Goal: Information Seeking & Learning: Check status

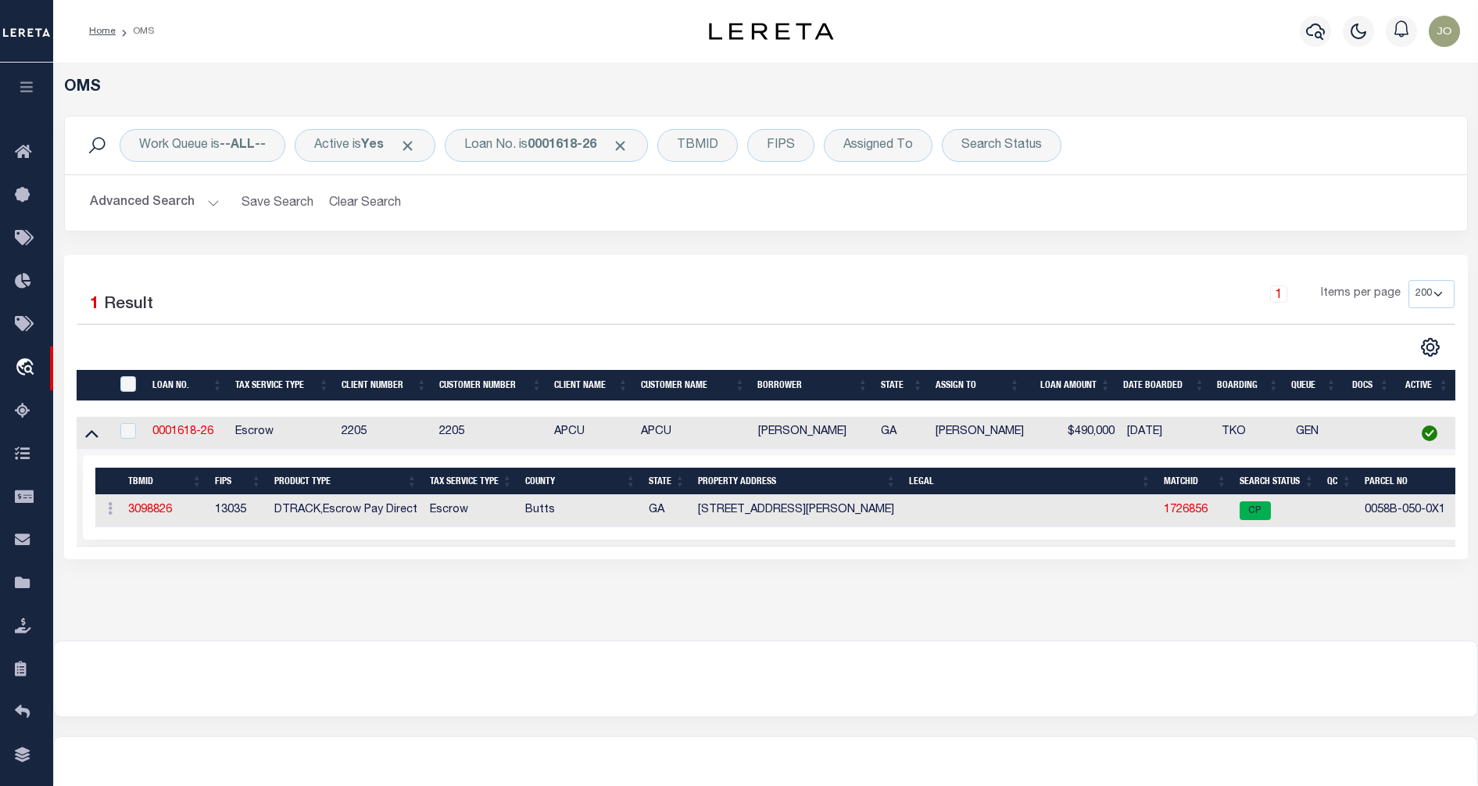
select select "200"
click at [30, 84] on icon "button" at bounding box center [27, 87] width 18 height 14
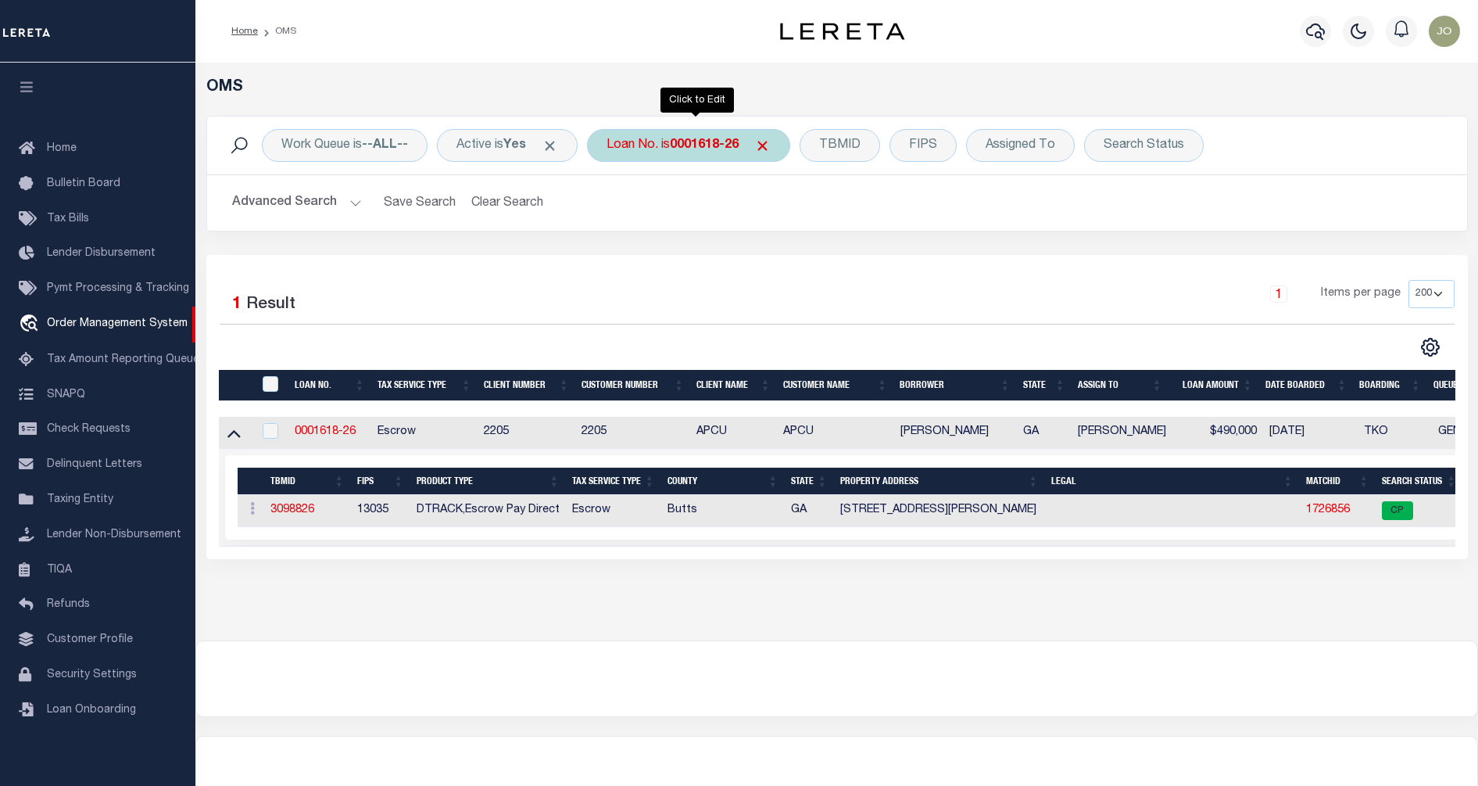
click at [675, 155] on div "Loan No. is 0001618-26" at bounding box center [688, 145] width 203 height 33
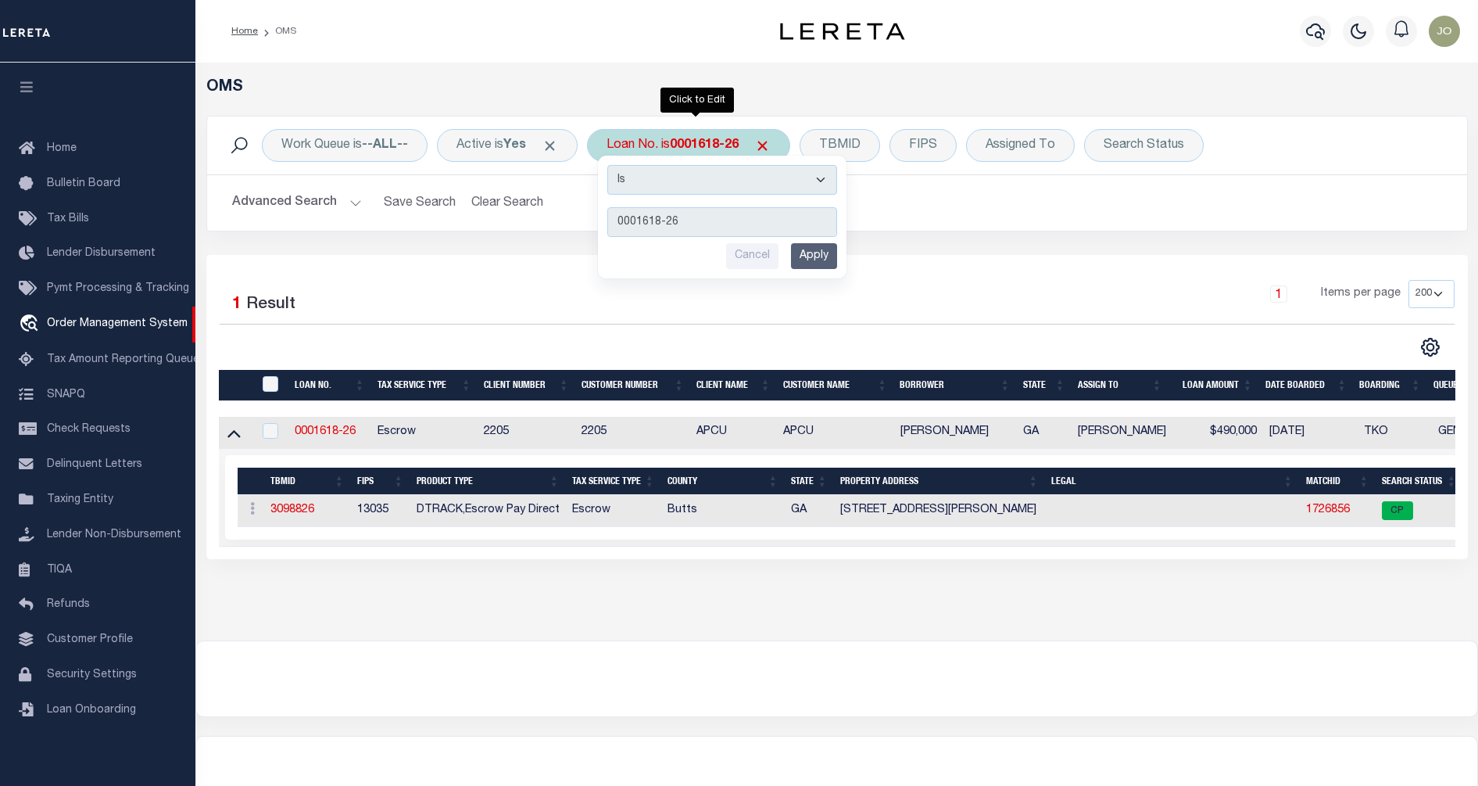
click at [723, 218] on input "0001618-26" at bounding box center [722, 222] width 230 height 30
type input "320340000"
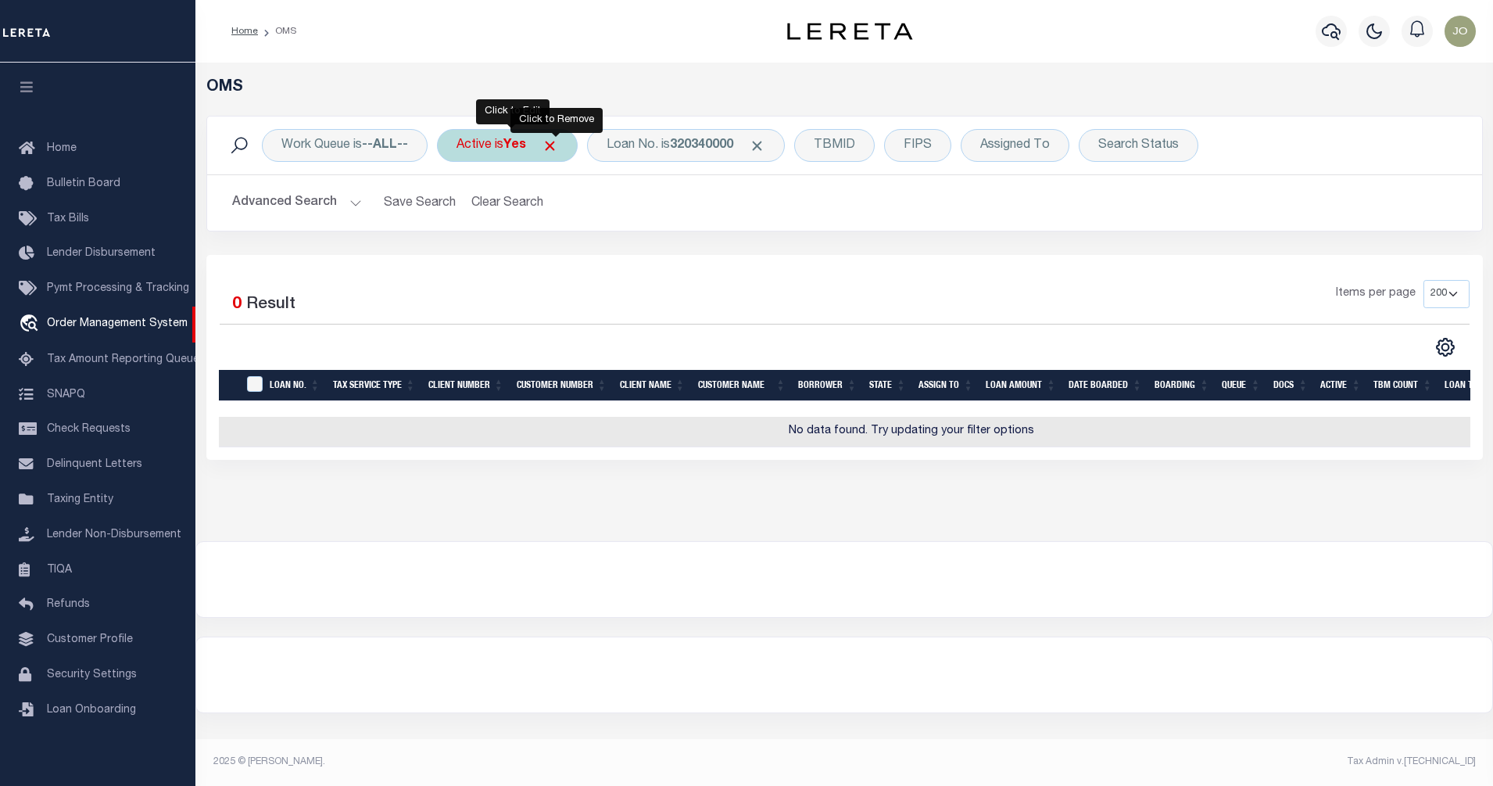
click at [557, 142] on span "Click to Remove" at bounding box center [550, 146] width 16 height 16
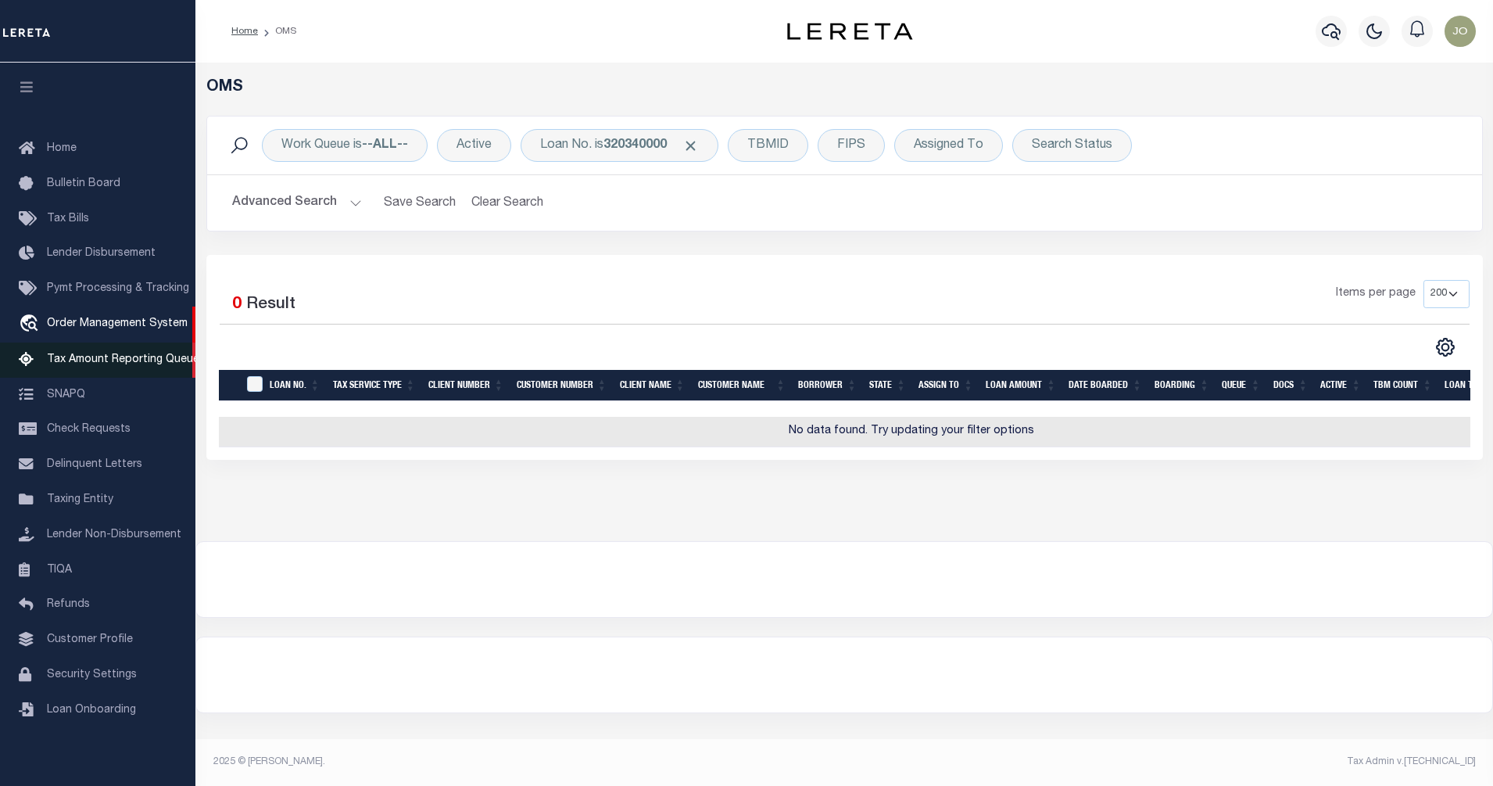
click at [114, 372] on link "Tax Amount Reporting Queue" at bounding box center [97, 359] width 195 height 35
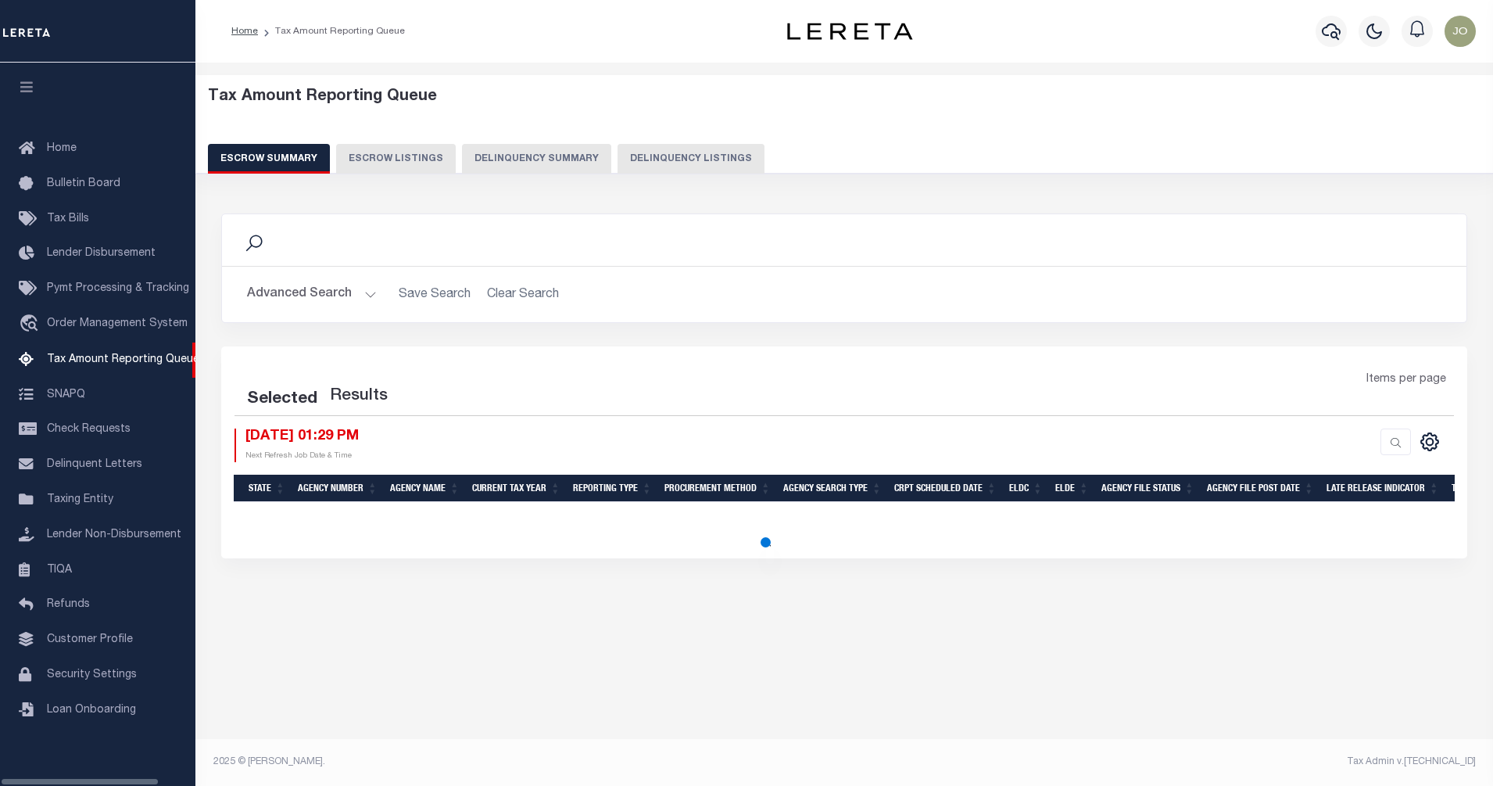
select select "100"
click at [355, 299] on button "Advanced Search" at bounding box center [312, 294] width 130 height 30
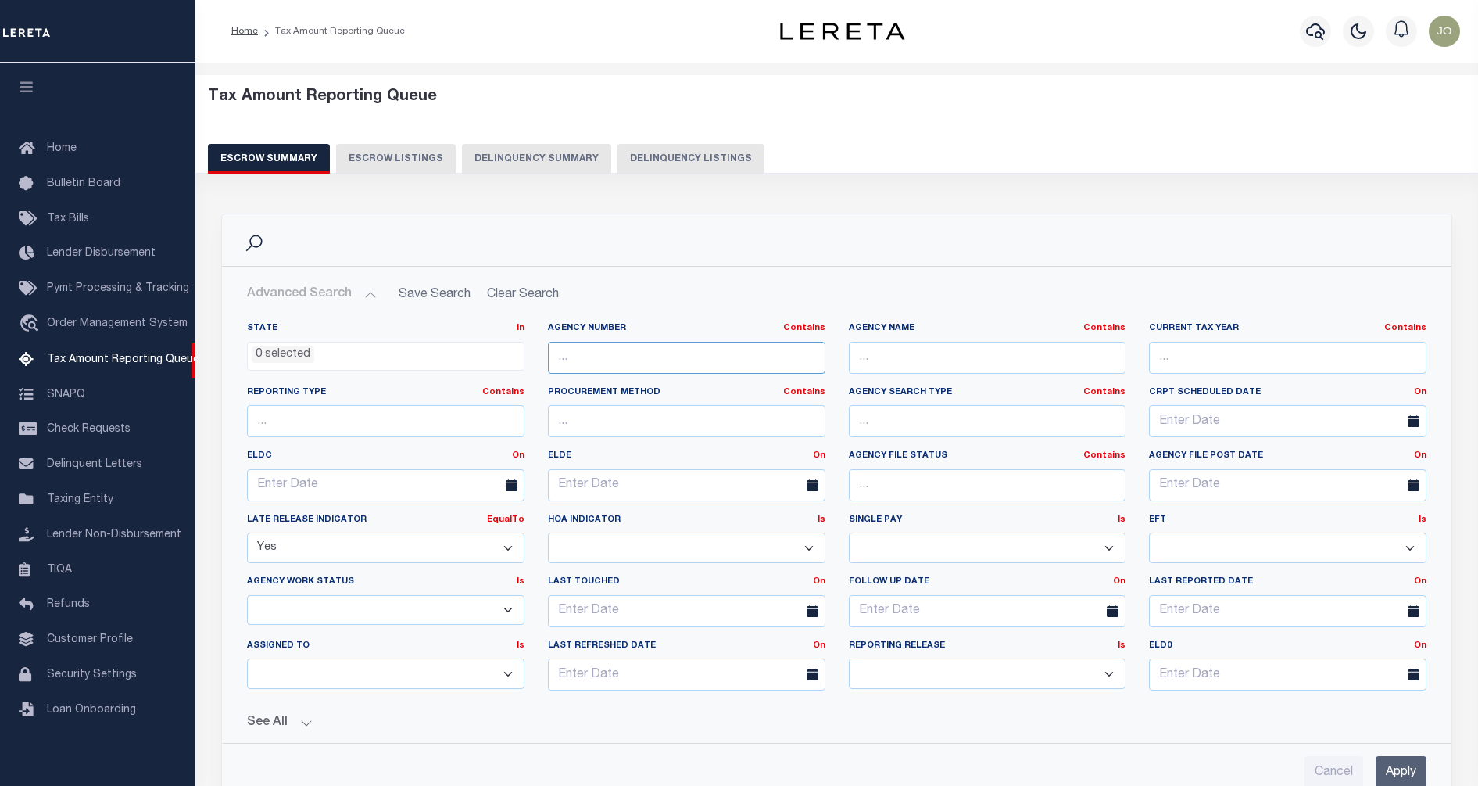
click at [656, 348] on input "text" at bounding box center [687, 358] width 278 height 32
paste input "320340000"
type input "320340000"
select select "100"
type input "320340000"
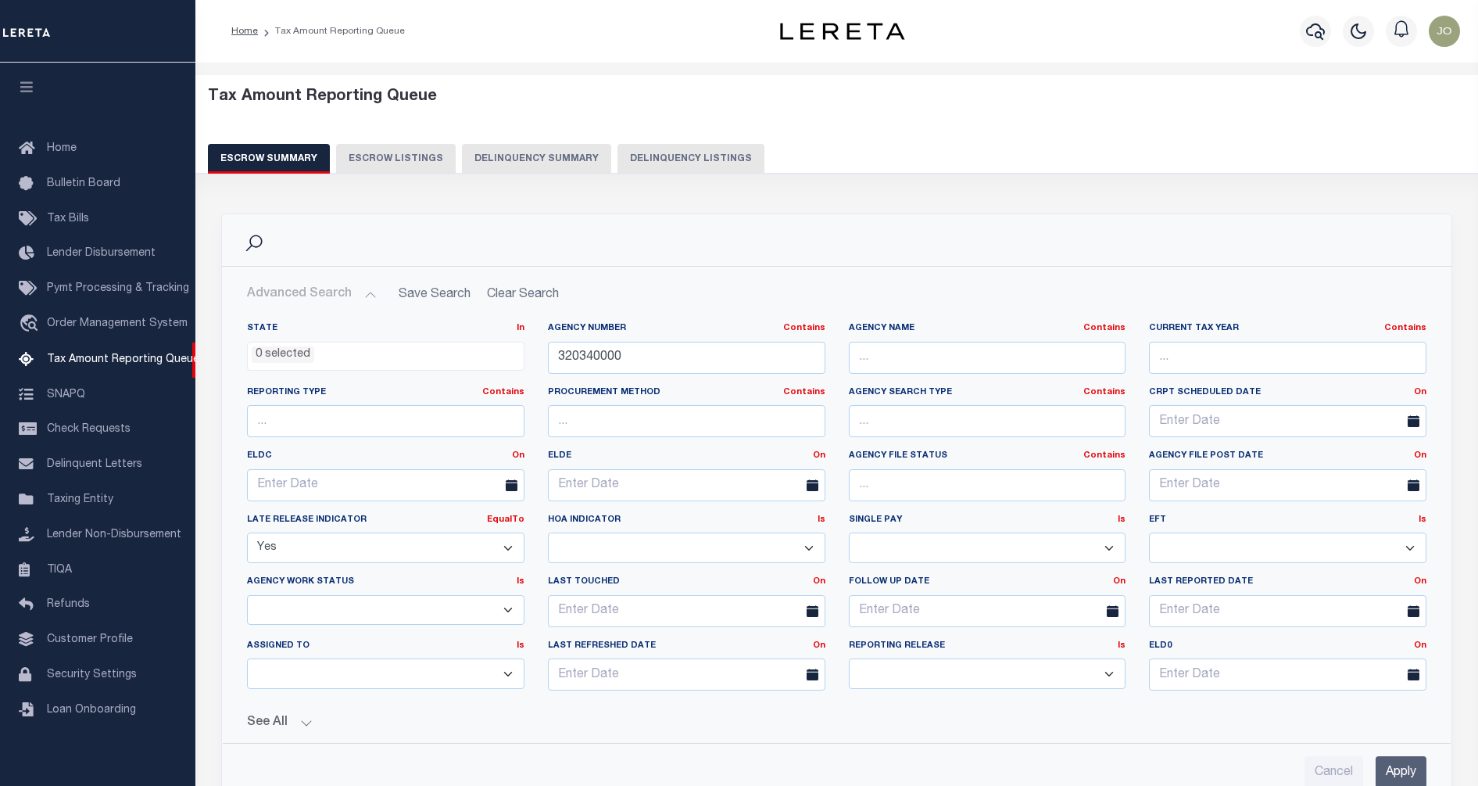
click at [1406, 766] on input "Apply" at bounding box center [1401, 772] width 51 height 32
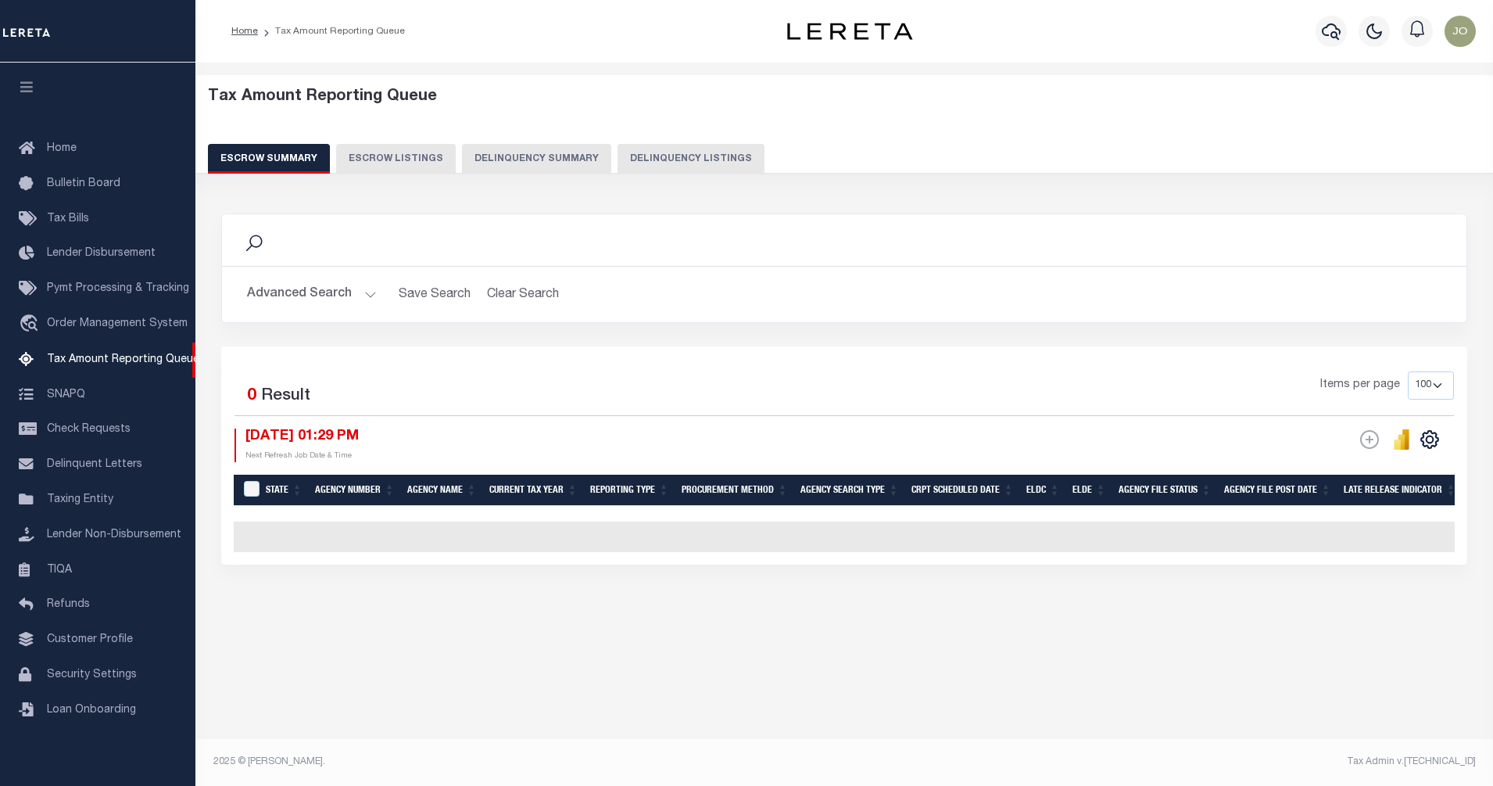
click at [346, 292] on button "Advanced Search" at bounding box center [312, 294] width 130 height 30
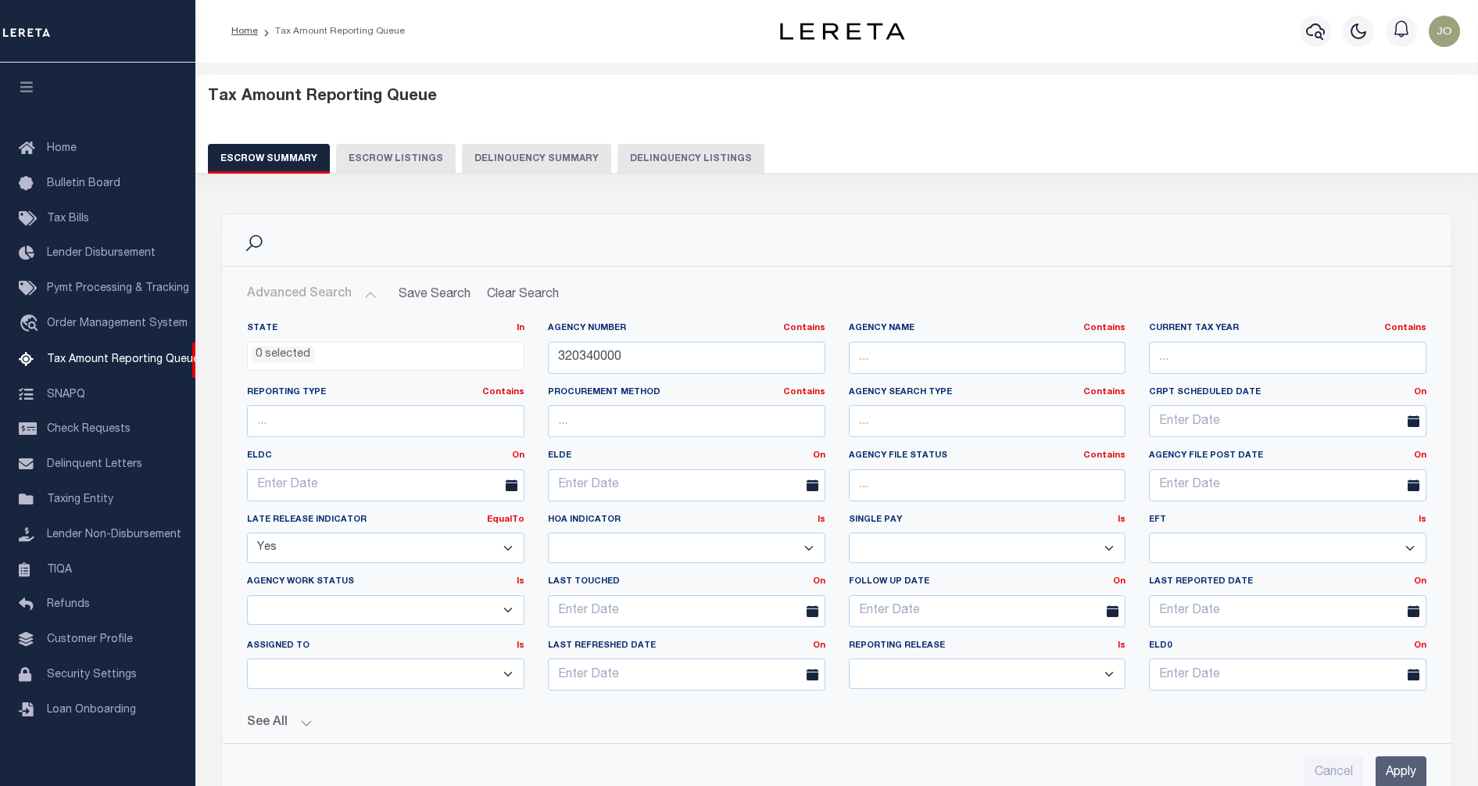
scroll to position [195, 0]
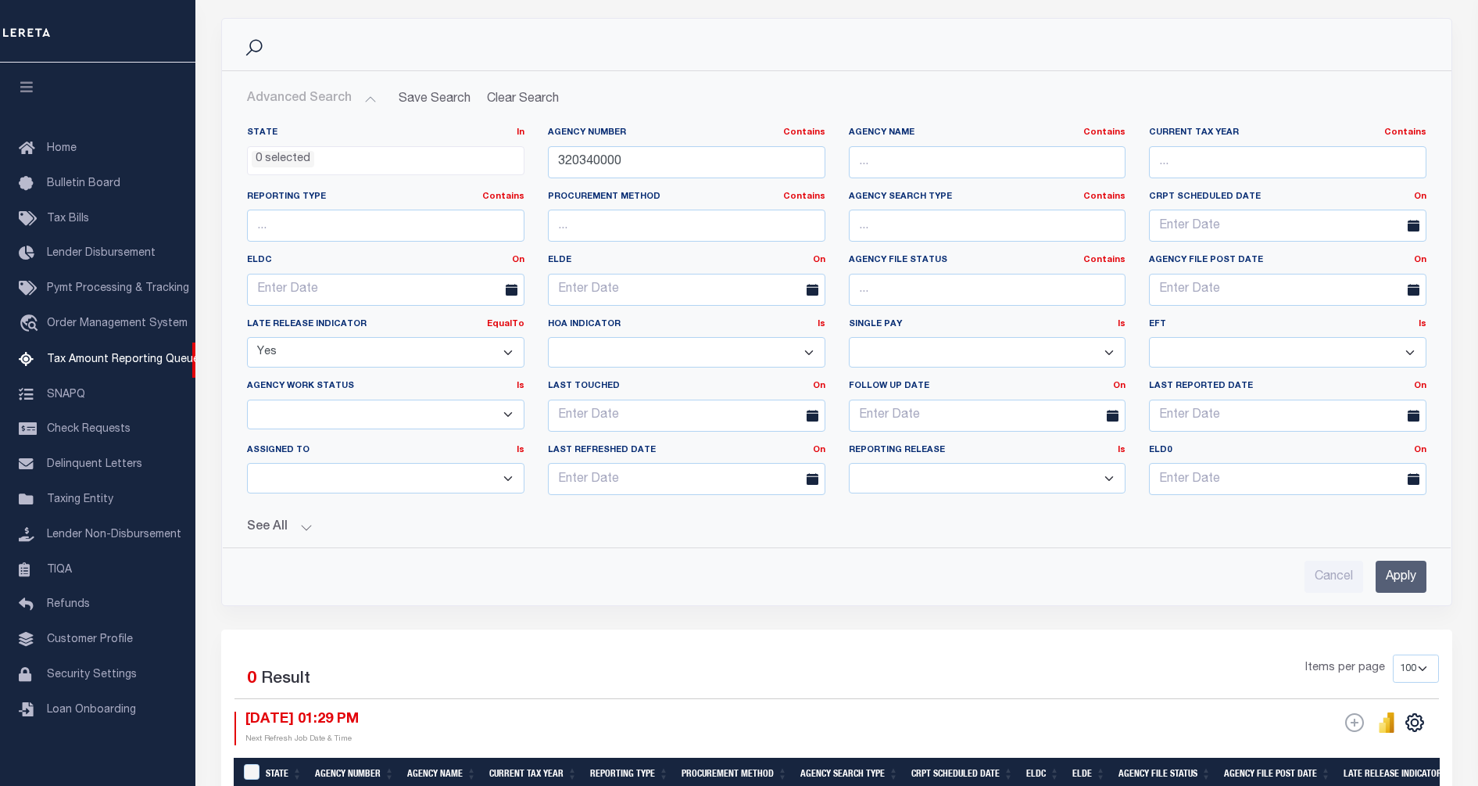
click at [356, 351] on select "Yes No Unknown" at bounding box center [386, 352] width 278 height 30
select select
click at [247, 337] on select "Yes No Unknown" at bounding box center [386, 352] width 278 height 30
click at [1372, 566] on div "Cancel Apply" at bounding box center [837, 577] width 1180 height 32
click at [1391, 568] on input "Apply" at bounding box center [1401, 577] width 51 height 32
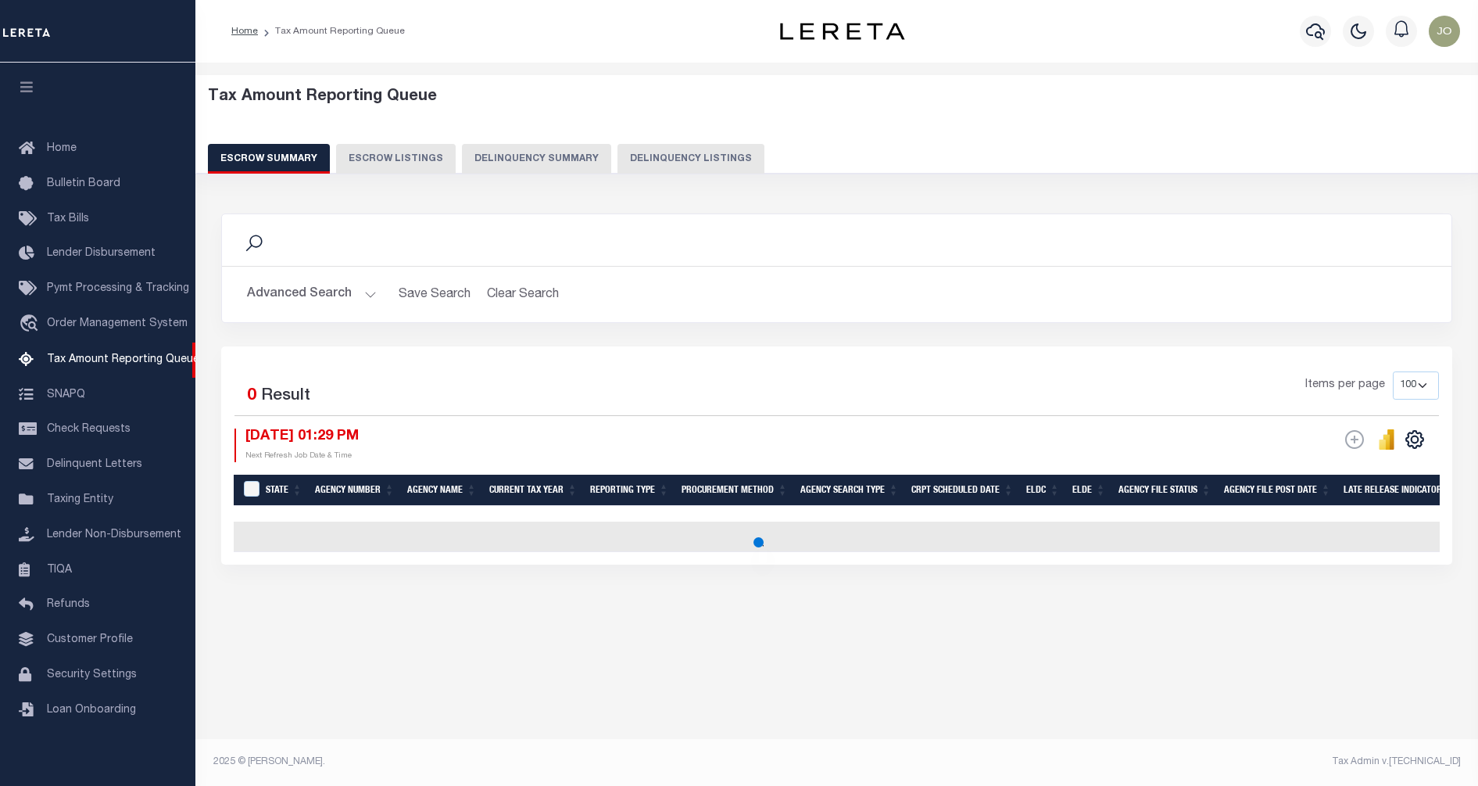
scroll to position [0, 0]
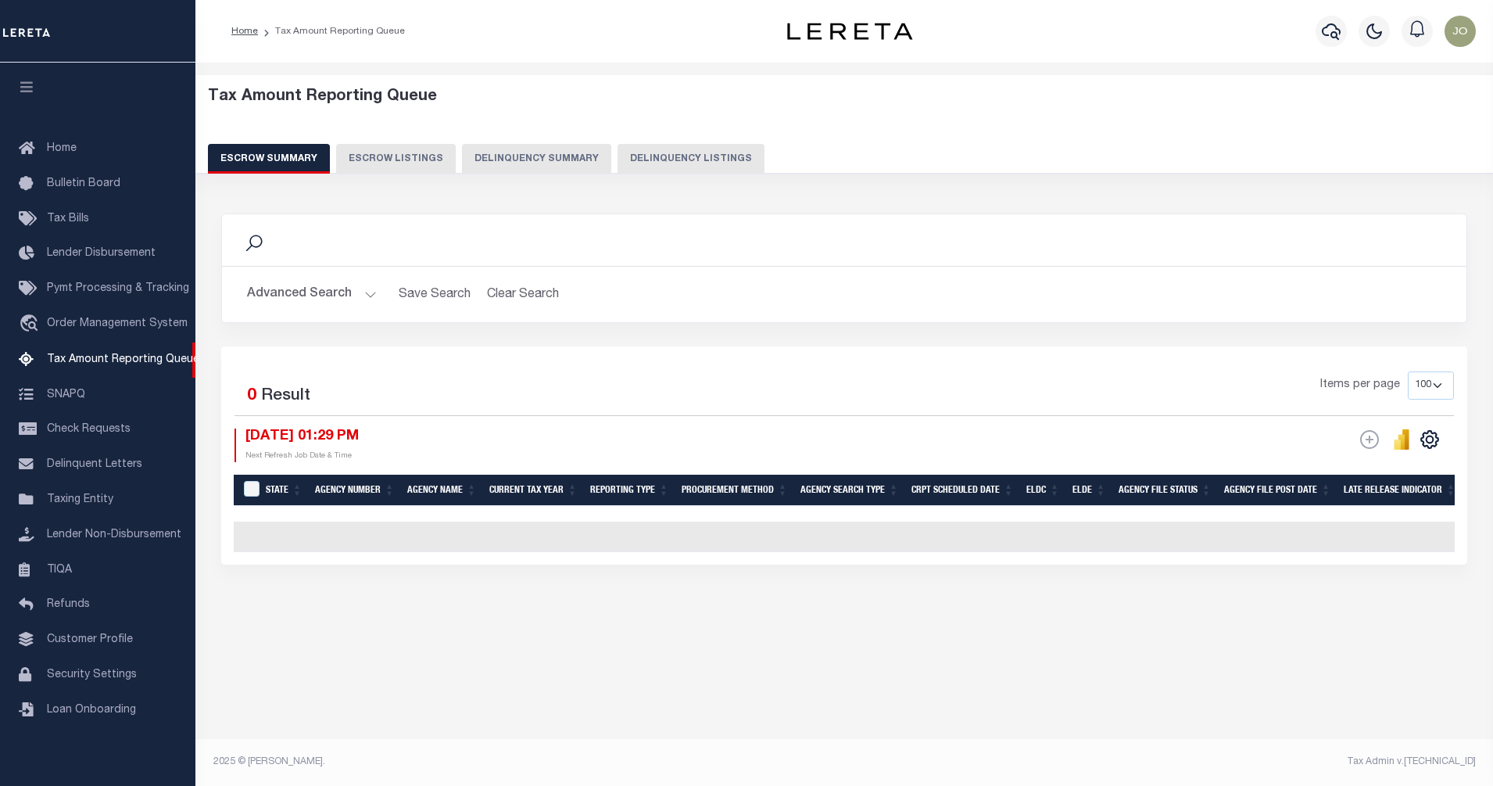
click at [353, 295] on button "Advanced Search" at bounding box center [312, 294] width 130 height 30
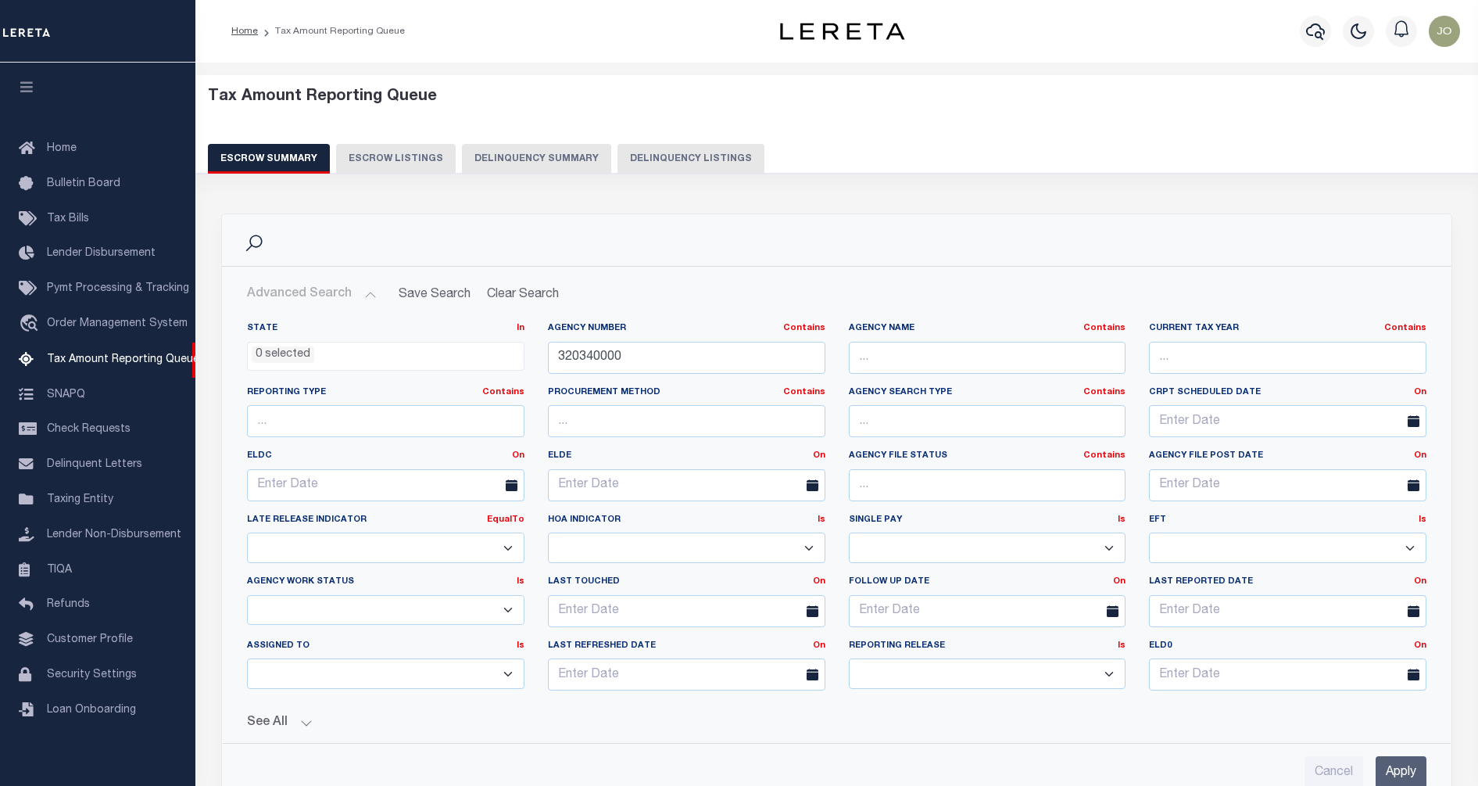
scroll to position [98, 0]
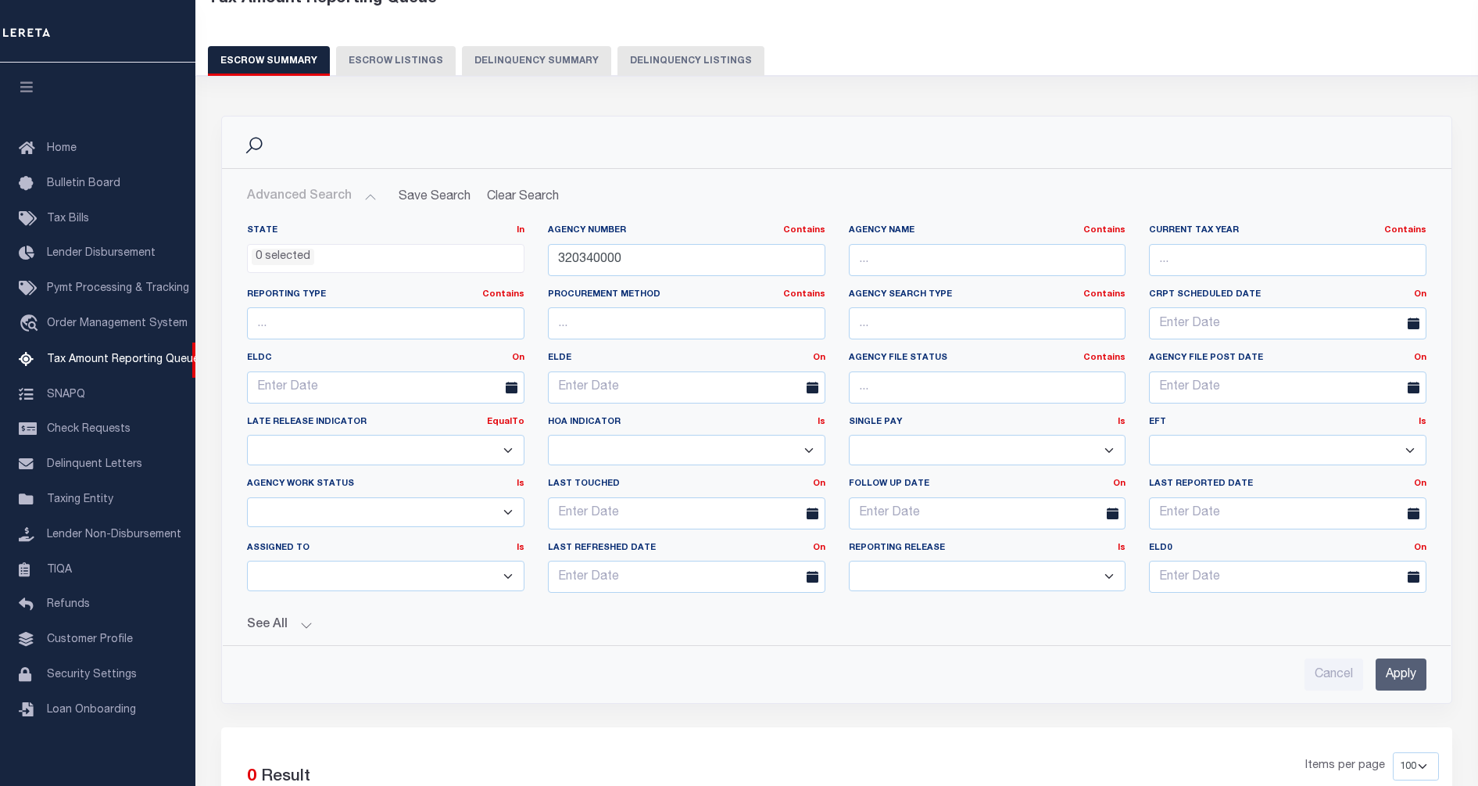
click at [294, 624] on button "See All" at bounding box center [837, 625] width 1180 height 15
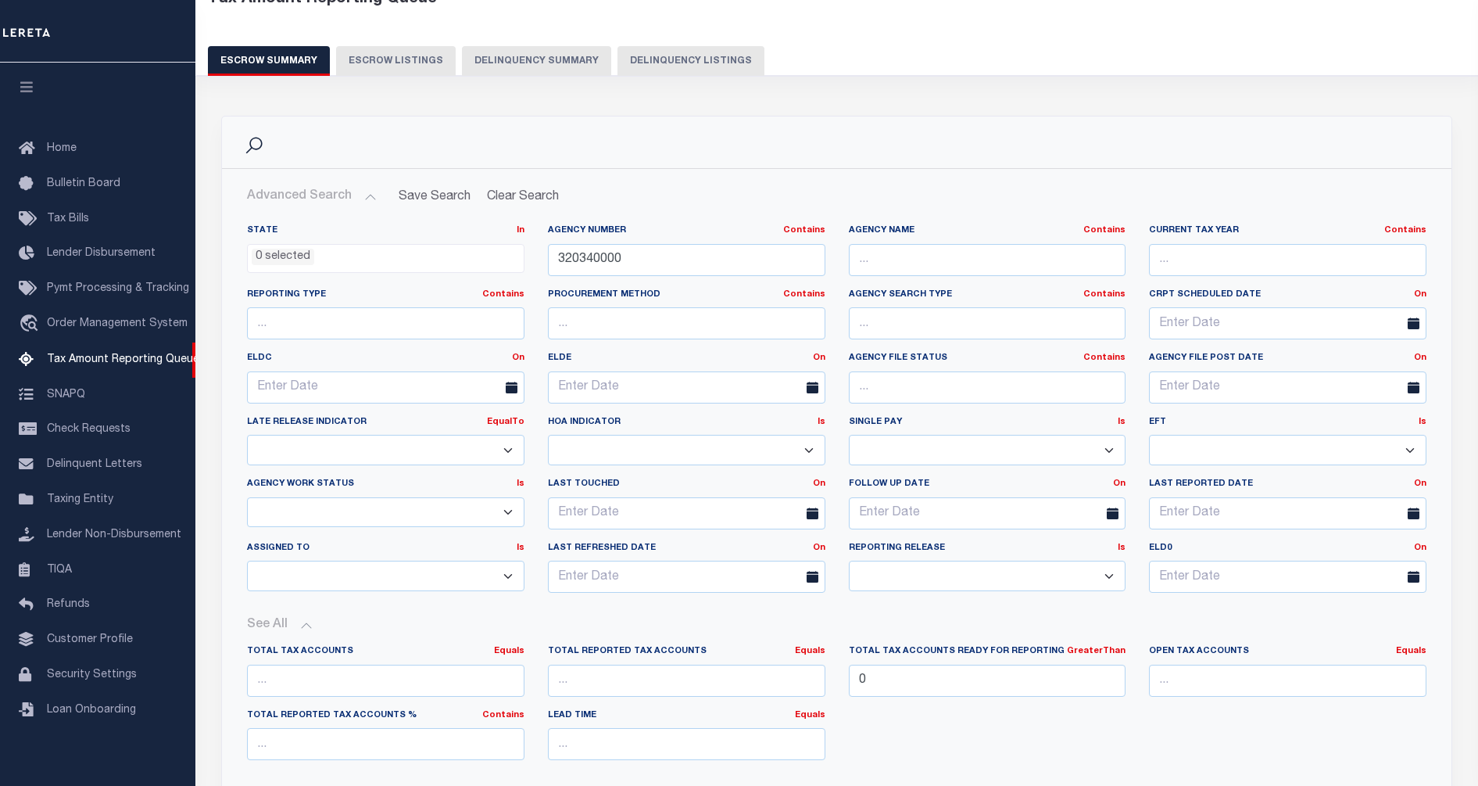
scroll to position [391, 0]
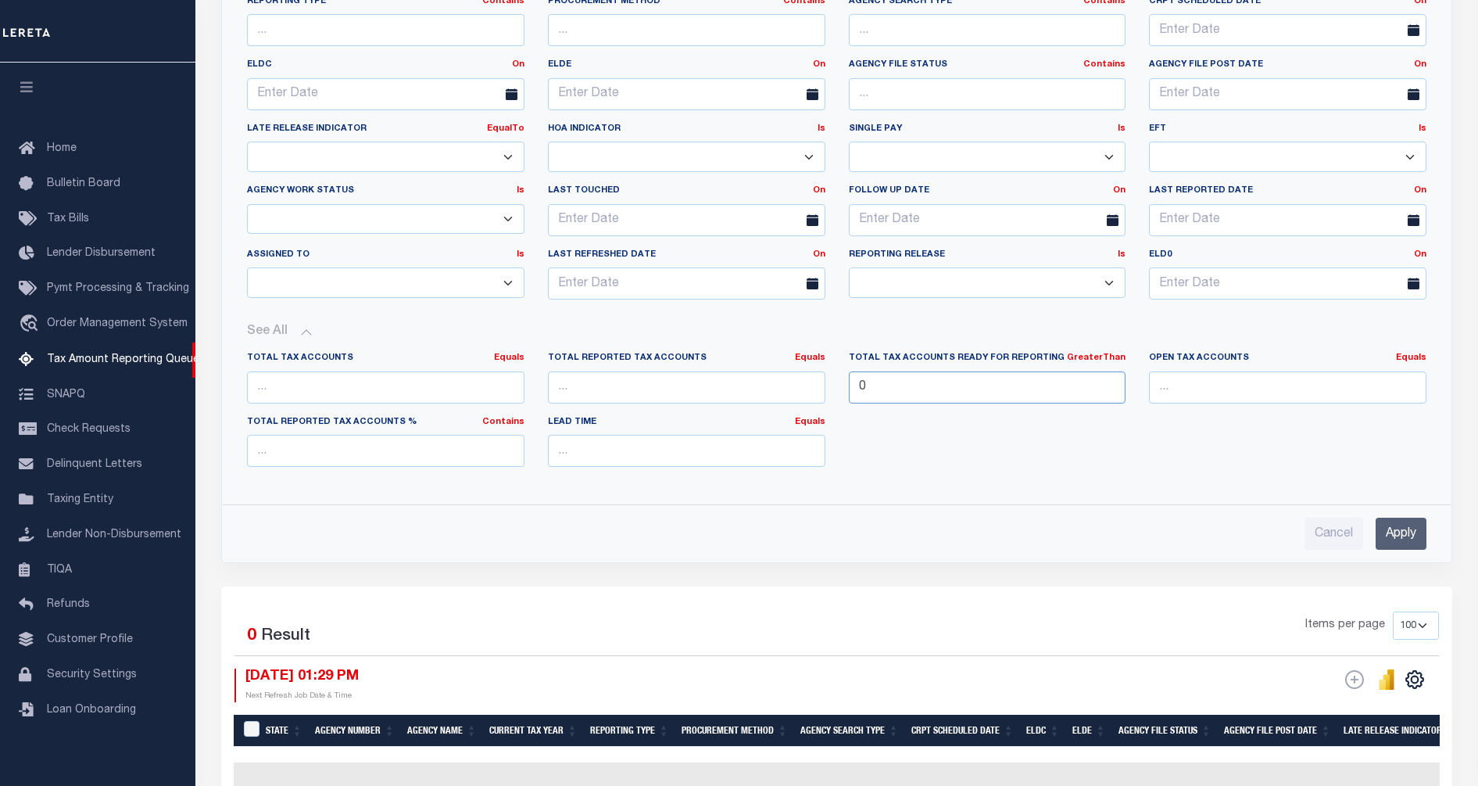
click at [943, 380] on input "0" at bounding box center [988, 387] width 278 height 32
click at [1399, 531] on input "Apply" at bounding box center [1401, 534] width 51 height 32
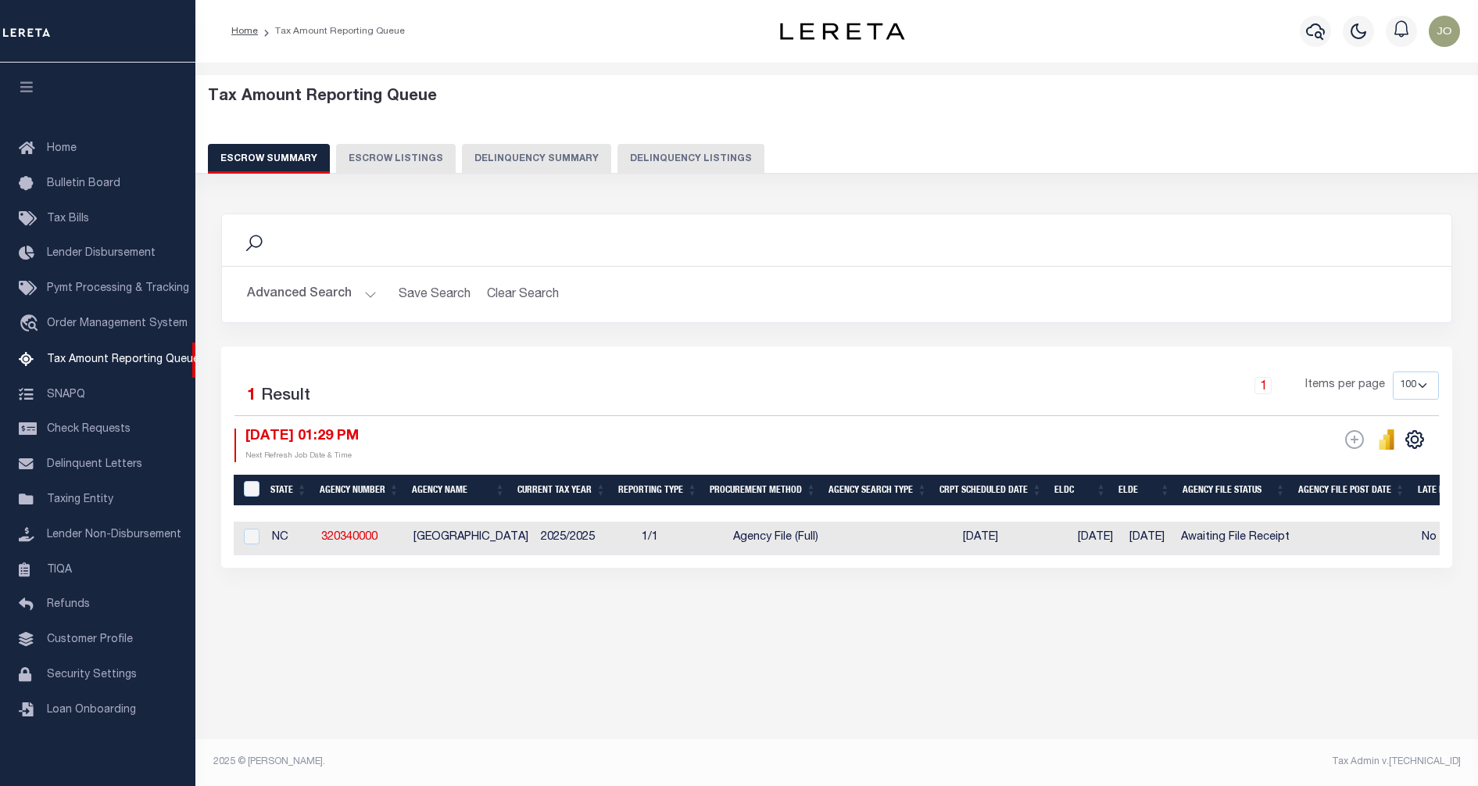
scroll to position [0, 0]
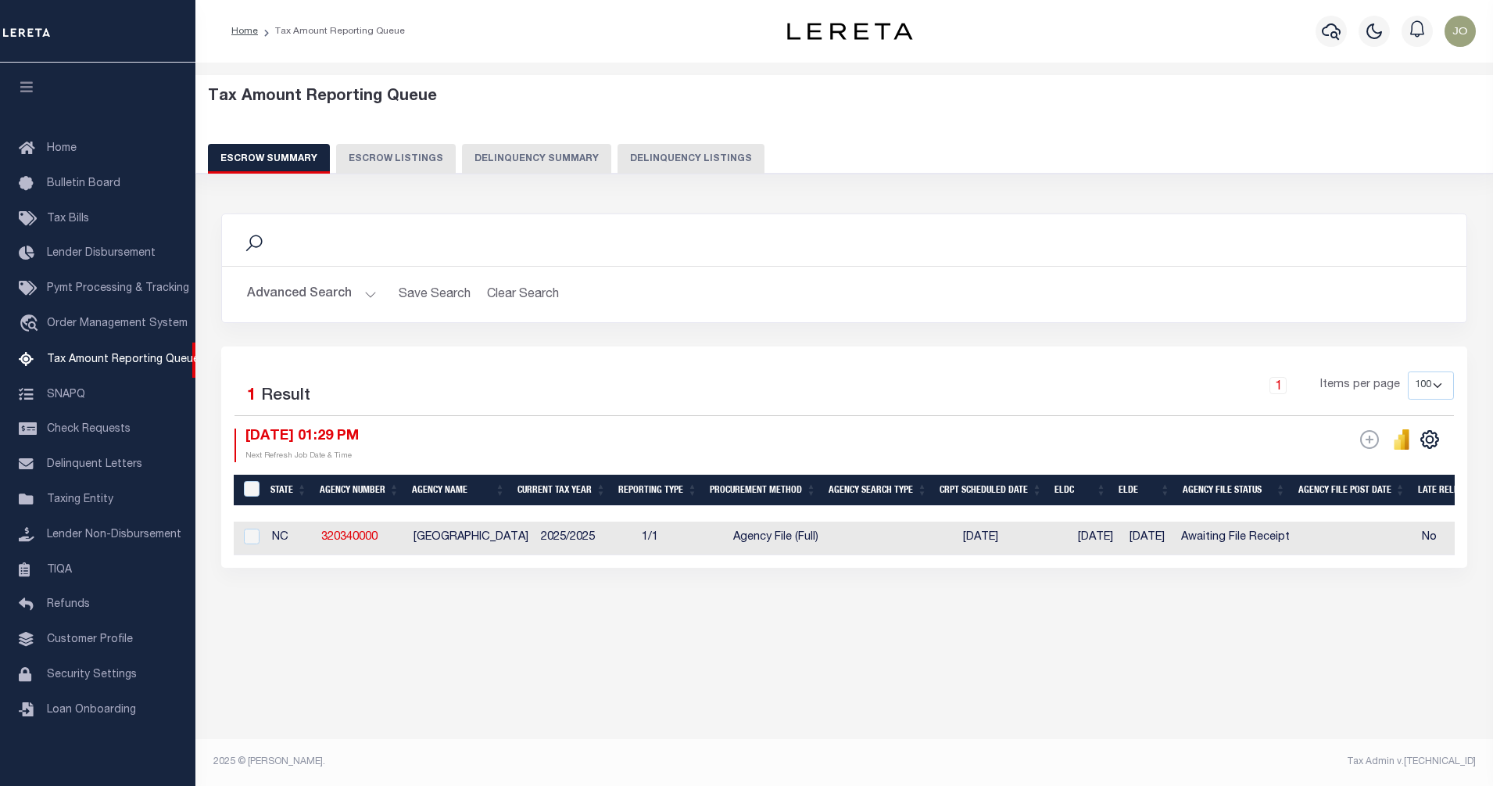
click at [1263, 542] on td "Awaiting File Receipt" at bounding box center [1235, 538] width 121 height 34
checkbox input "true"
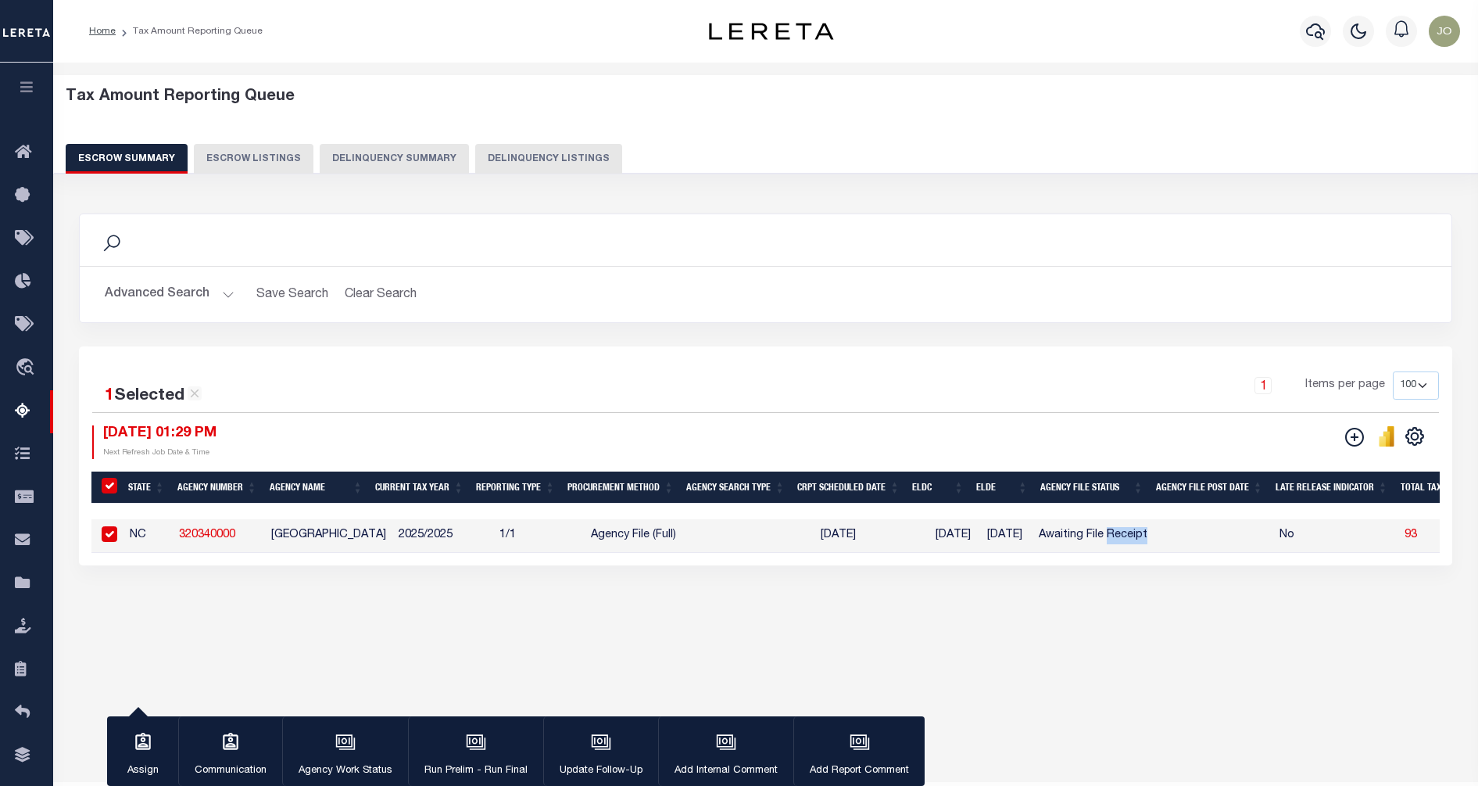
click at [1131, 535] on td "Awaiting File Receipt" at bounding box center [1093, 536] width 121 height 34
checkbox input "false"
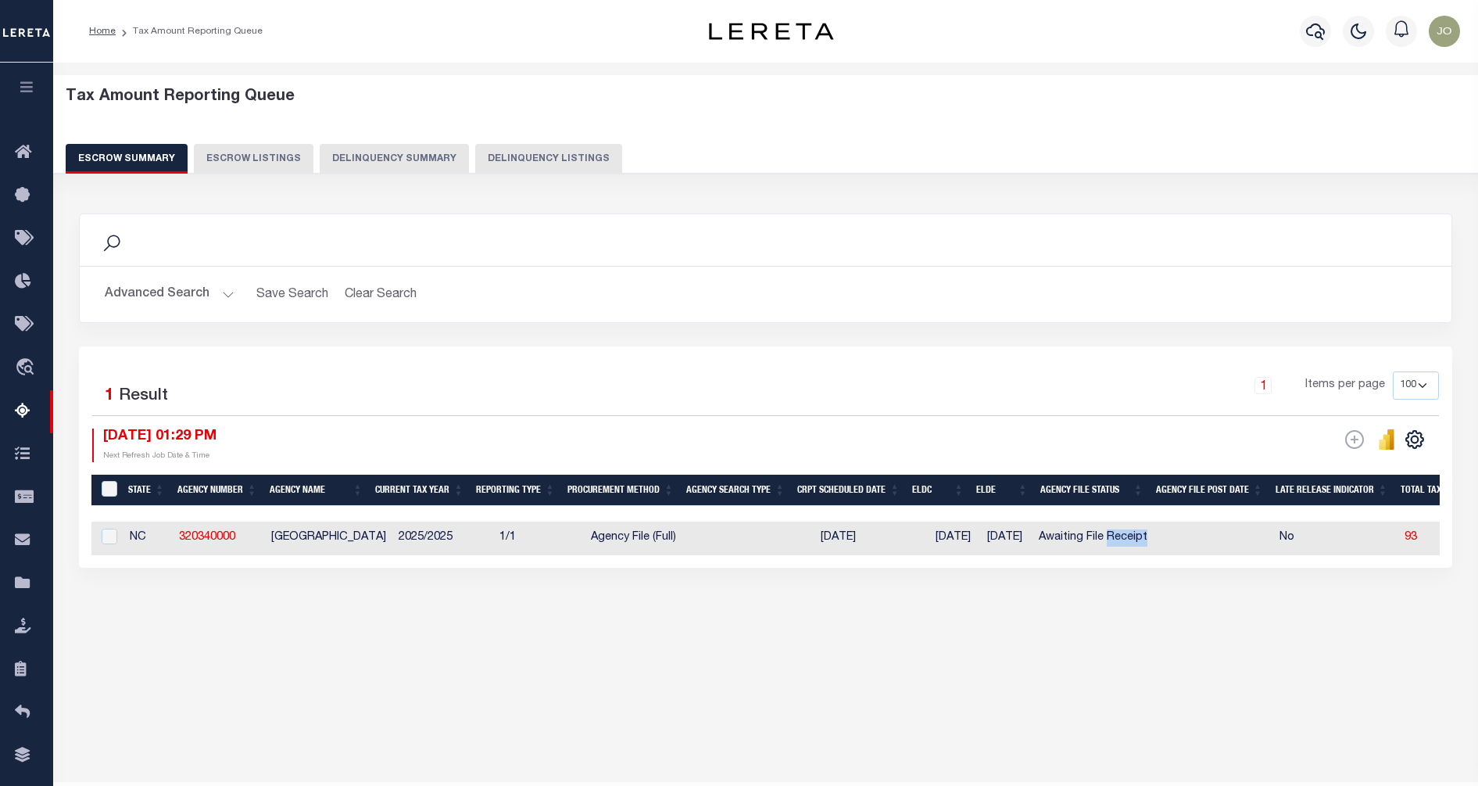
click at [1131, 535] on td "Awaiting File Receipt" at bounding box center [1093, 538] width 121 height 34
checkbox input "true"
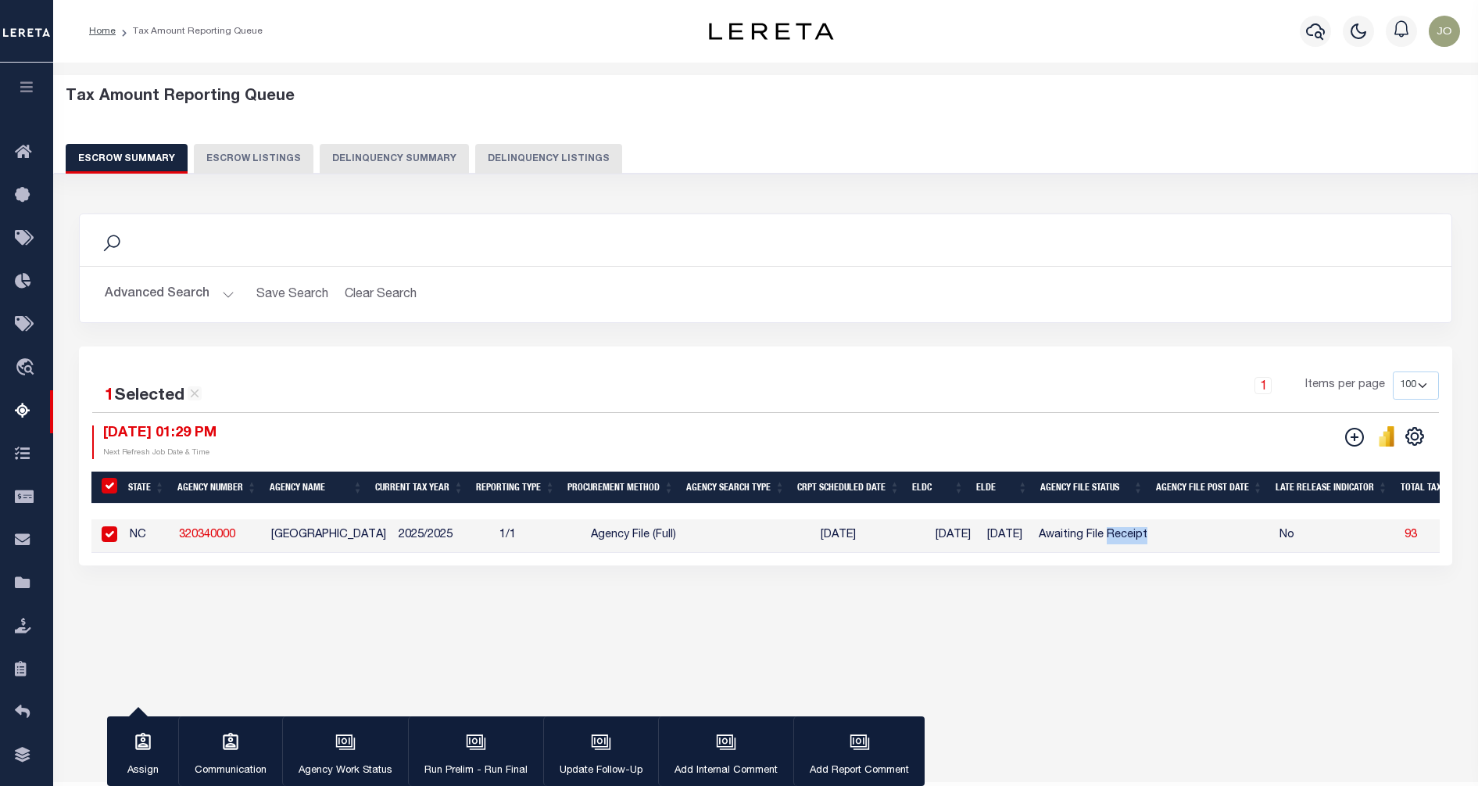
click at [191, 289] on button "Advanced Search" at bounding box center [170, 294] width 130 height 30
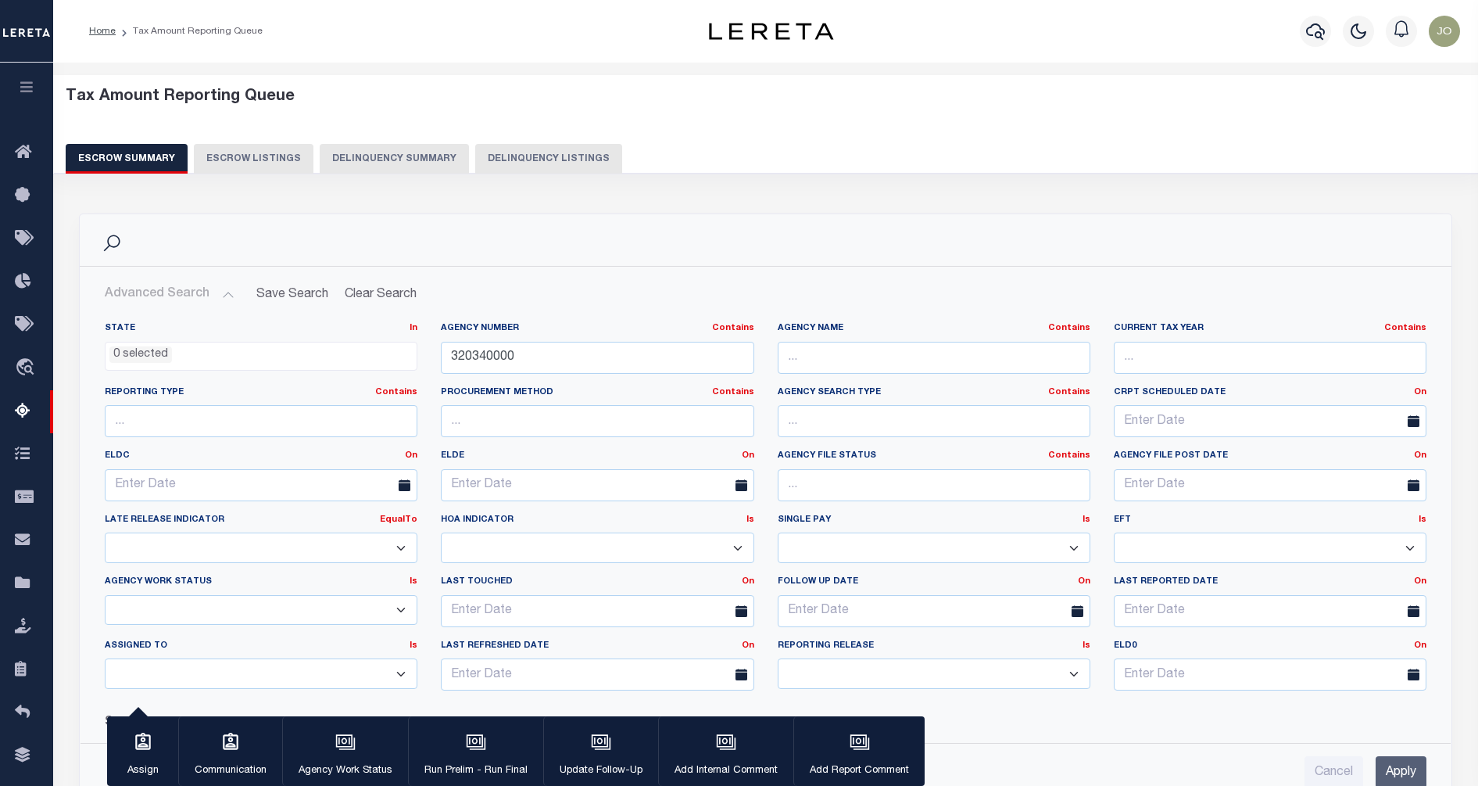
click at [191, 289] on button "Advanced Search" at bounding box center [170, 294] width 130 height 30
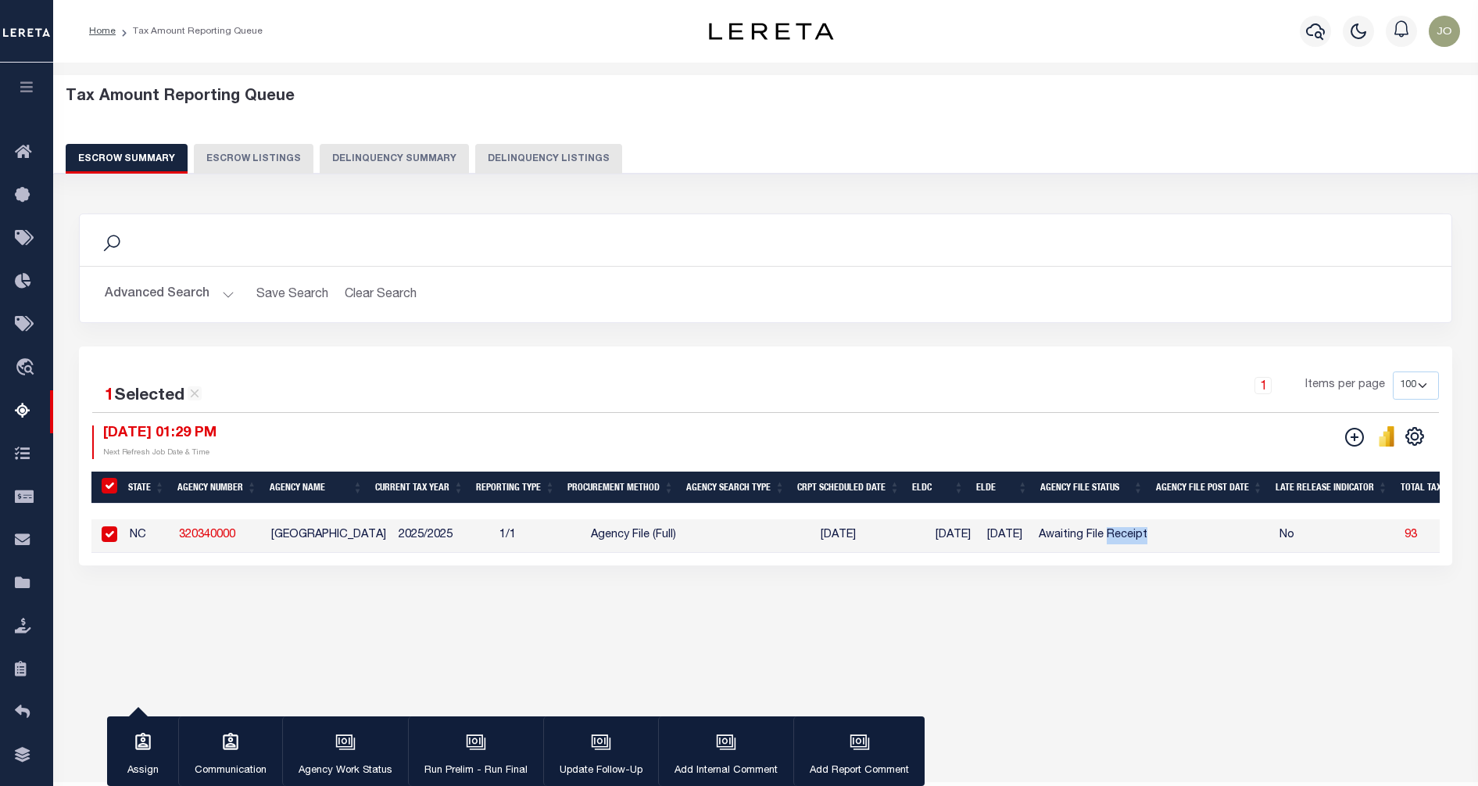
click at [191, 289] on button "Advanced Search" at bounding box center [170, 294] width 130 height 30
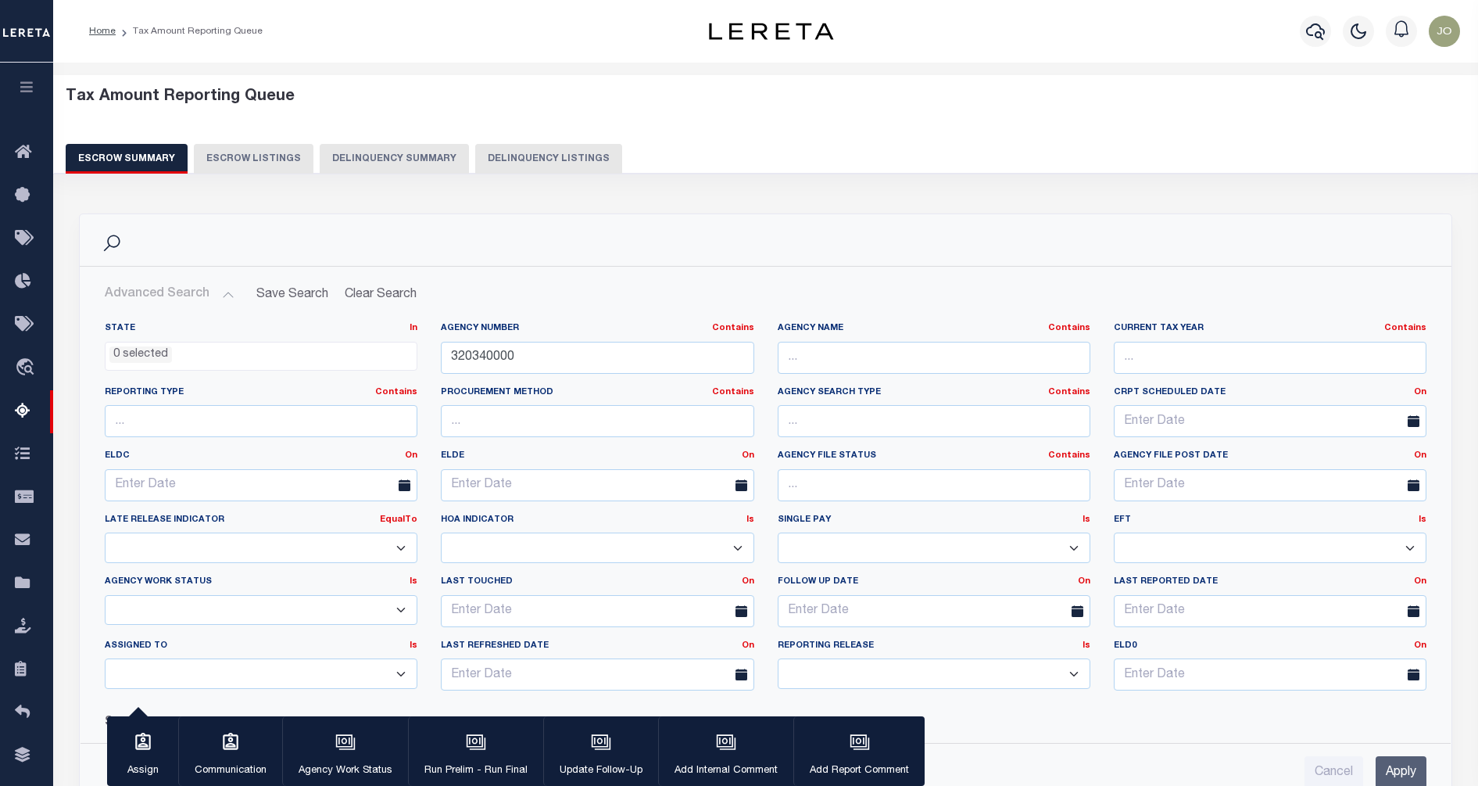
scroll to position [195, 0]
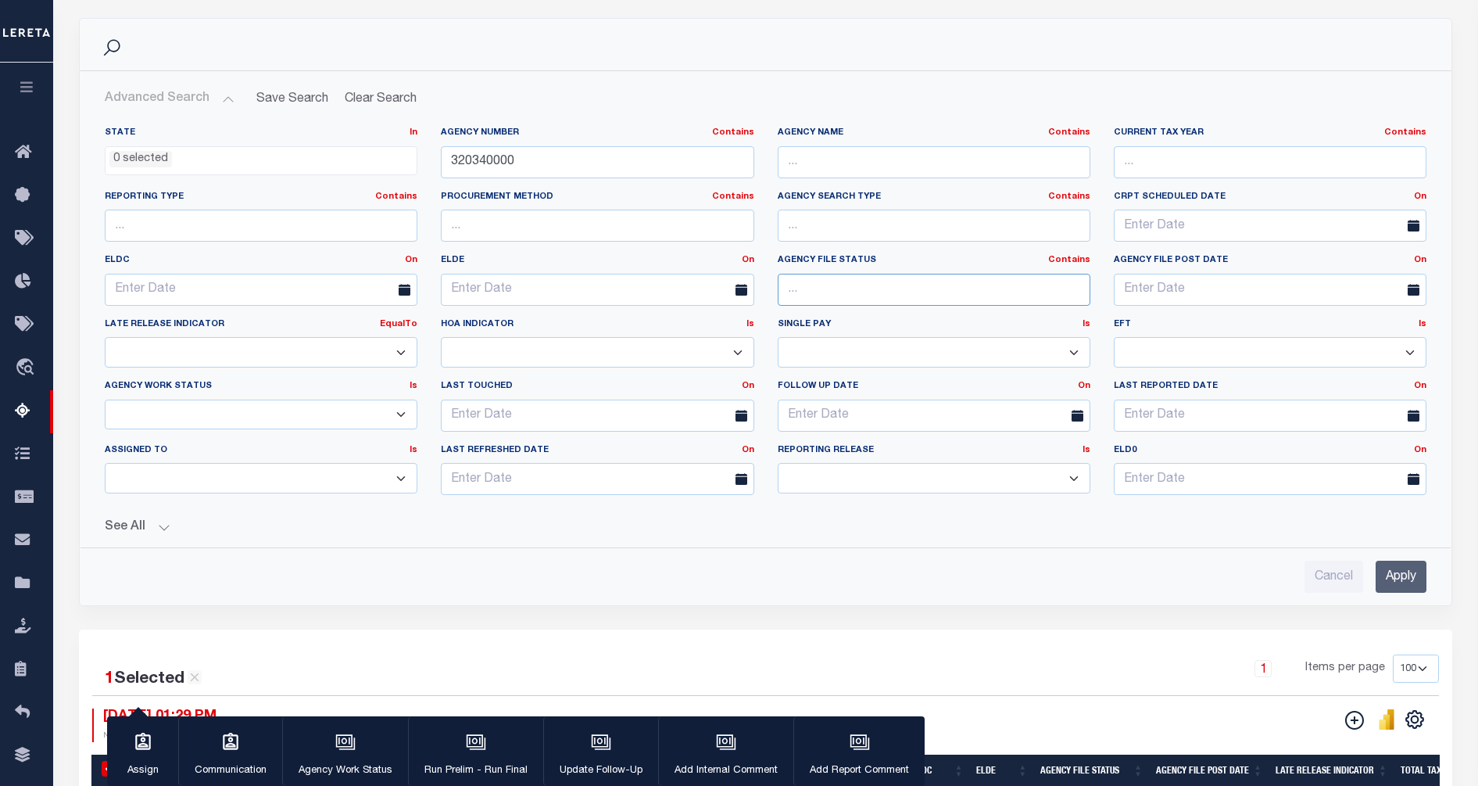
click at [915, 285] on input "text" at bounding box center [934, 290] width 313 height 32
type input "Pending"
click at [1408, 582] on input "Apply" at bounding box center [1401, 577] width 51 height 32
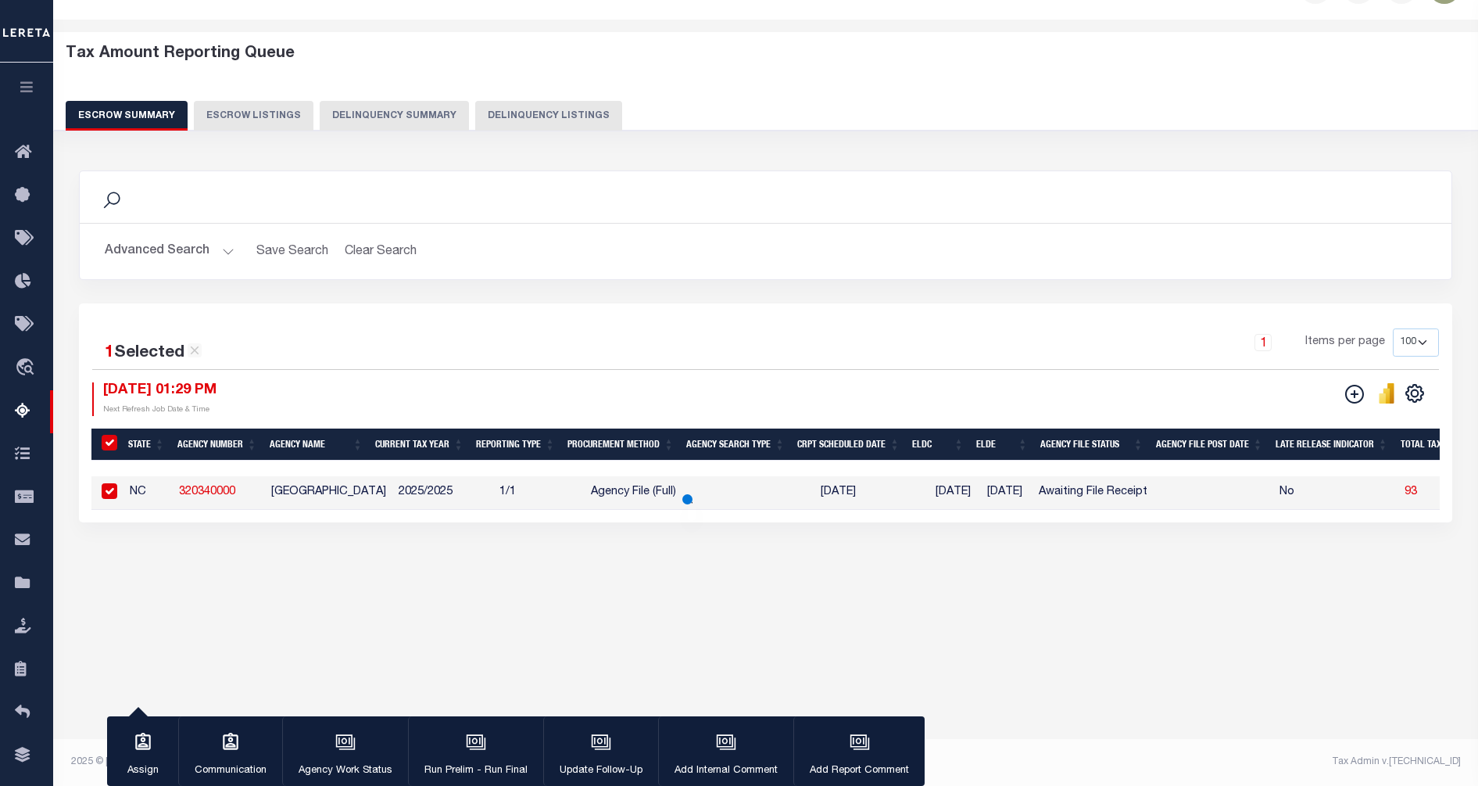
scroll to position [43, 0]
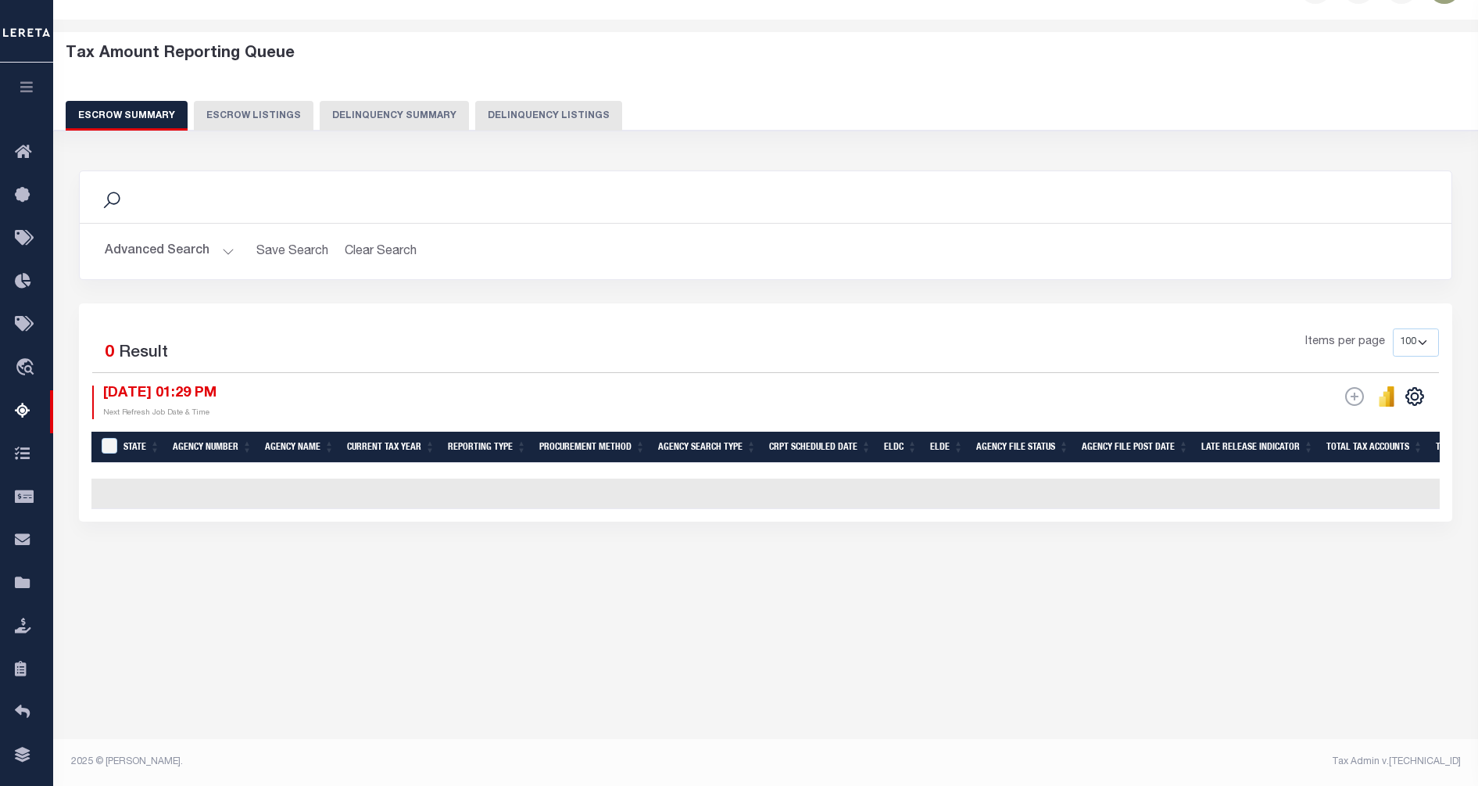
click at [211, 231] on div "Advanced Search Save Search Clear Search EscrowSummaryGridWrapper_dynamictable_…" at bounding box center [766, 252] width 1372 height 56
click at [220, 244] on button "Advanced Search" at bounding box center [170, 251] width 130 height 30
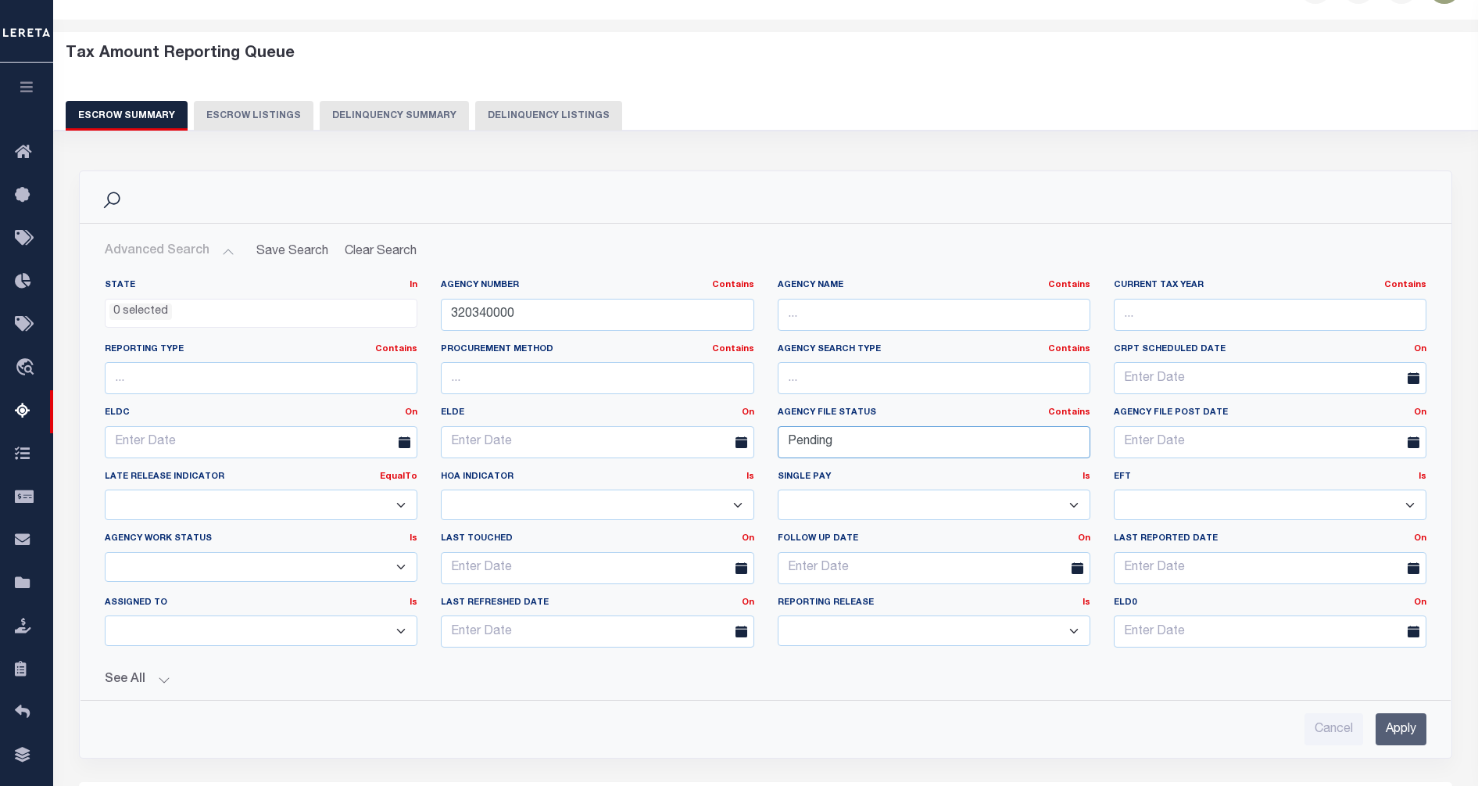
click at [826, 442] on input "Pending" at bounding box center [934, 442] width 313 height 32
click at [1401, 737] on input "Apply" at bounding box center [1401, 729] width 51 height 32
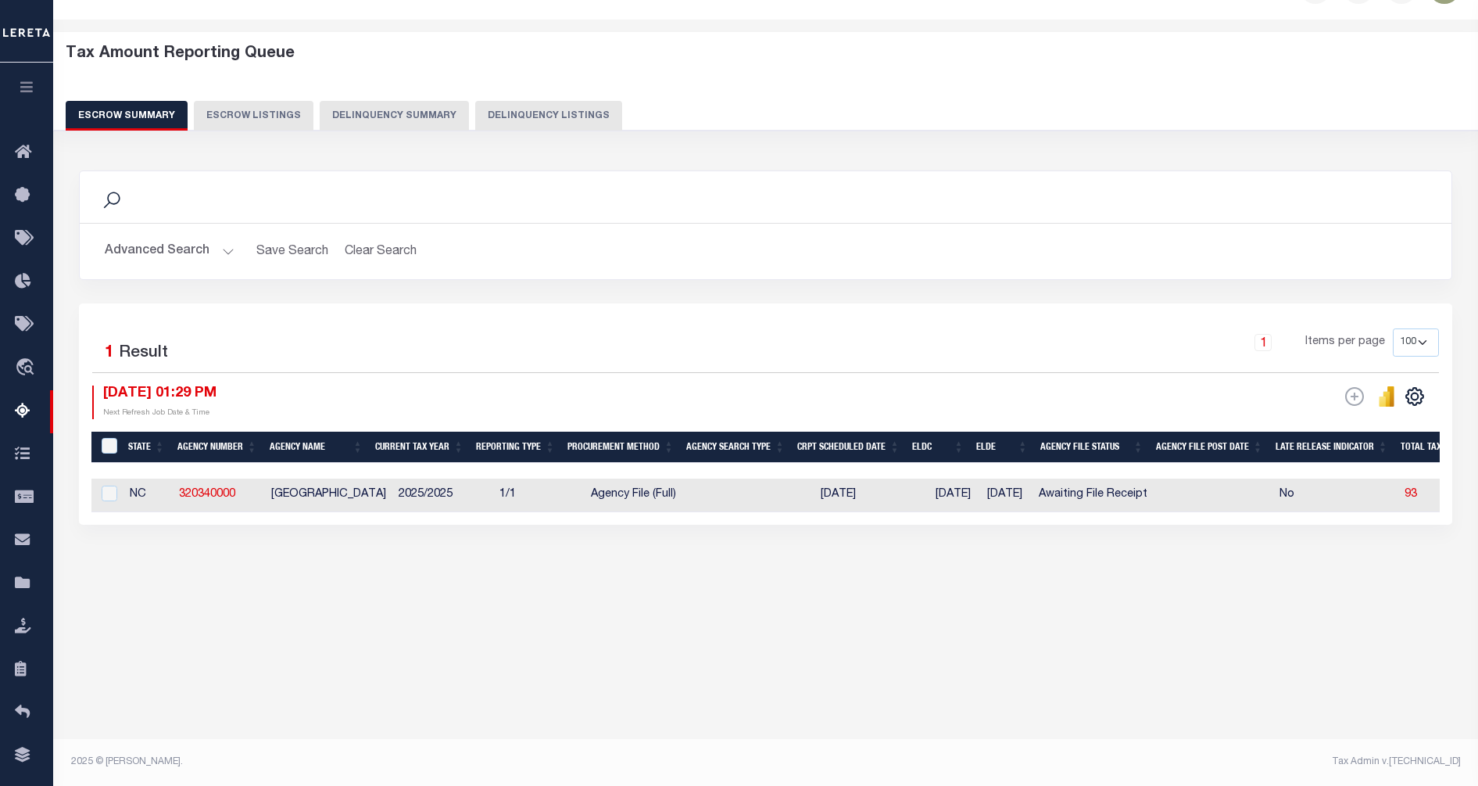
drag, startPoint x: 518, startPoint y: 523, endPoint x: 1027, endPoint y: 529, distance: 509.8
click at [1027, 525] on div "1 Selected 1 Result 1 Items per page 10 25 50 100 500 09/30/2025 01:29 PM ESCRO…" at bounding box center [766, 413] width 1374 height 221
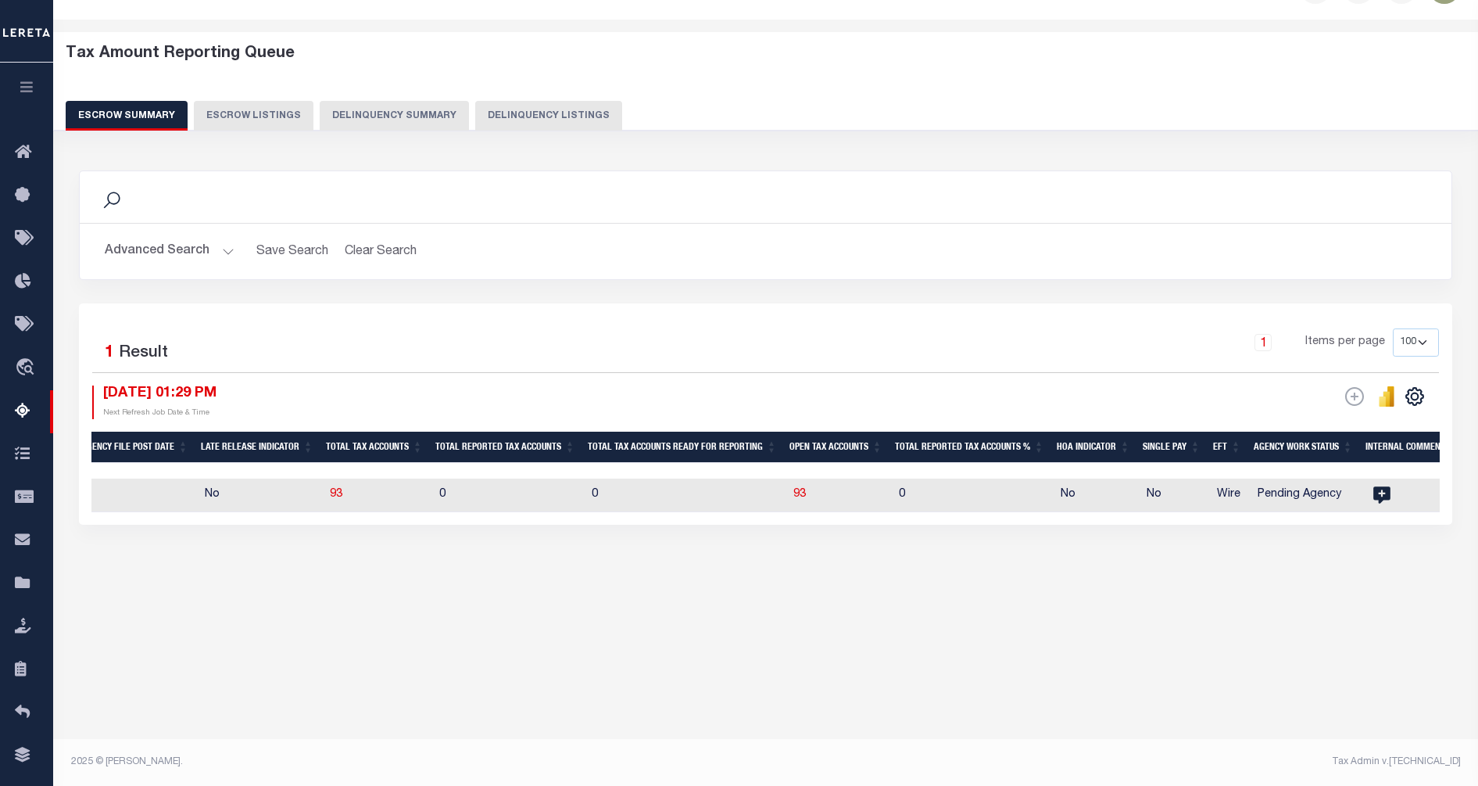
scroll to position [0, 0]
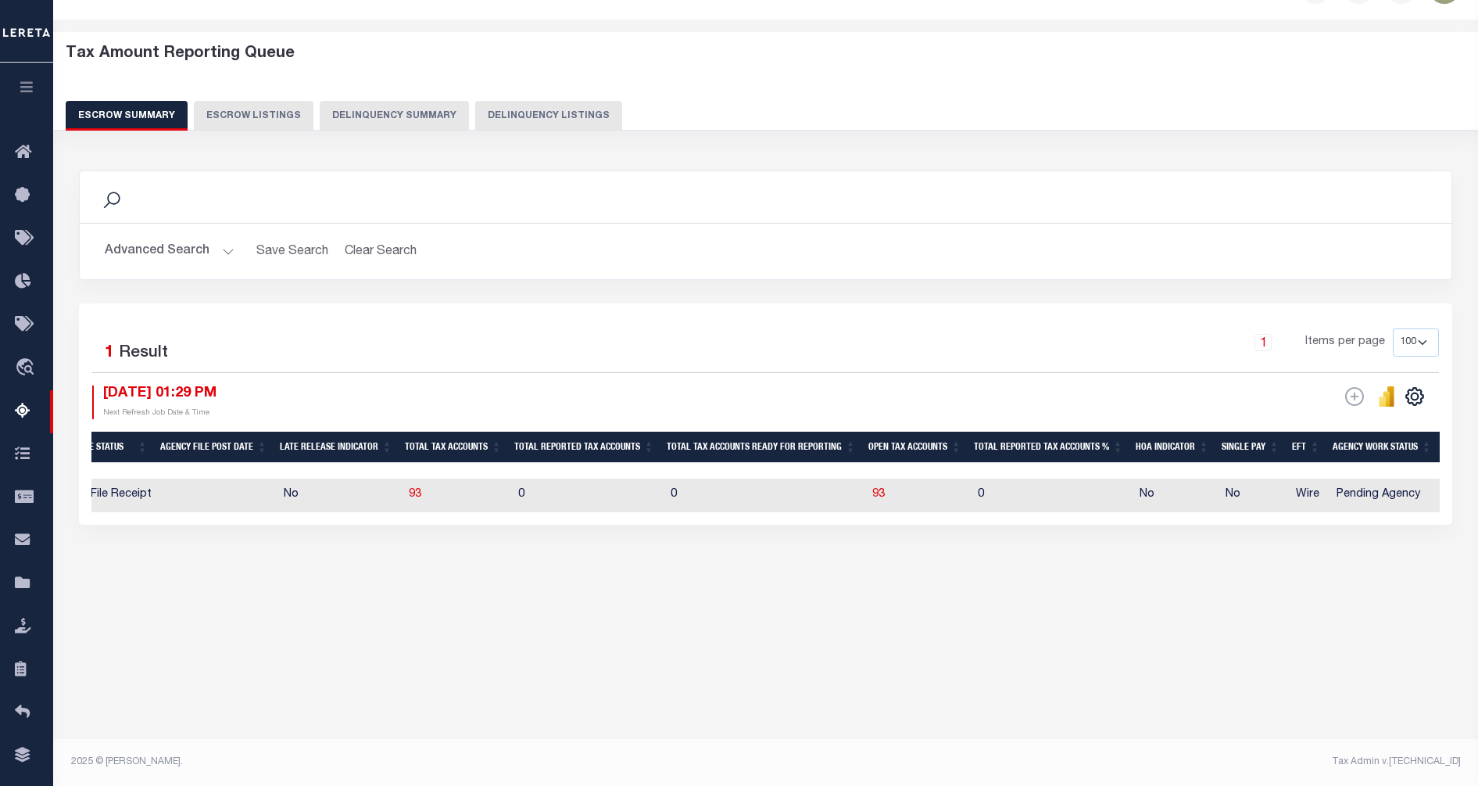
click at [424, 492] on td "93" at bounding box center [457, 495] width 109 height 34
checkbox input "true"
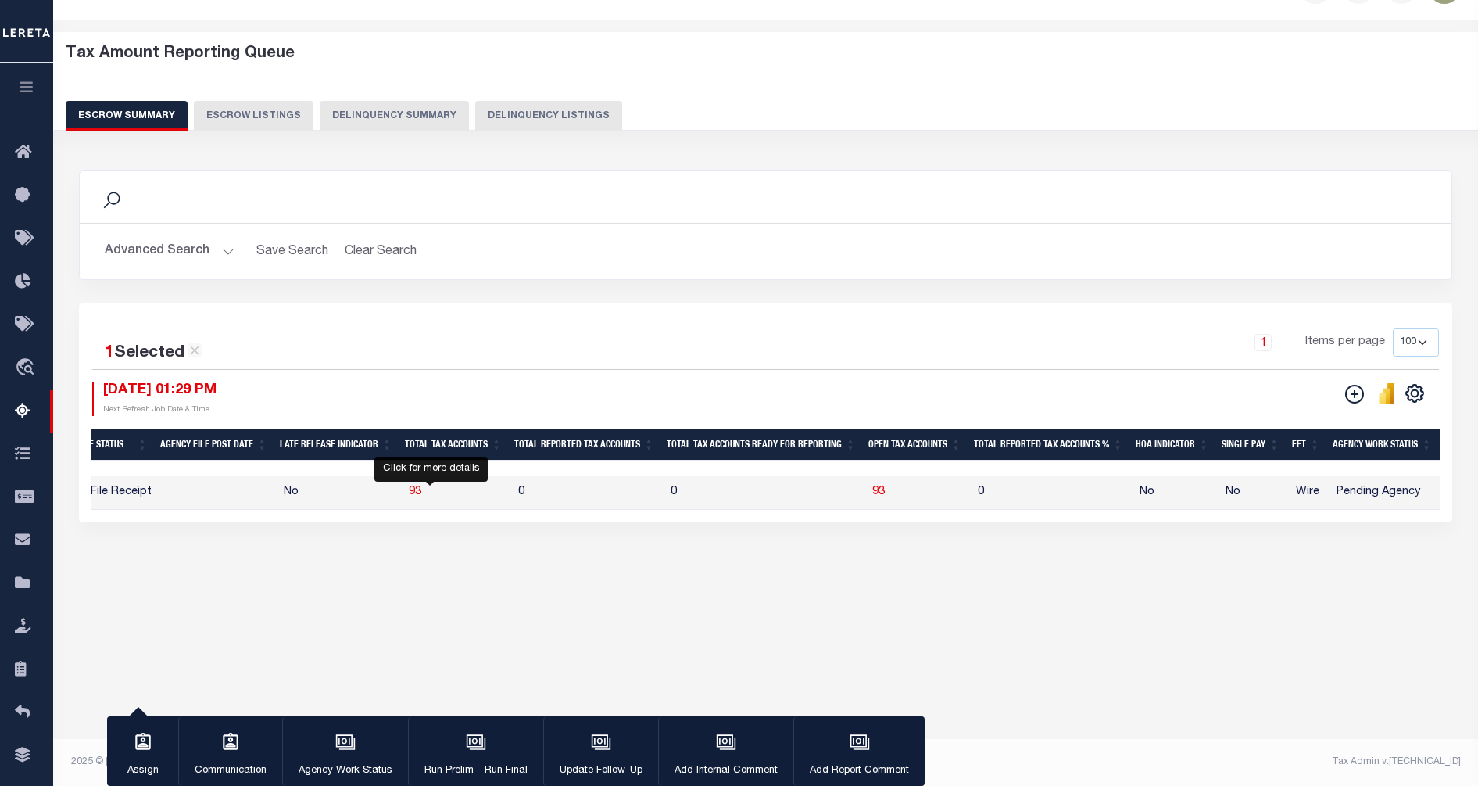
click at [421, 492] on span "93" at bounding box center [415, 491] width 13 height 11
select select "100"
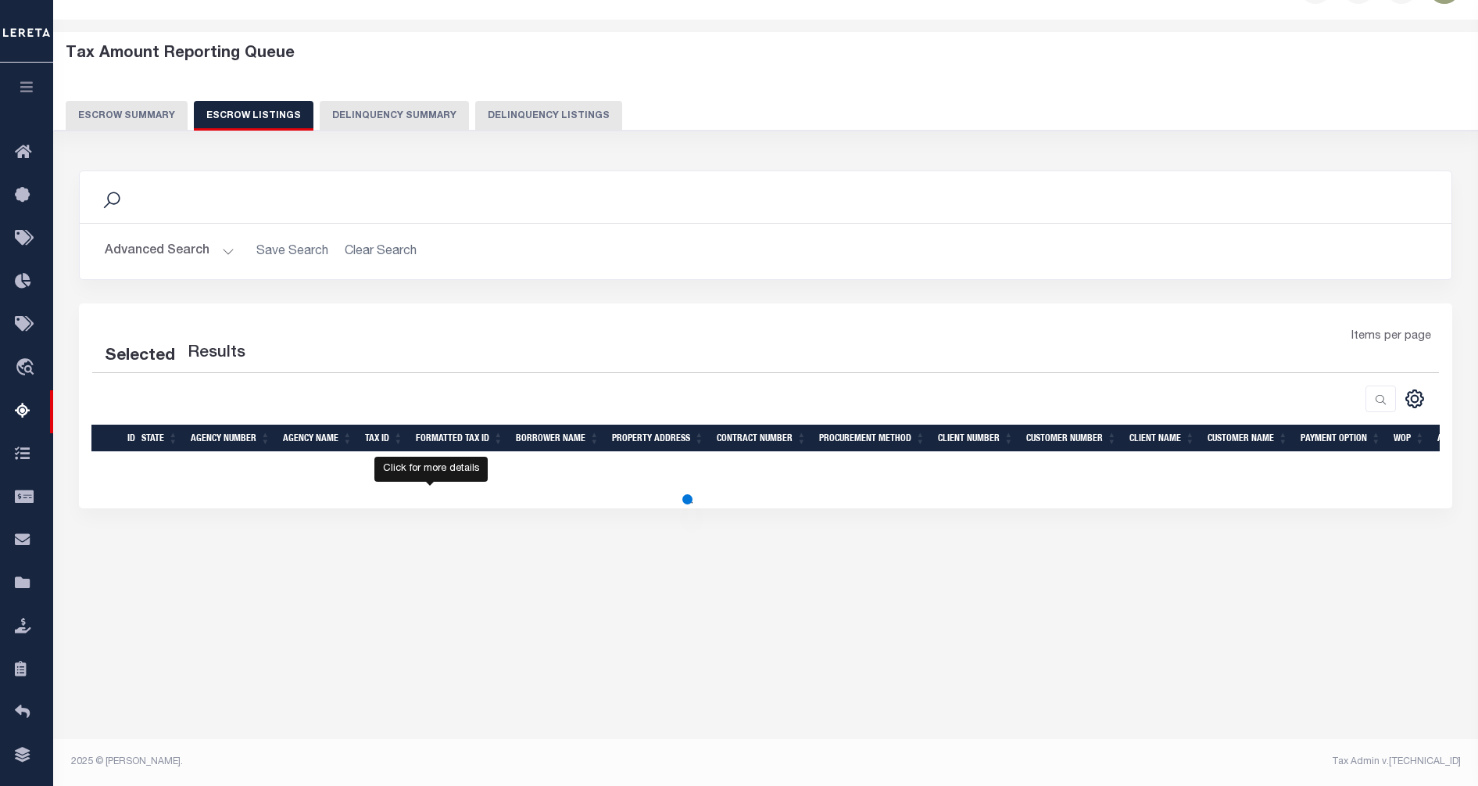
select select "100"
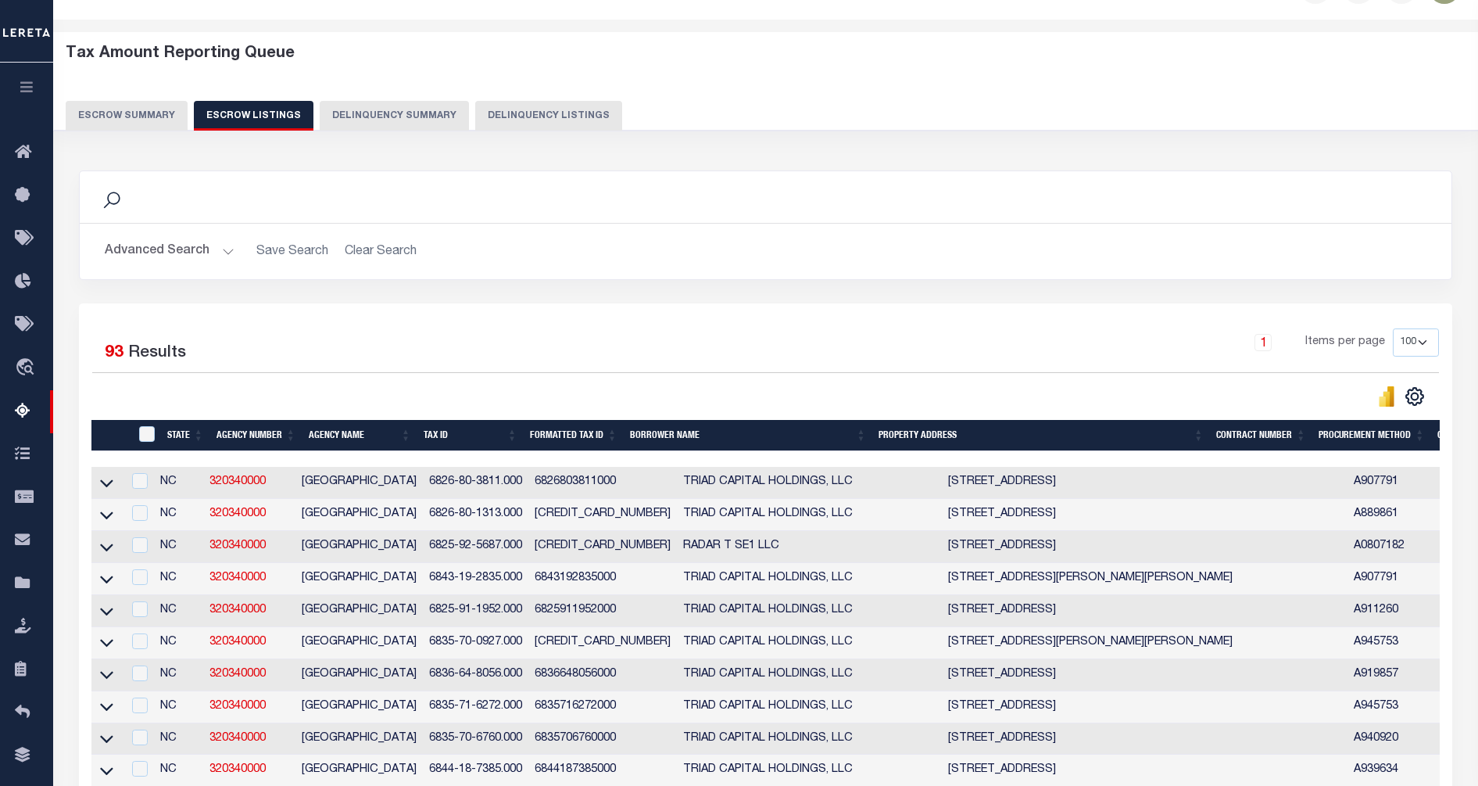
click at [20, 86] on icon "button" at bounding box center [27, 87] width 18 height 14
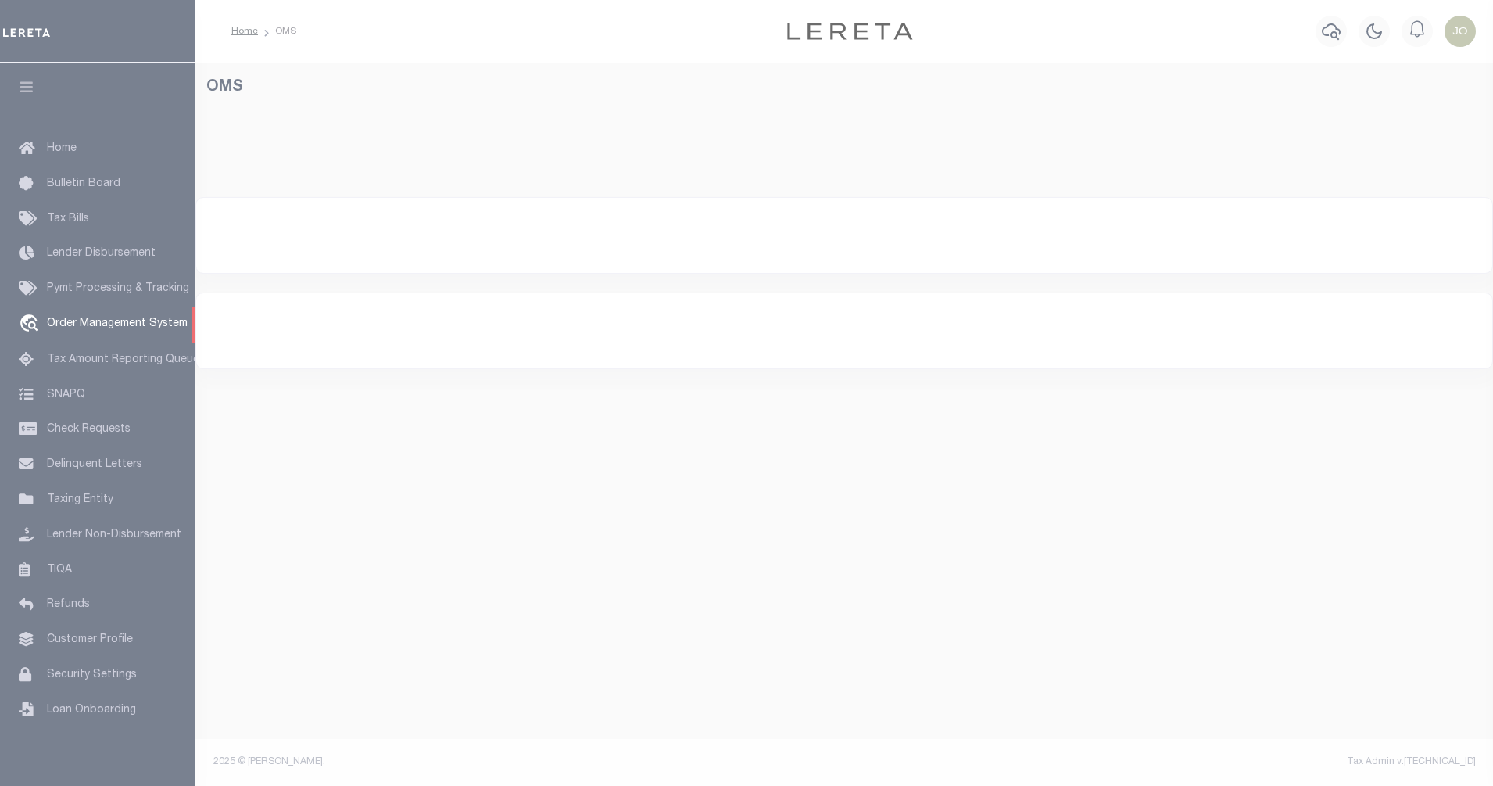
select select "200"
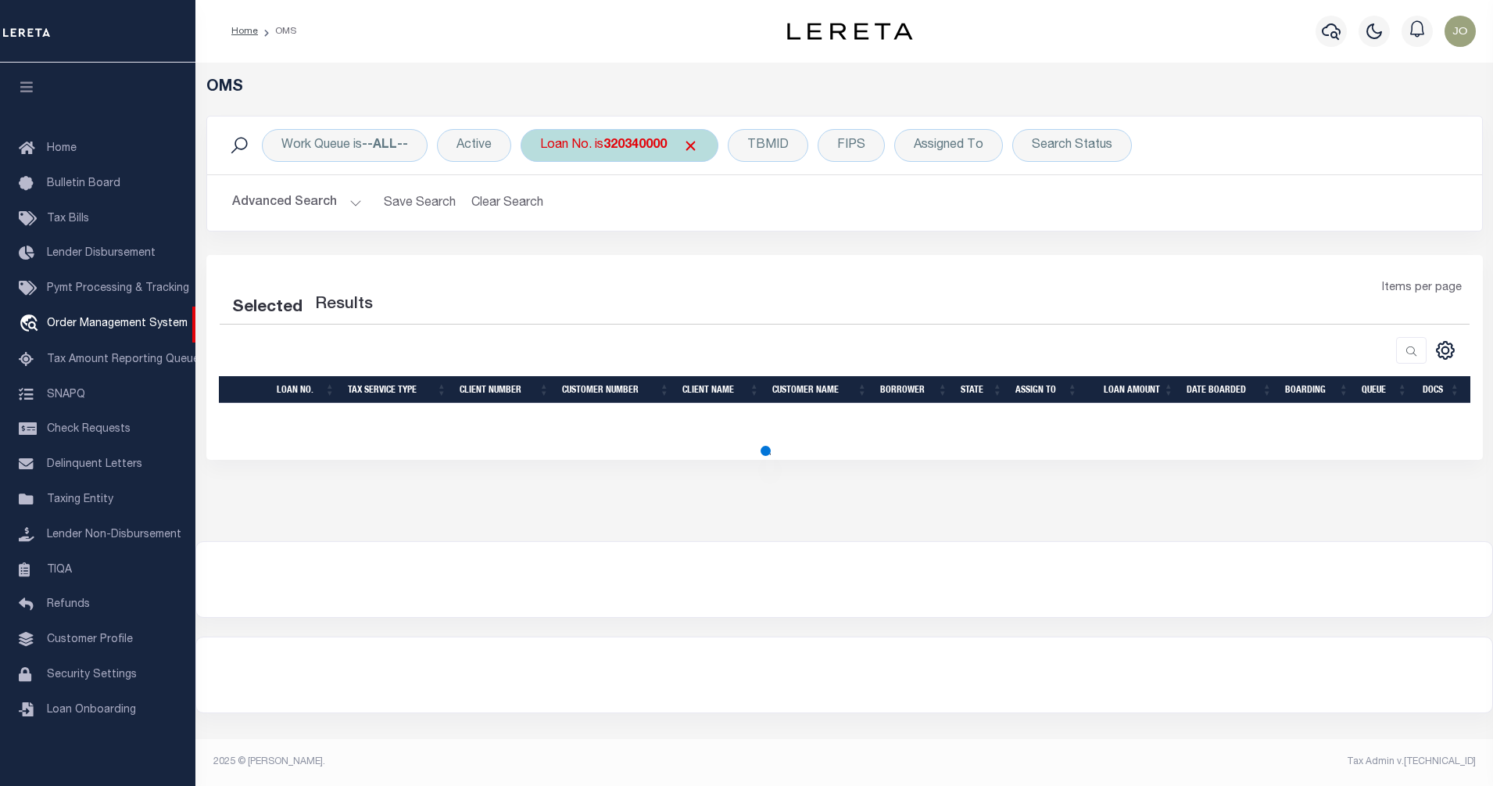
select select "200"
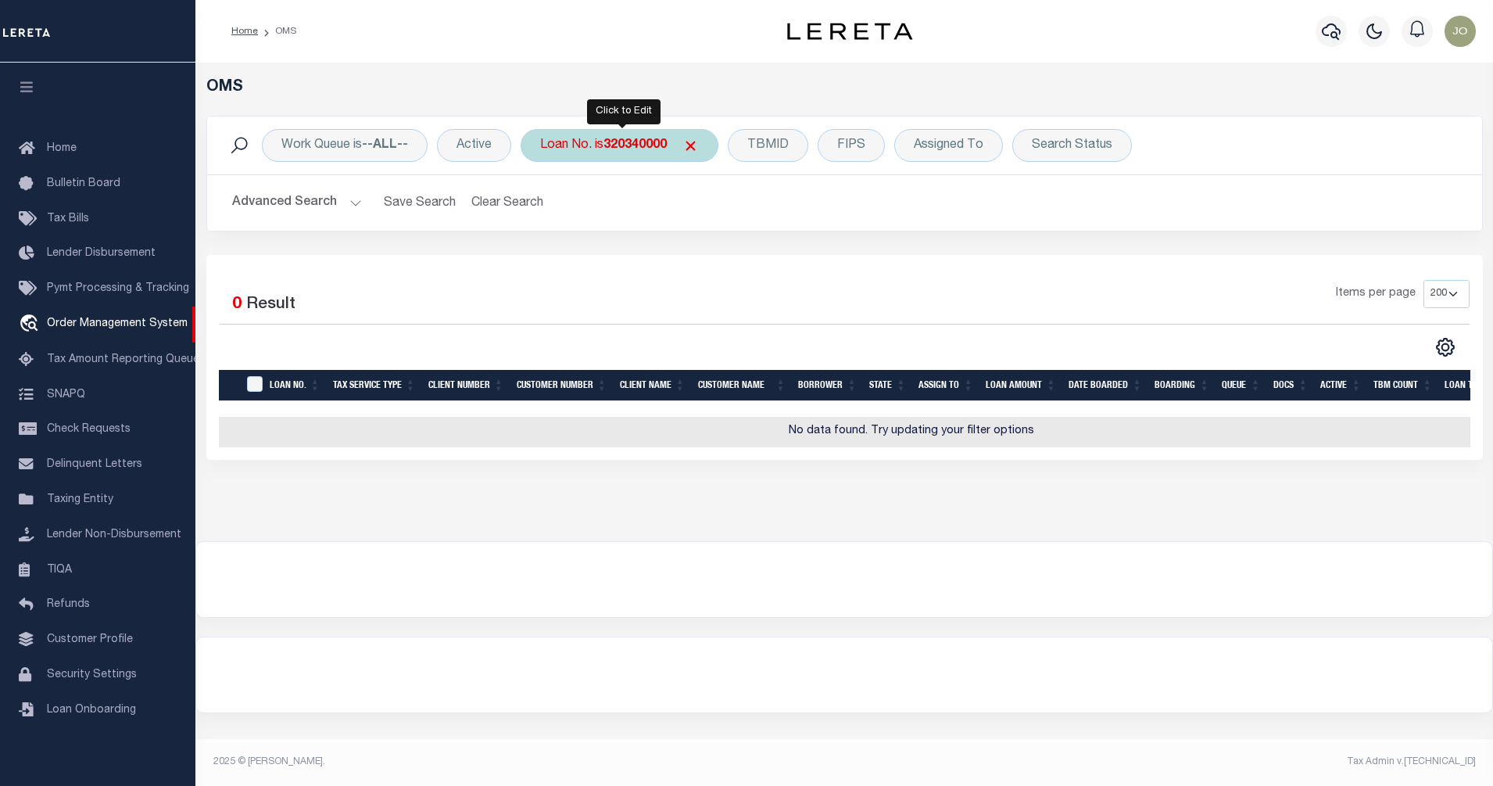
click at [639, 149] on b "320340000" at bounding box center [635, 145] width 63 height 13
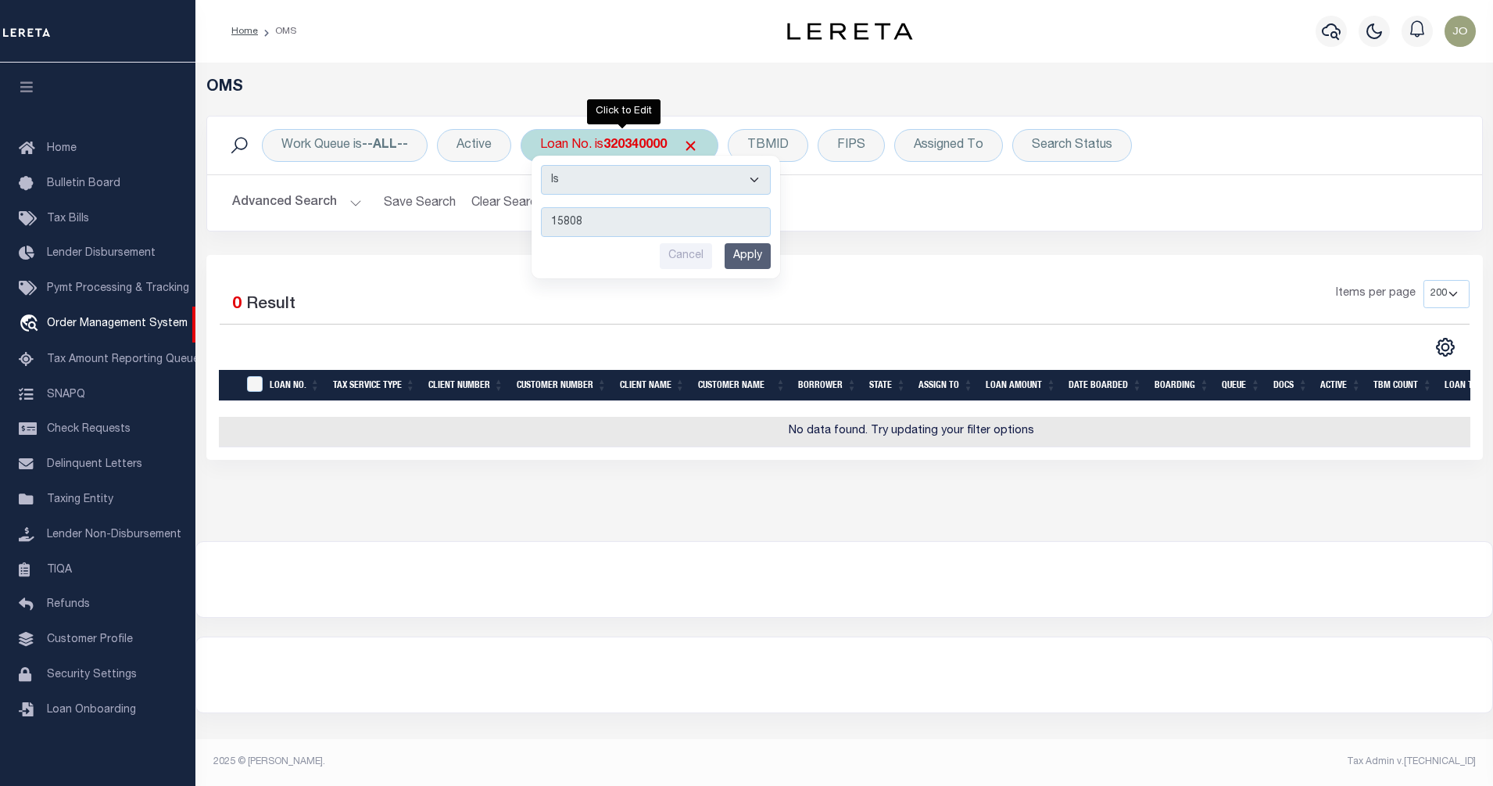
type input "15808"
click at [743, 253] on input "Apply" at bounding box center [748, 256] width 46 height 26
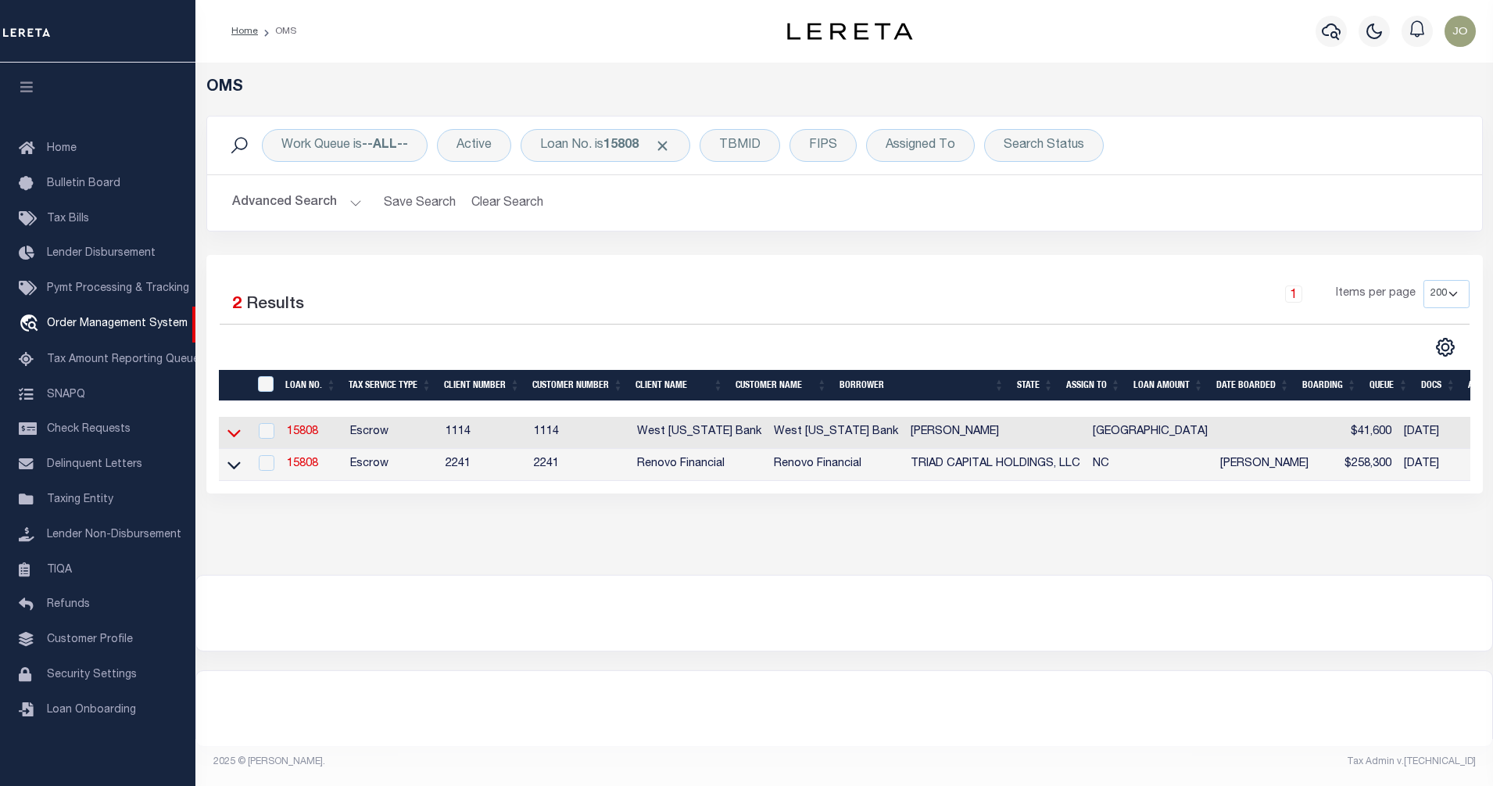
click at [227, 428] on icon at bounding box center [233, 433] width 13 height 16
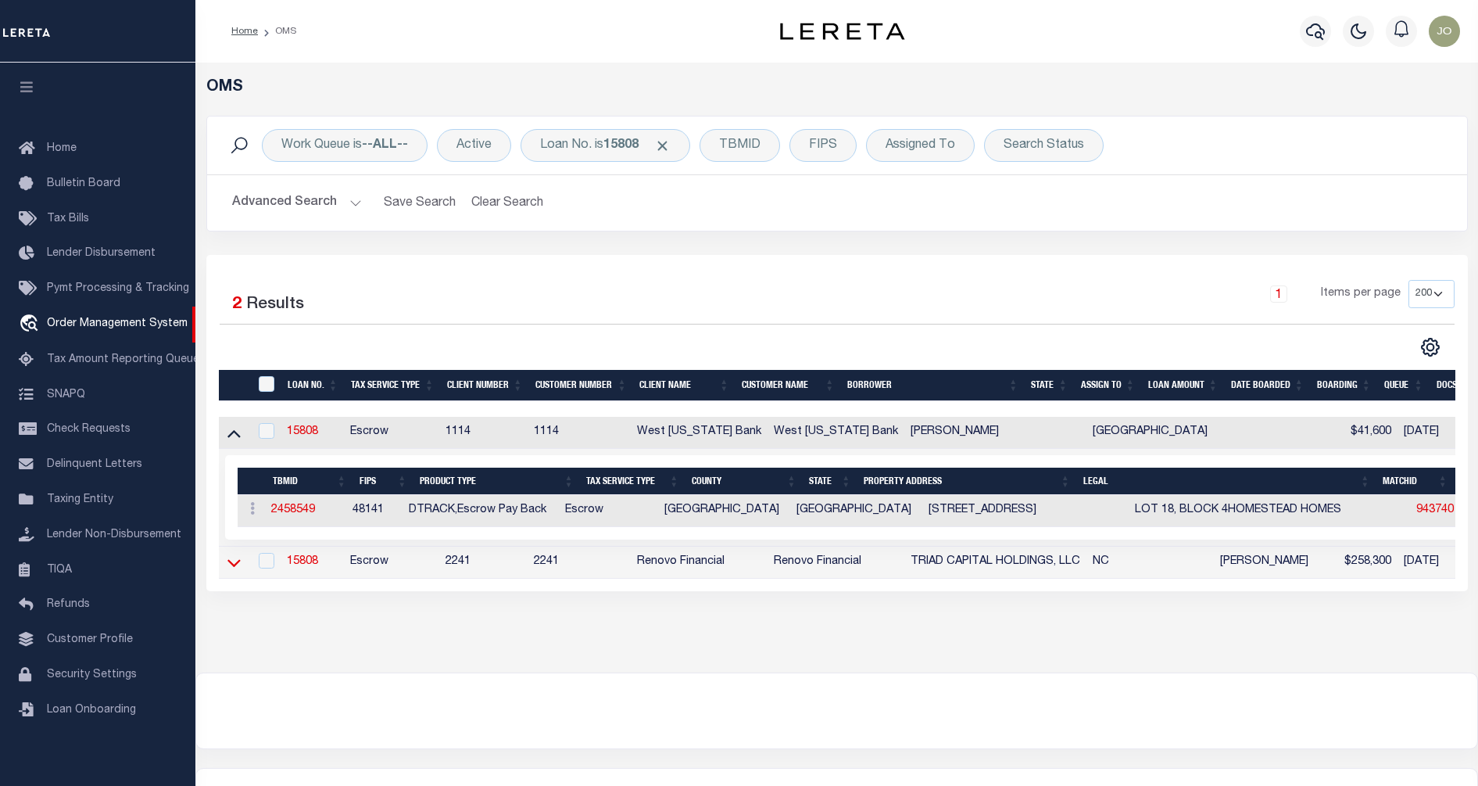
click at [232, 566] on icon at bounding box center [233, 562] width 13 height 16
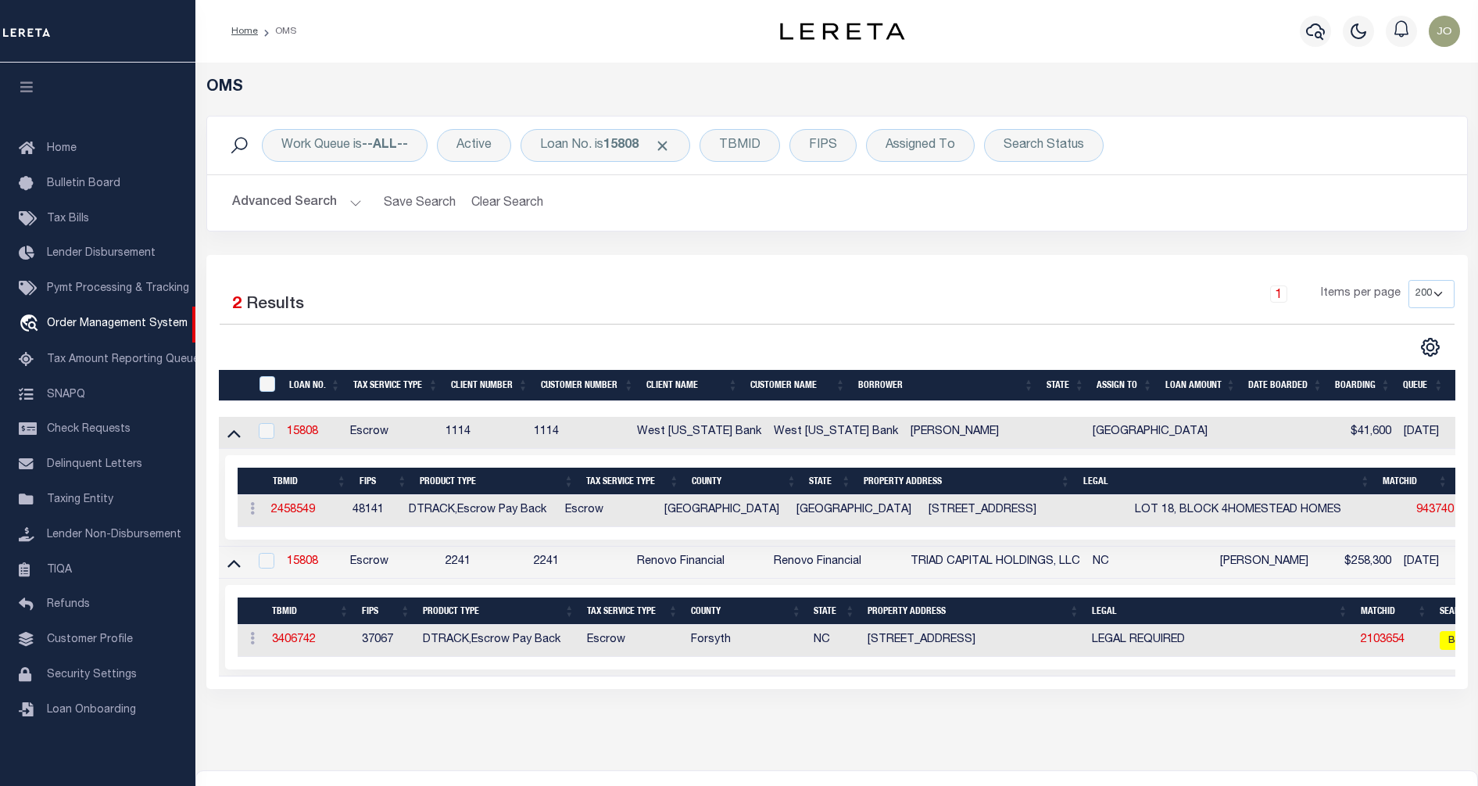
click at [1280, 689] on div "Selected 2 Results 1 Items per page 10 25 50 100 200" at bounding box center [837, 472] width 1262 height 434
click at [424, 316] on div "Selected 2 Results" at bounding box center [366, 302] width 292 height 44
click at [462, 311] on div "Selected 2 Results" at bounding box center [366, 302] width 292 height 44
click at [668, 145] on span "Click to Remove" at bounding box center [662, 146] width 16 height 16
click at [731, 282] on div "1 Items per page 10 25 50 100 200" at bounding box center [994, 300] width 921 height 41
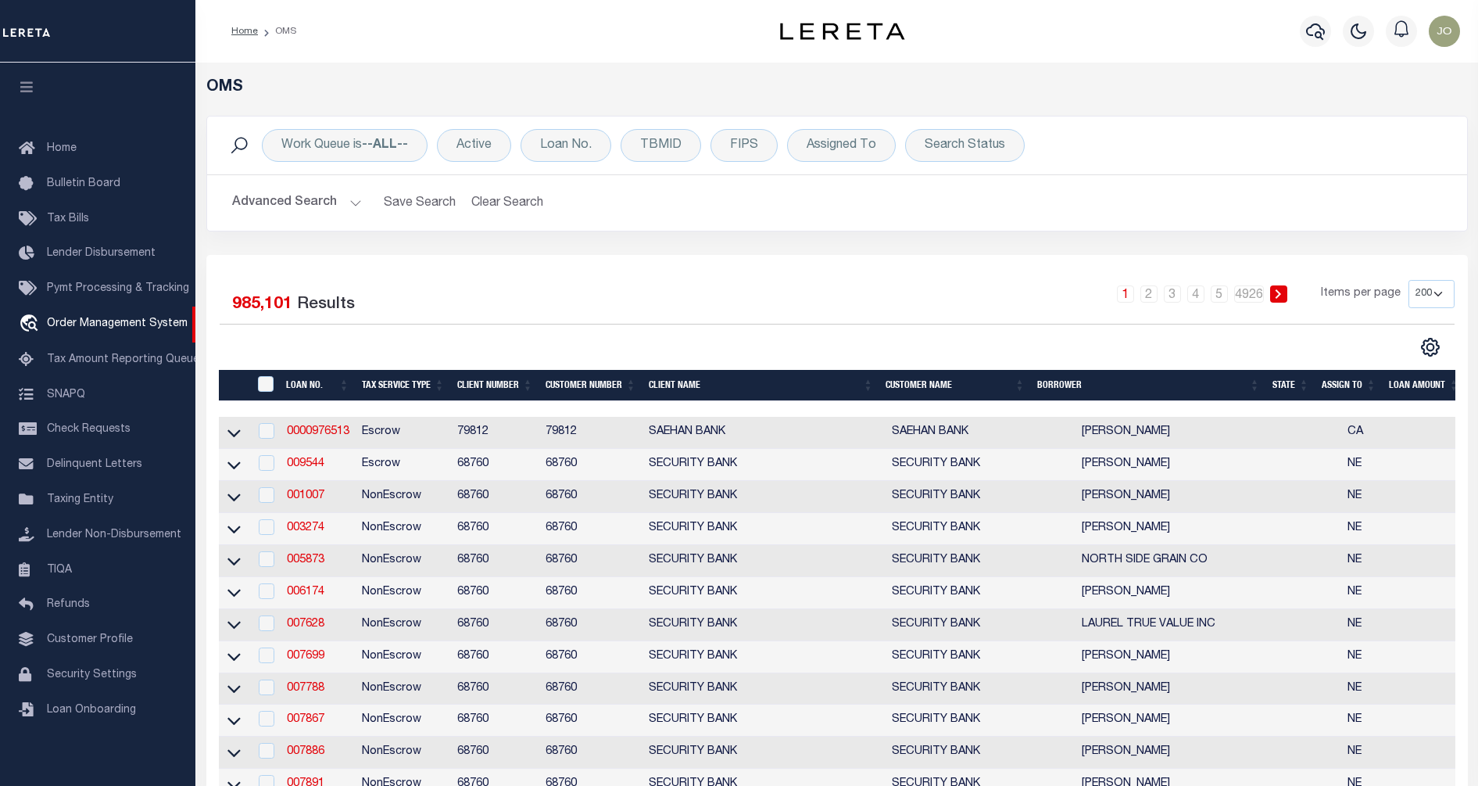
click at [1342, 624] on td "NE" at bounding box center [1366, 625] width 49 height 32
checkbox input "true"
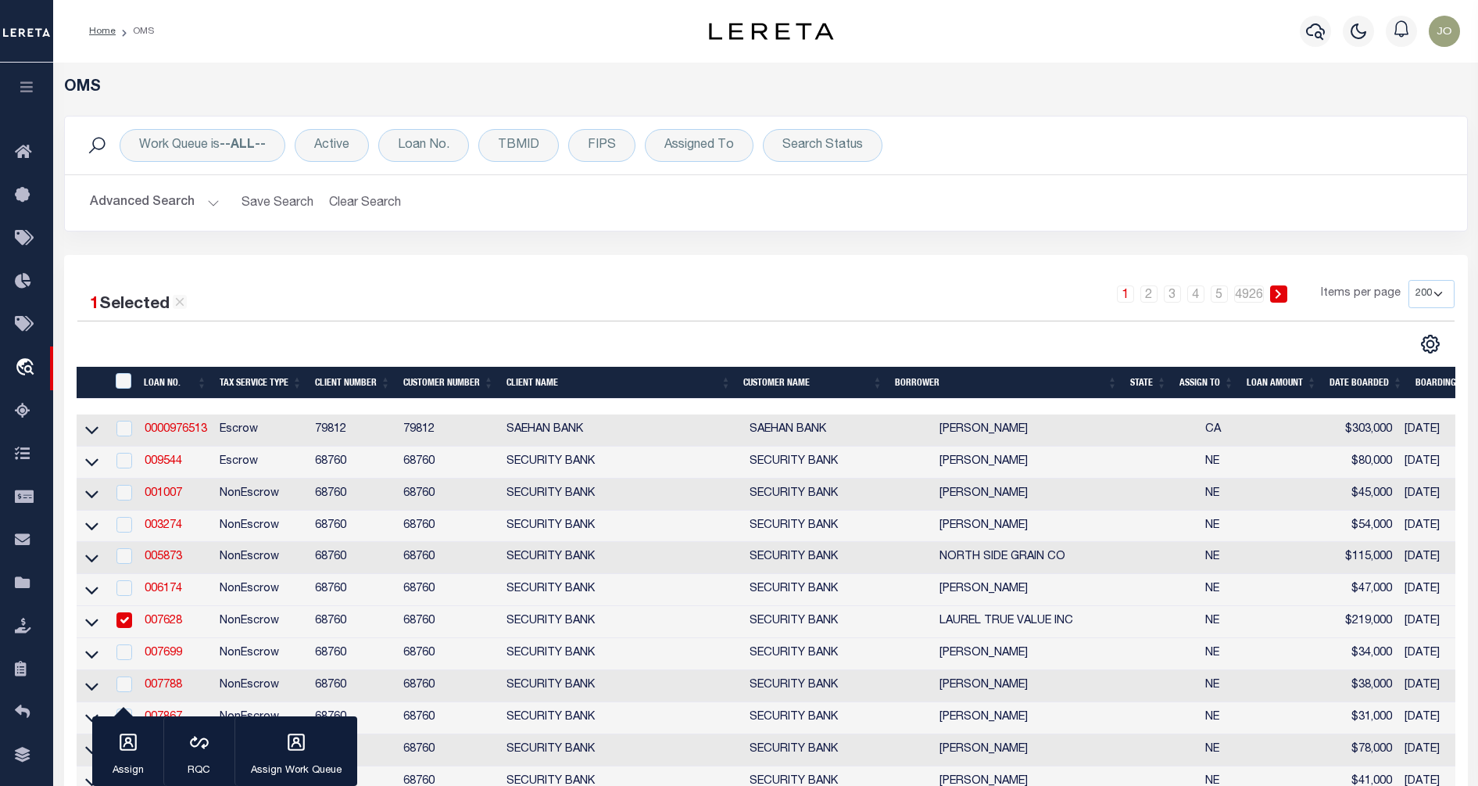
click at [851, 237] on div "Work Queue is --ALL-- Active Loan No. TBMID FIPS Assigned To Search Status Sear…" at bounding box center [766, 185] width 1428 height 139
click at [976, 334] on div "CSV Export Selected Print Show Filter Show Search Columns 0: 1: 2: LOAN NO. 3: …" at bounding box center [1110, 344] width 689 height 20
click at [837, 329] on div "1 Selected 985,101 Results 1 2 3 4 5 … 4926 Items per page 10 25 50 100 200" at bounding box center [766, 317] width 1403 height 74
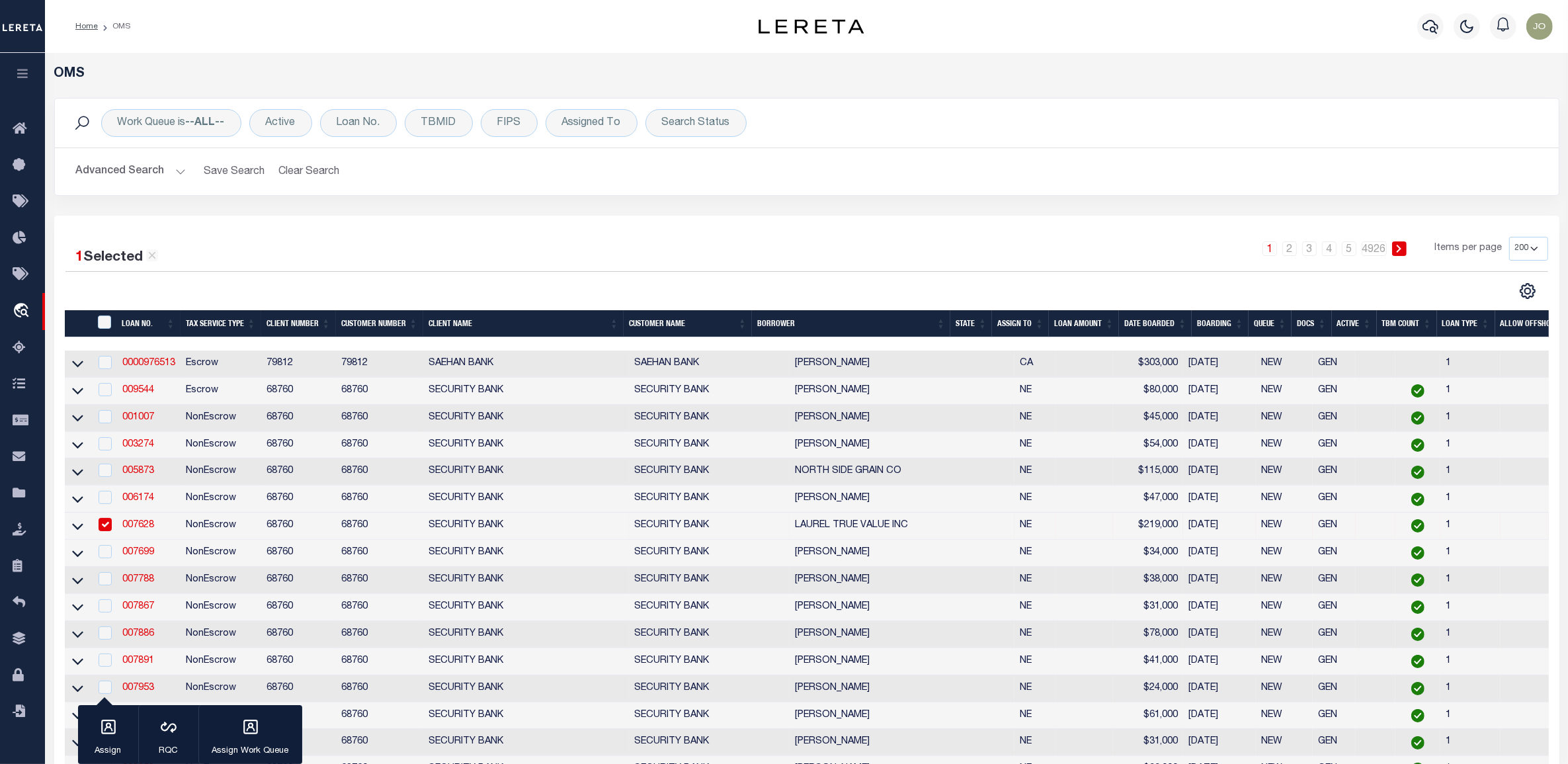
click at [658, 278] on div "1 Selected 985,101 Results 1 2 3 4 5 … 4926 Items per page 10 25 50 100 200" at bounding box center [807, 268] width 1504 height 63
click at [20, 356] on icon at bounding box center [23, 349] width 21 height 17
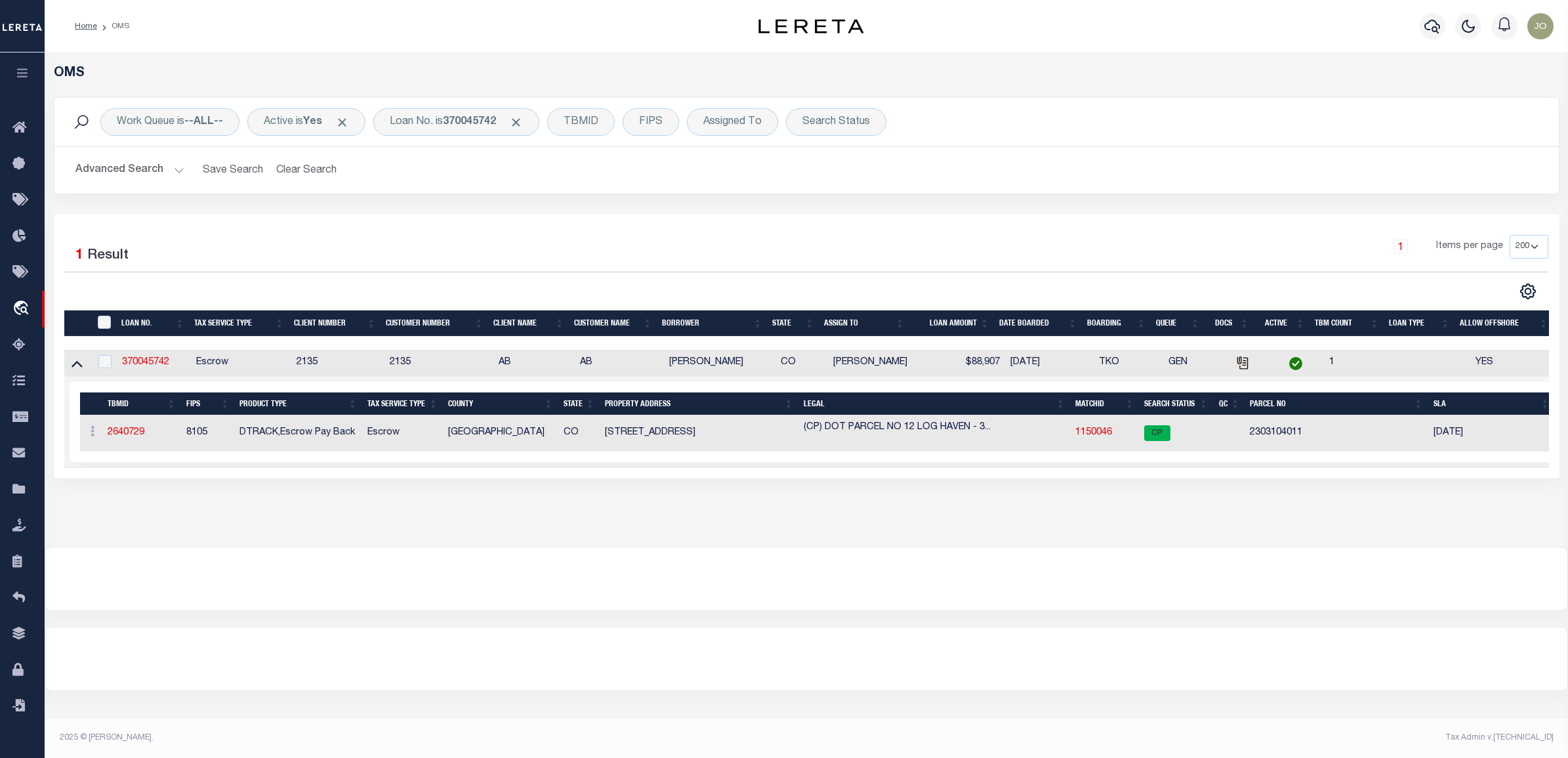
select select "200"
click at [1114, 437] on td "1150046" at bounding box center [1105, 433] width 69 height 36
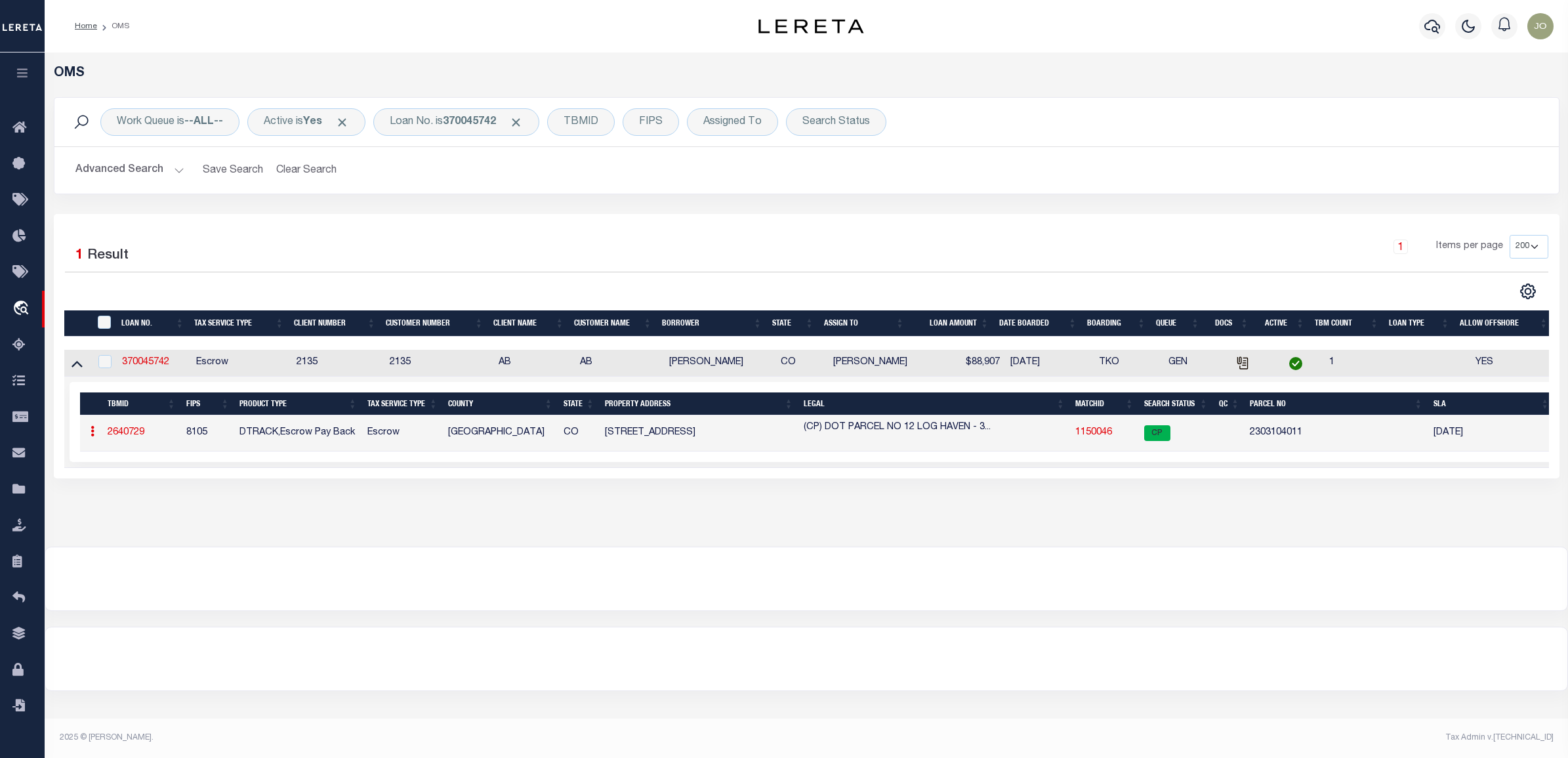
click at [1107, 437] on link "1150046" at bounding box center [1094, 432] width 37 height 9
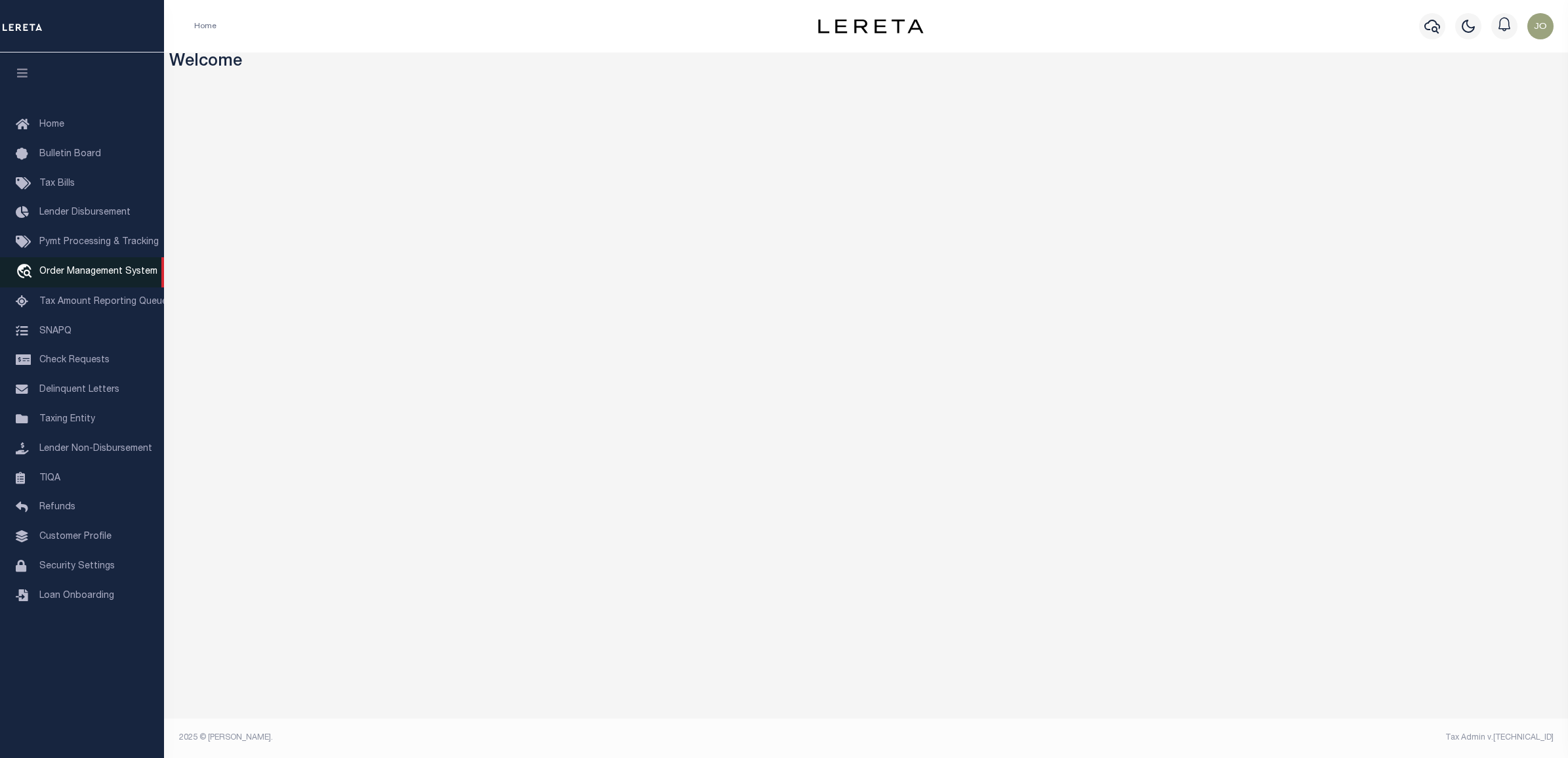
click at [112, 268] on link "travel_explore Order Management System" at bounding box center [81, 272] width 164 height 30
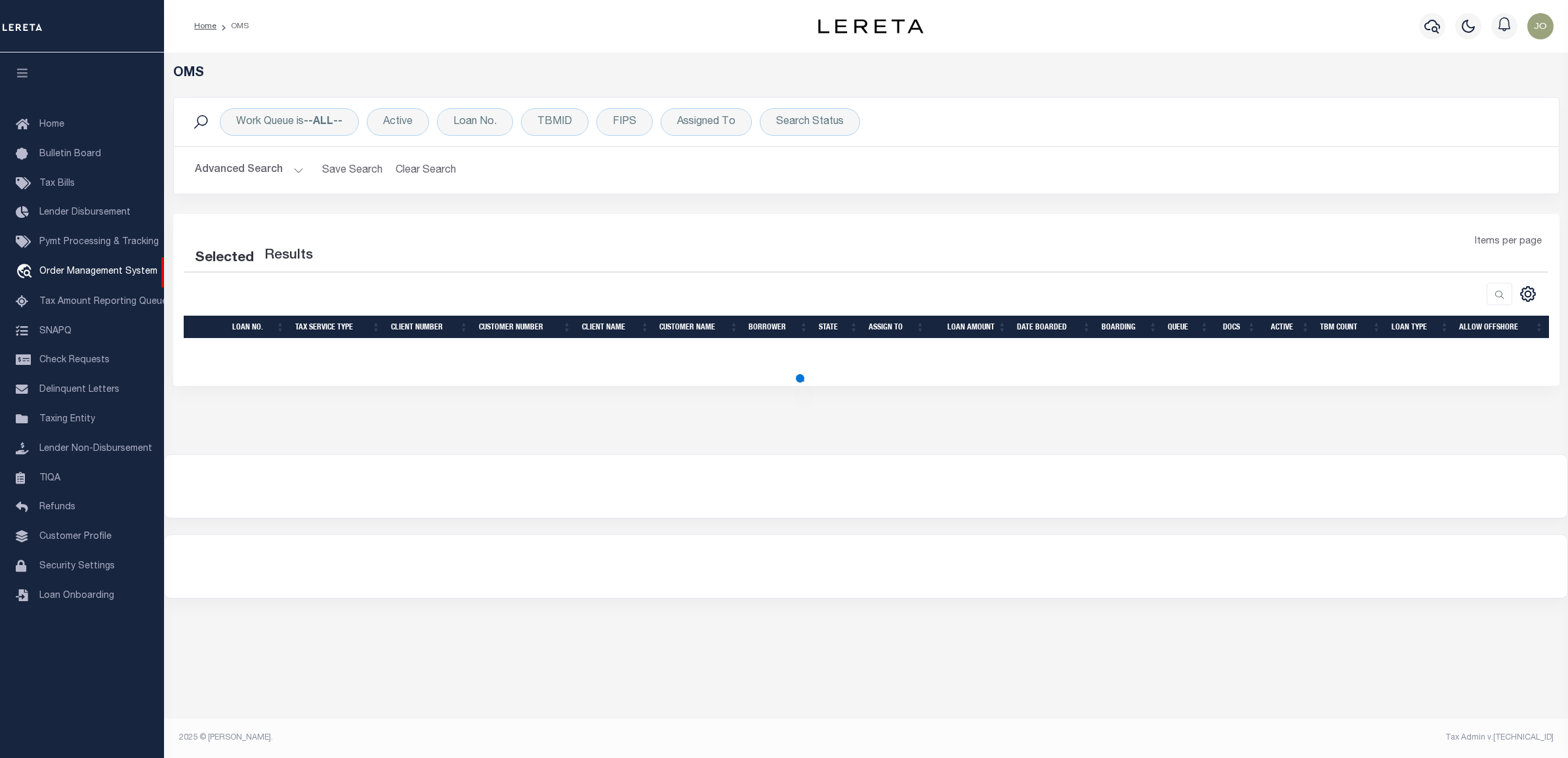
click at [421, 292] on div at bounding box center [525, 294] width 682 height 23
select select "200"
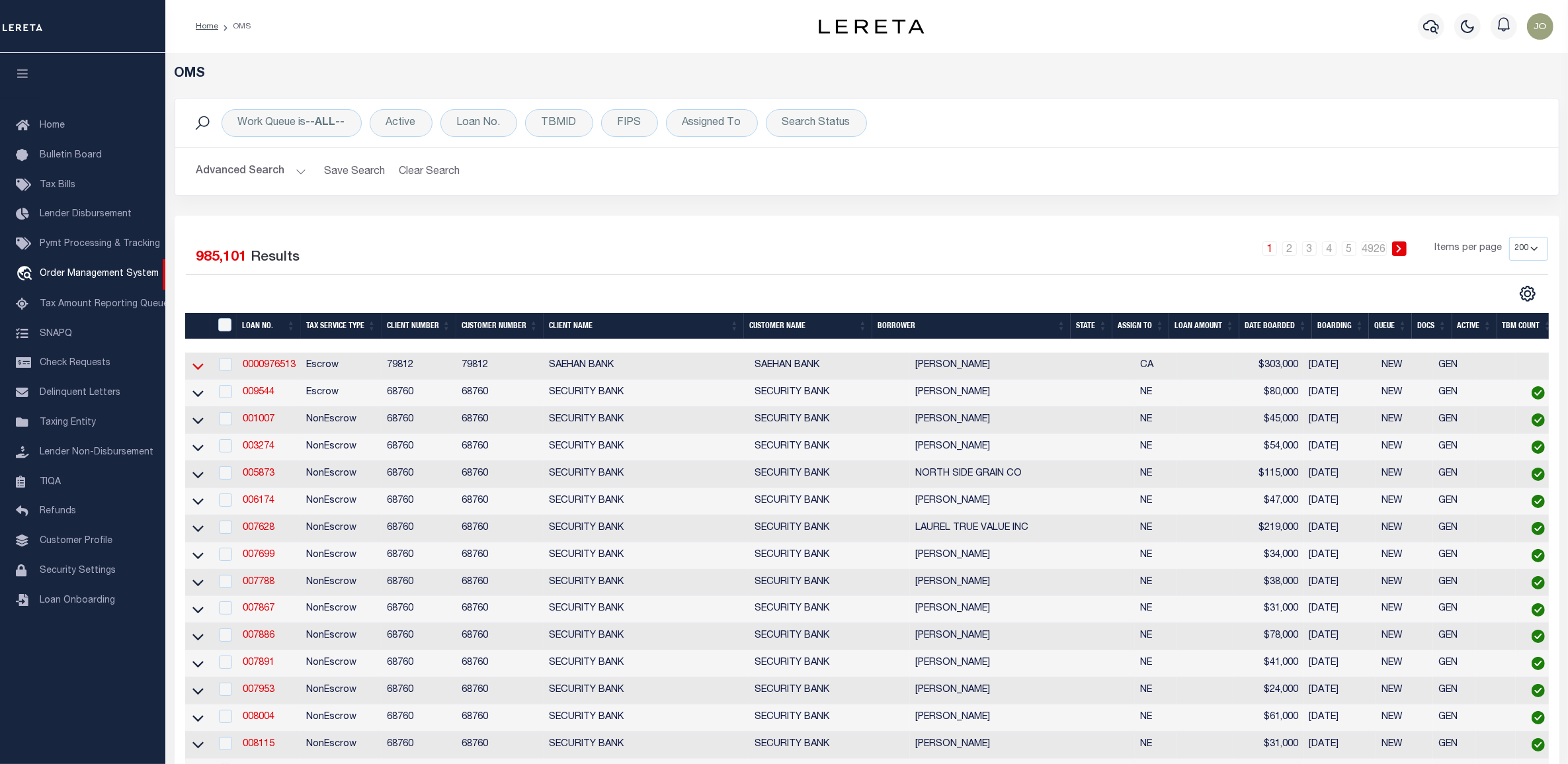
click at [199, 366] on icon at bounding box center [197, 366] width 11 height 14
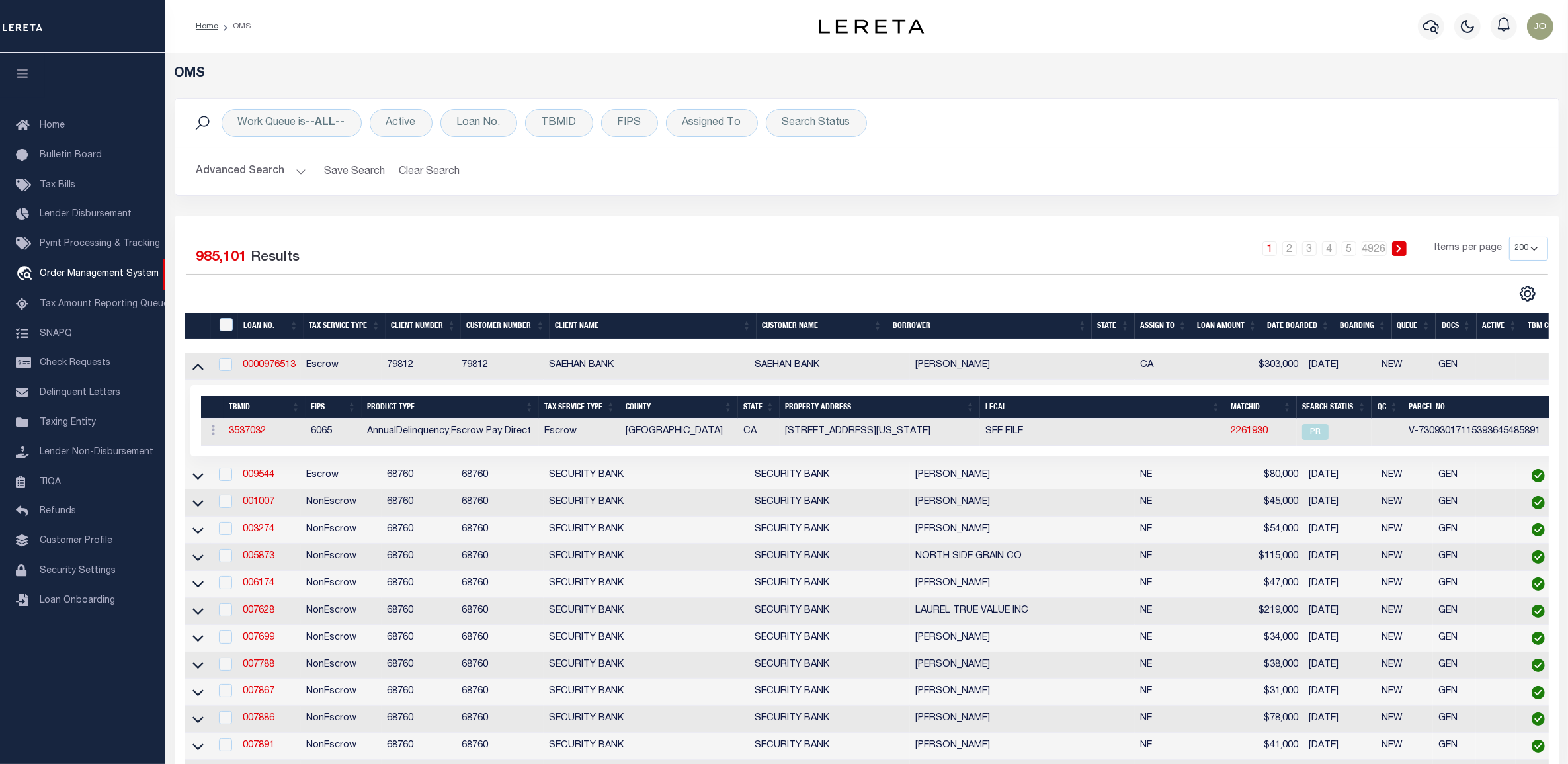
click at [1287, 291] on div "CSV Export Selected Print Show Filter Show Search Columns 0: 1: 2: LOAN NO. 3: …" at bounding box center [1207, 294] width 681 height 17
click at [185, 483] on td at bounding box center [198, 475] width 25 height 27
checkbox input "true"
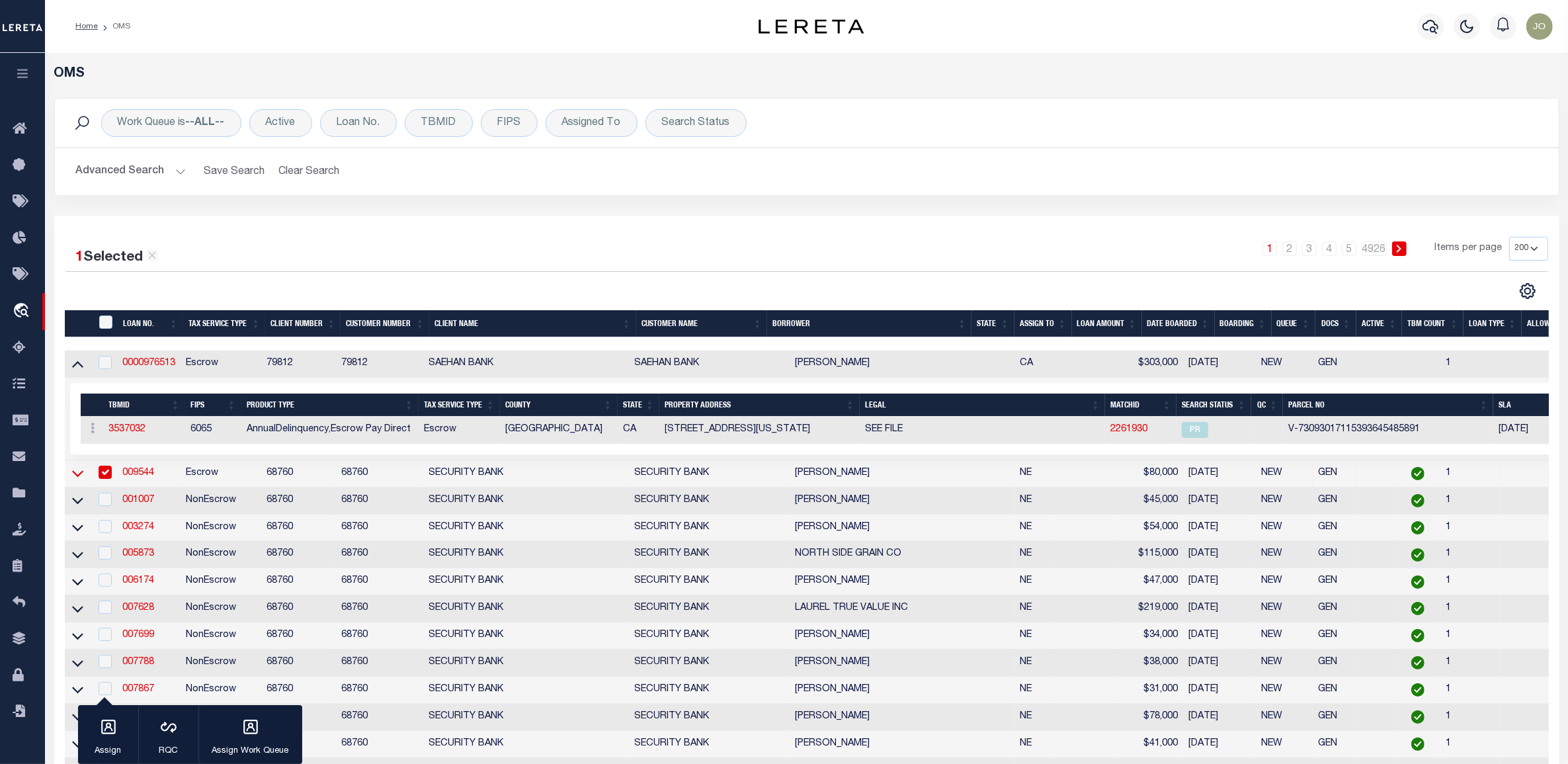
click at [74, 477] on icon at bounding box center [77, 473] width 11 height 14
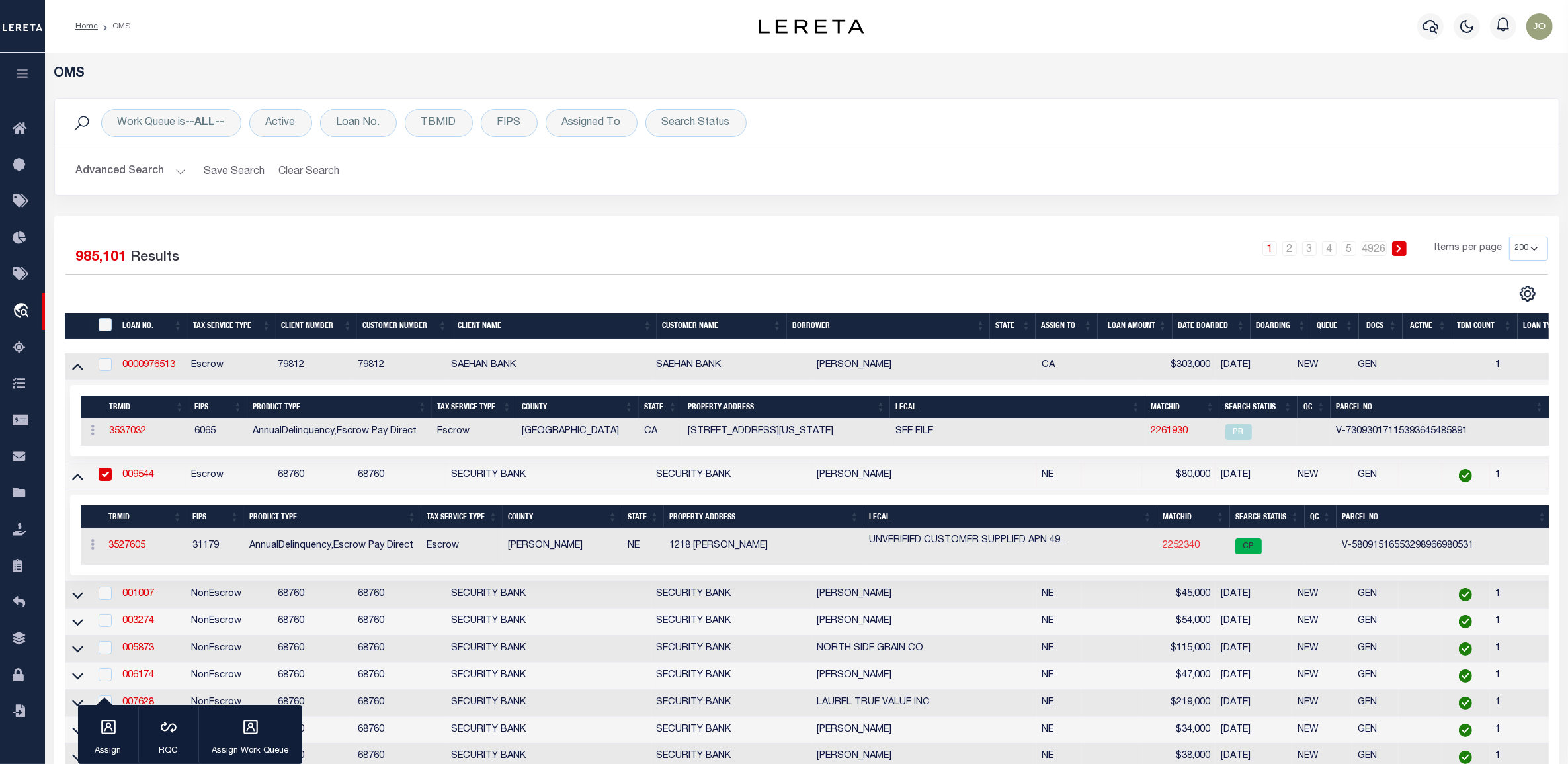
click at [1175, 549] on link "2252340" at bounding box center [1181, 545] width 37 height 9
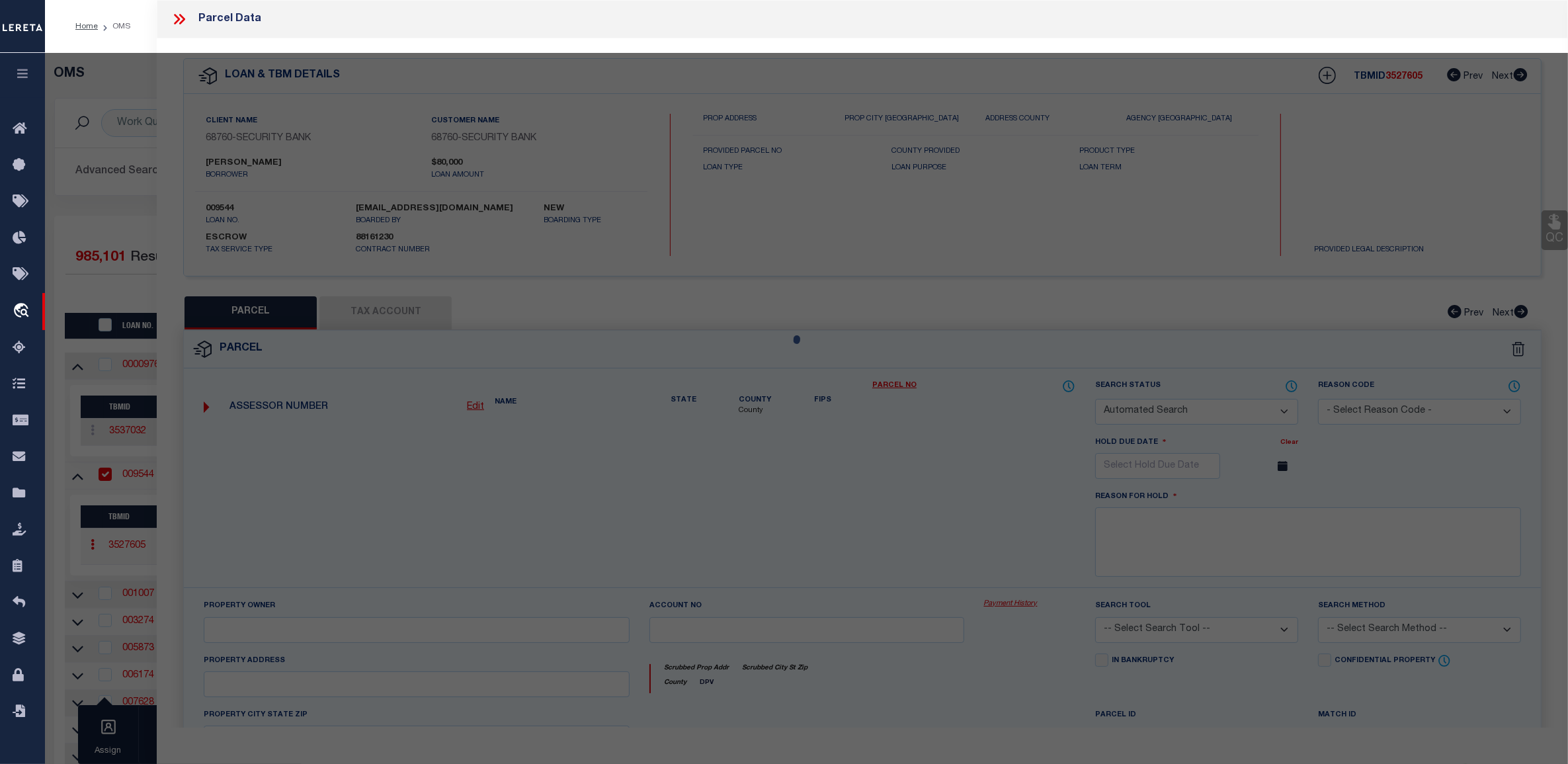
checkbox input "false"
select select "CP"
type input "1218 SHERMAN"
checkbox input "false"
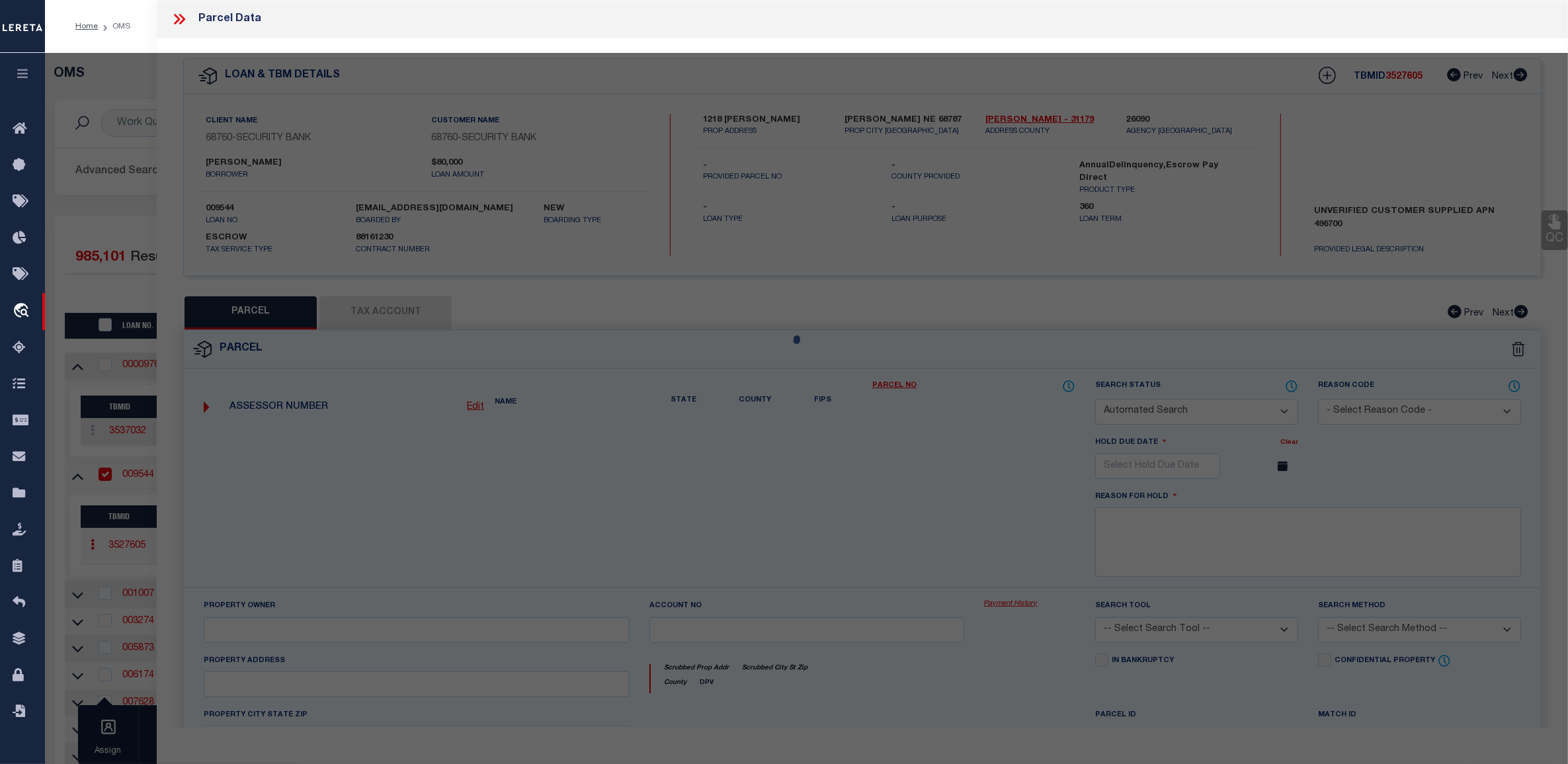
type input "WAYNE NE 68787"
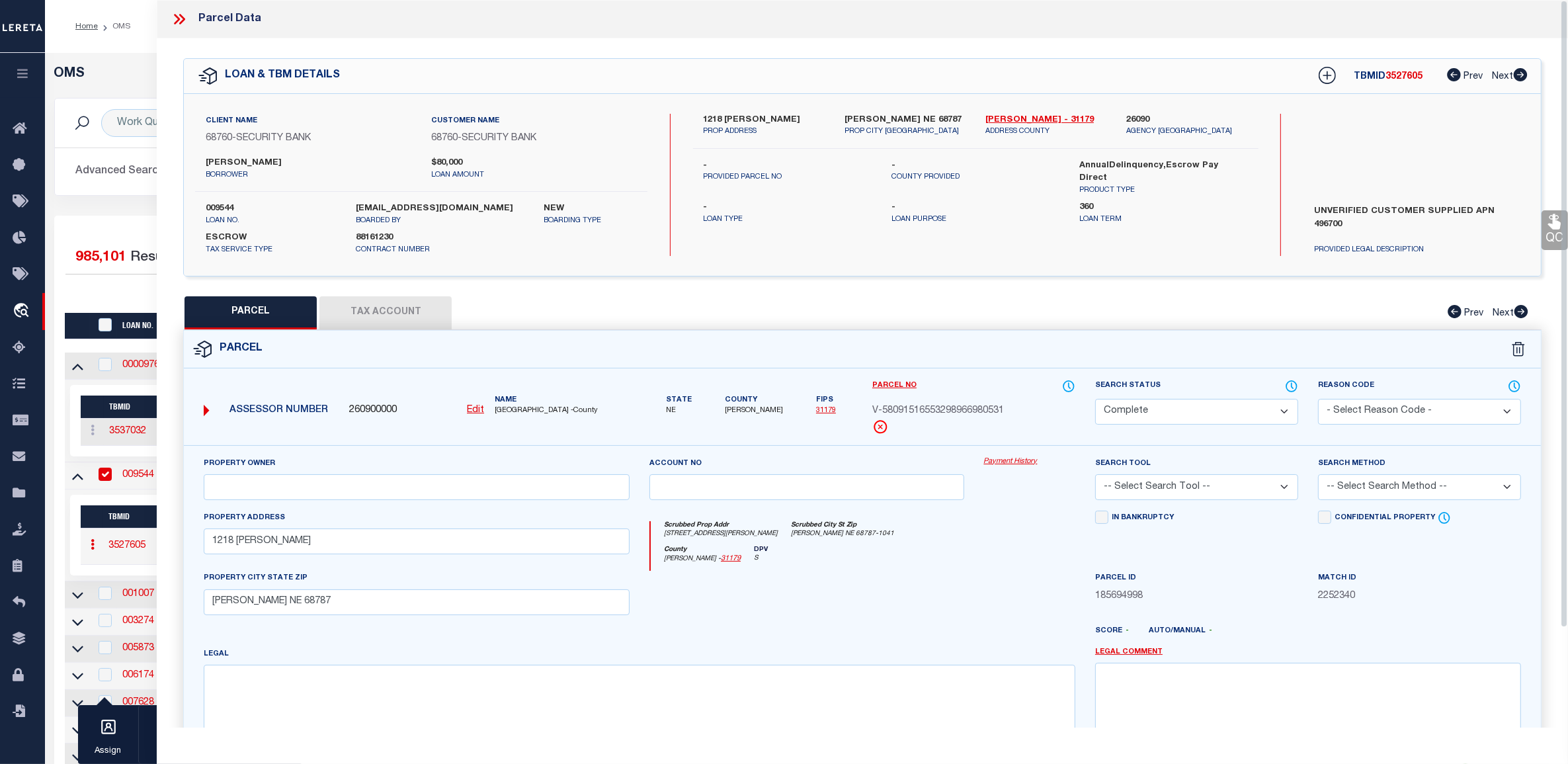
click at [1214, 410] on select "Automated Search Bad Parcel Complete Duplicate Parcel High Dollar Reporting In …" at bounding box center [1197, 411] width 203 height 25
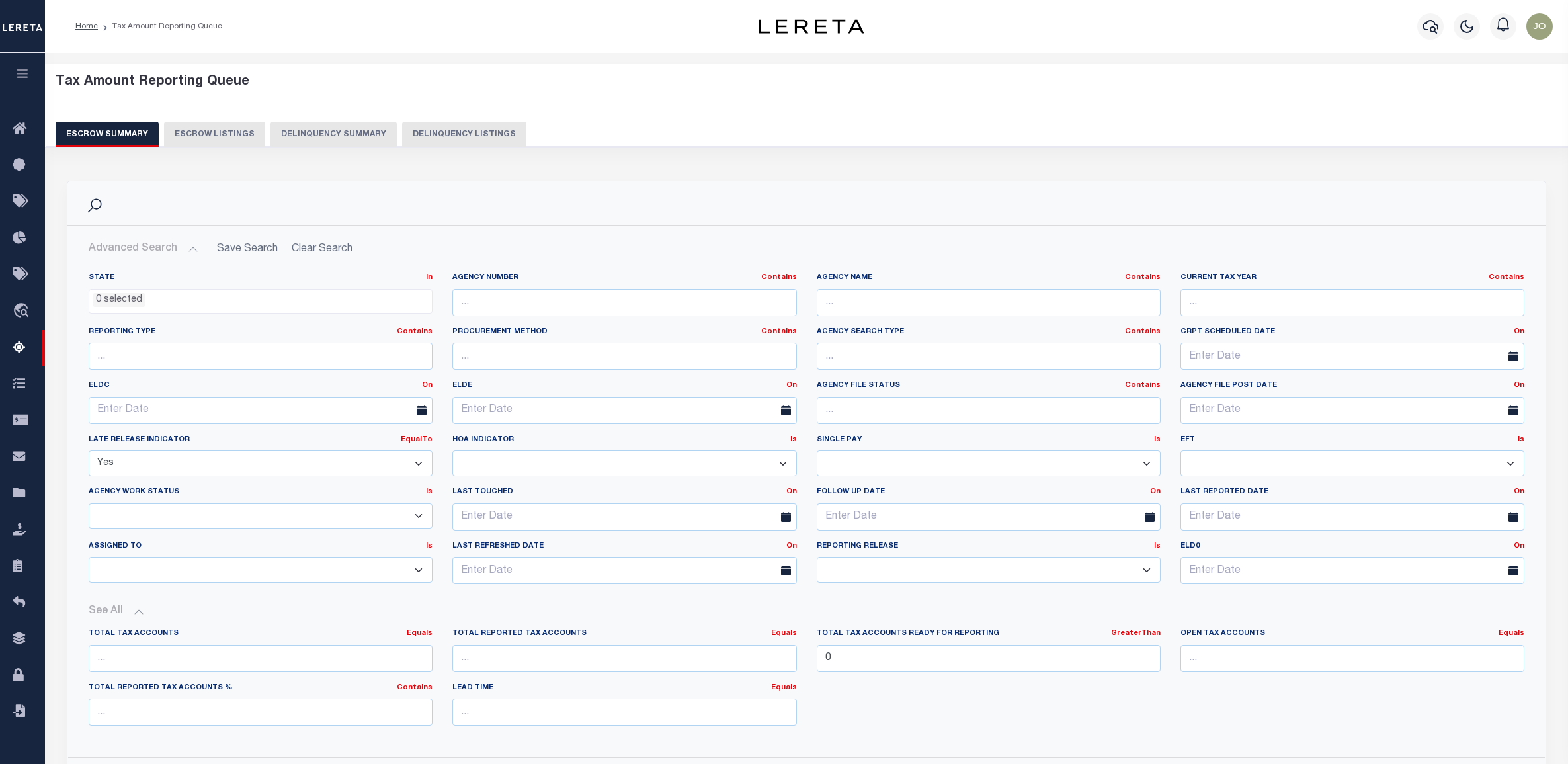
select select
select select "Yes"
select select "100"
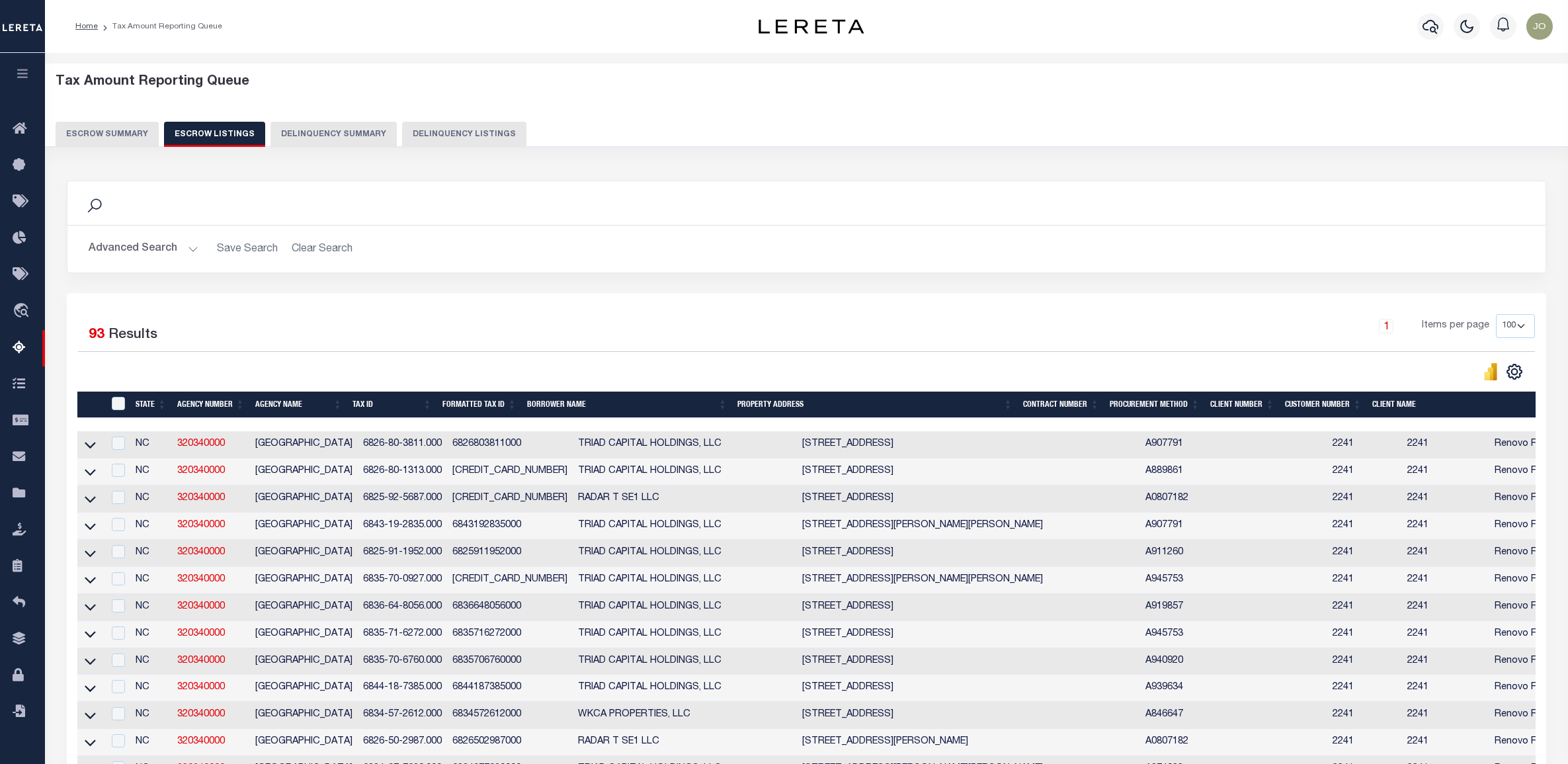
select select "100"
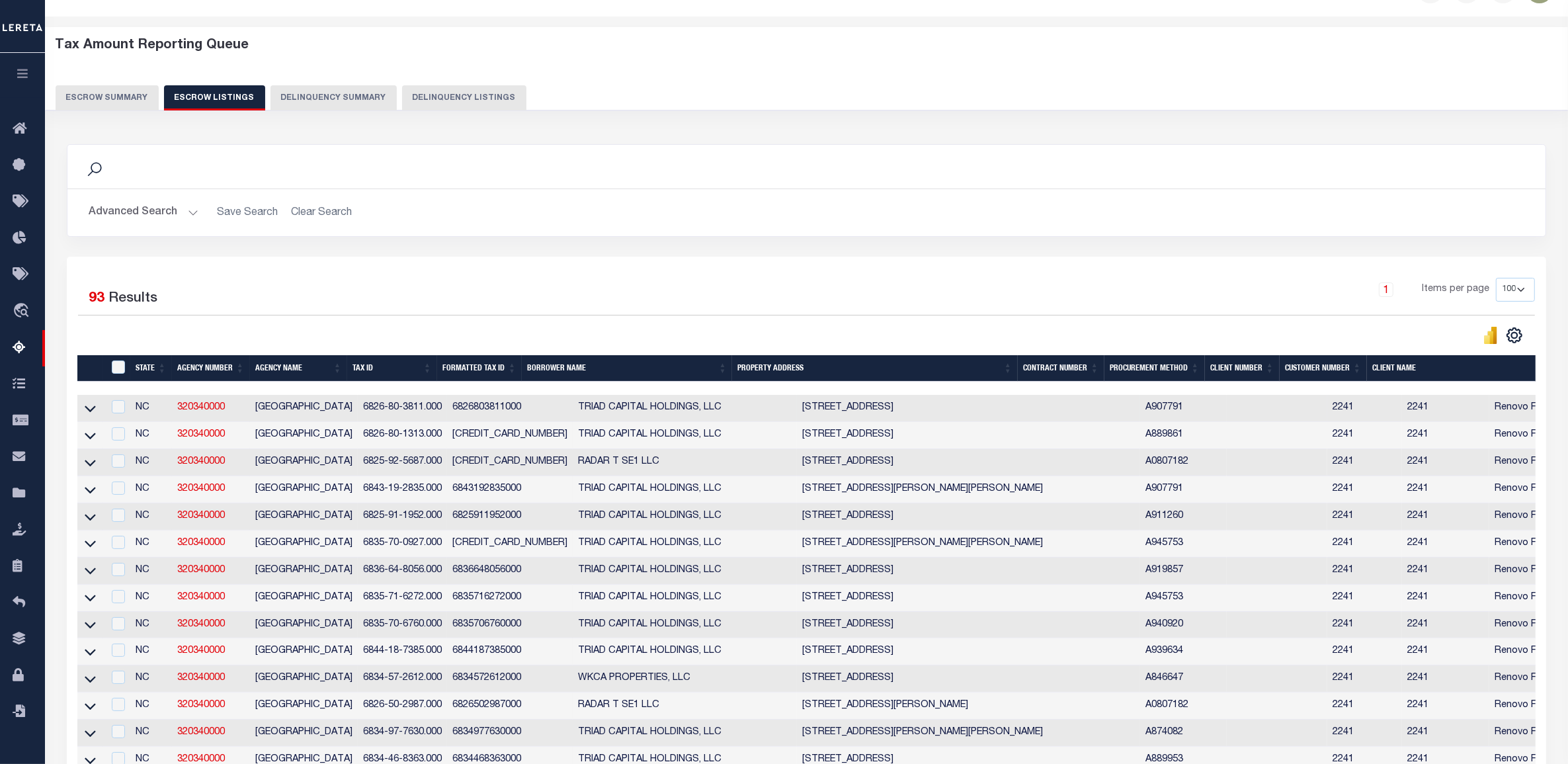
scroll to position [36, 0]
click at [92, 413] on icon at bounding box center [90, 409] width 11 height 7
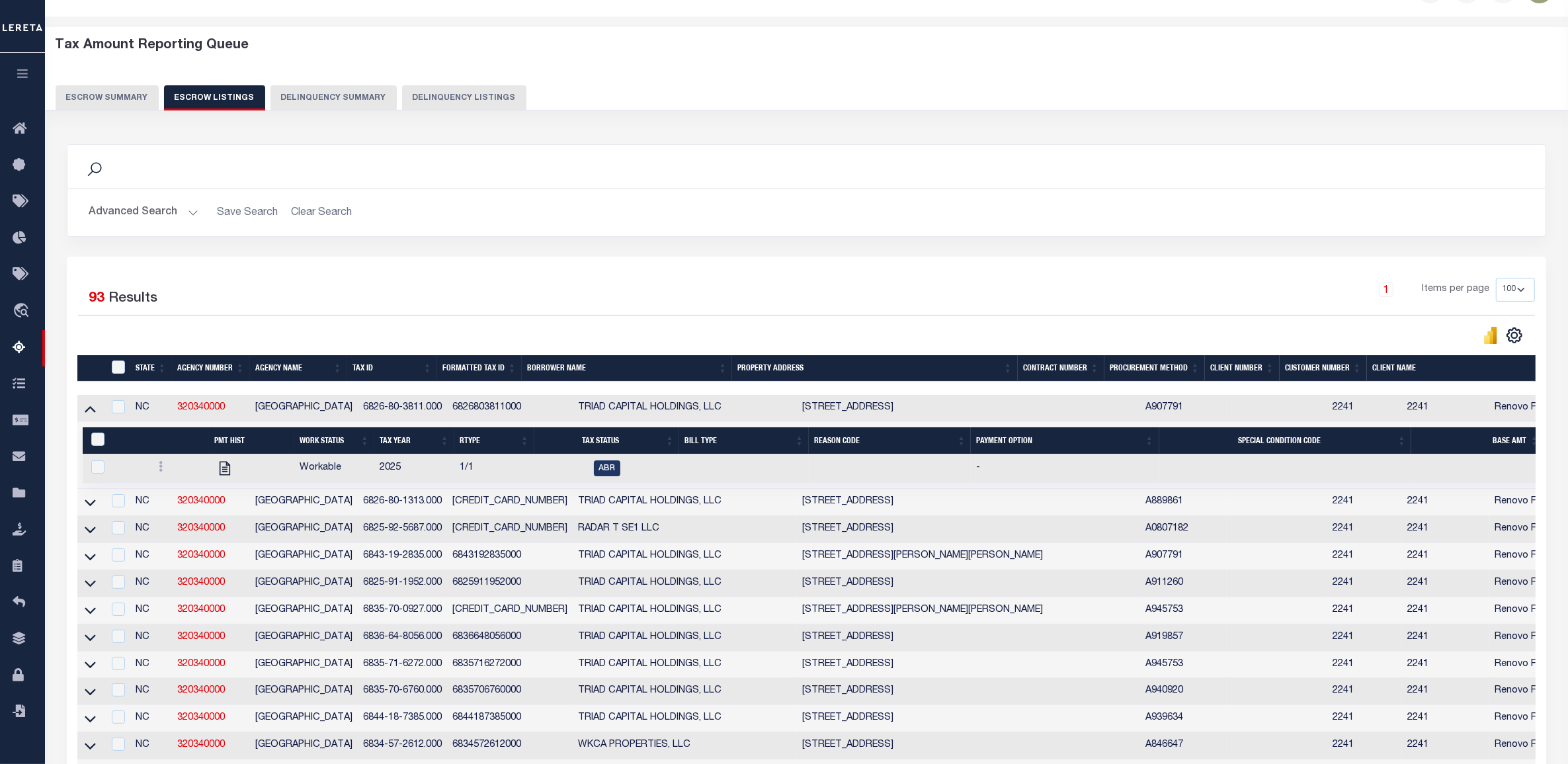
click at [92, 413] on icon at bounding box center [90, 409] width 11 height 7
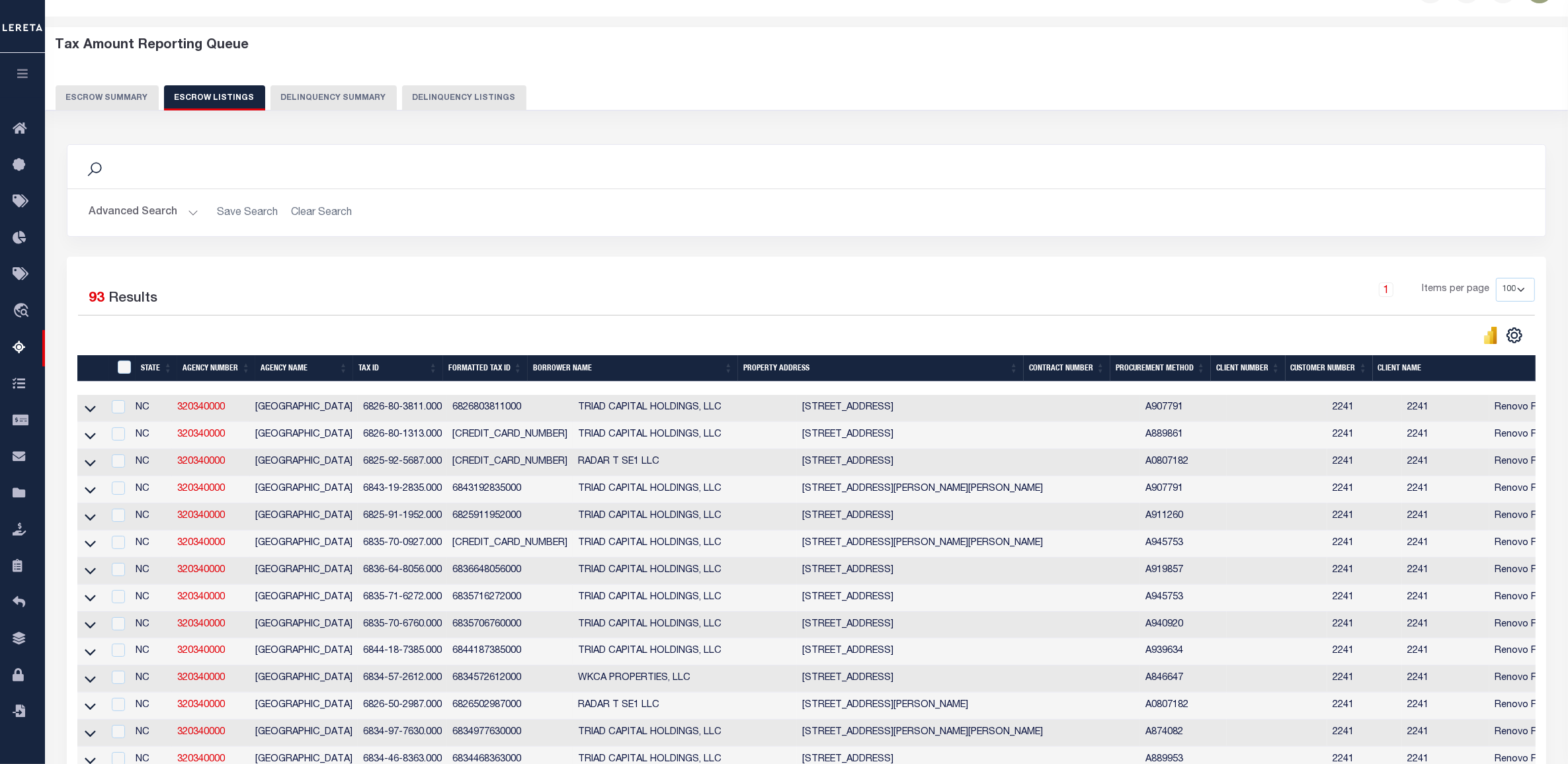
click at [92, 413] on icon at bounding box center [90, 409] width 11 height 7
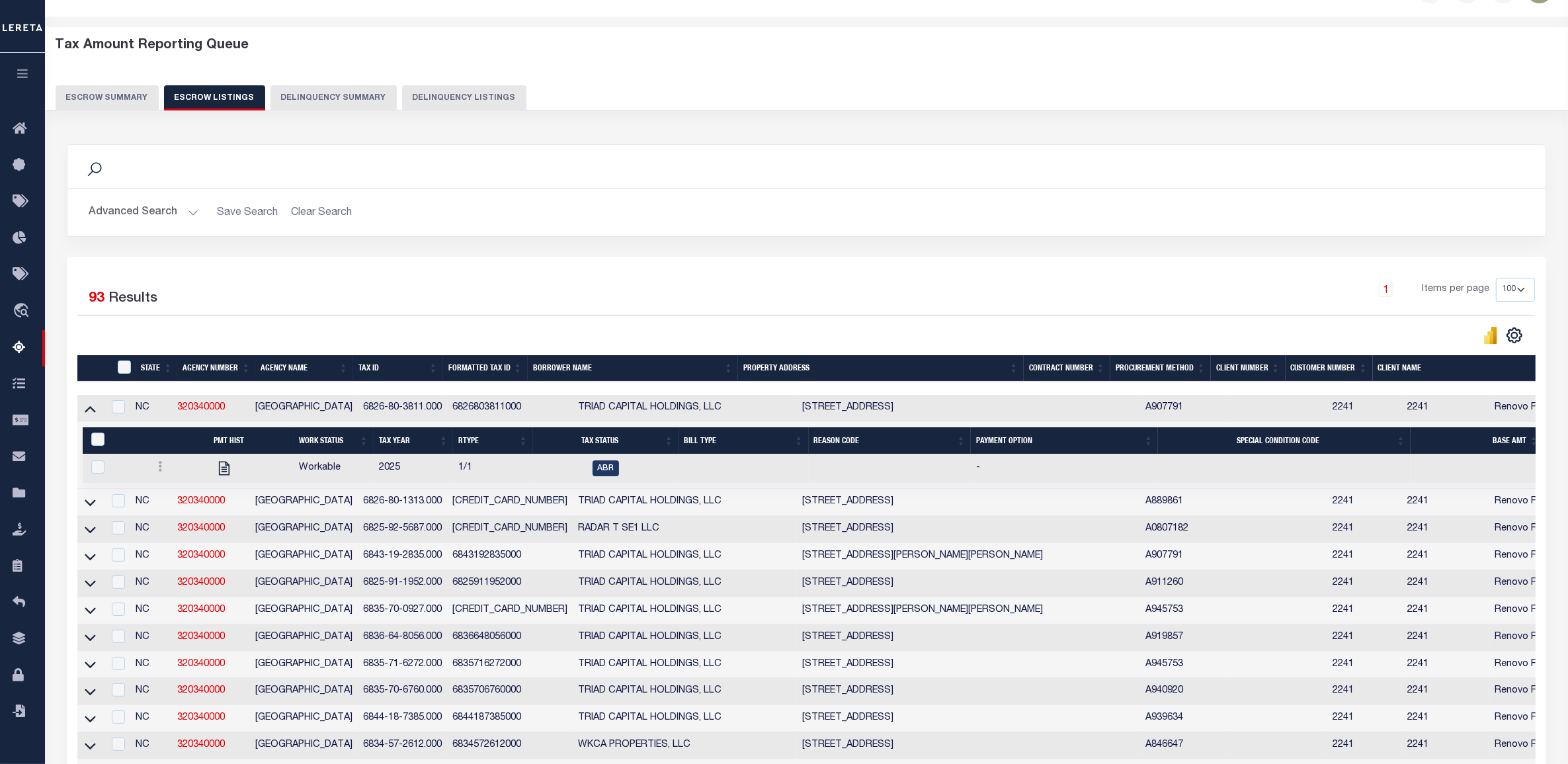
click at [831, 314] on div "1 Items per page 10 25 50 100 500" at bounding box center [990, 296] width 1107 height 37
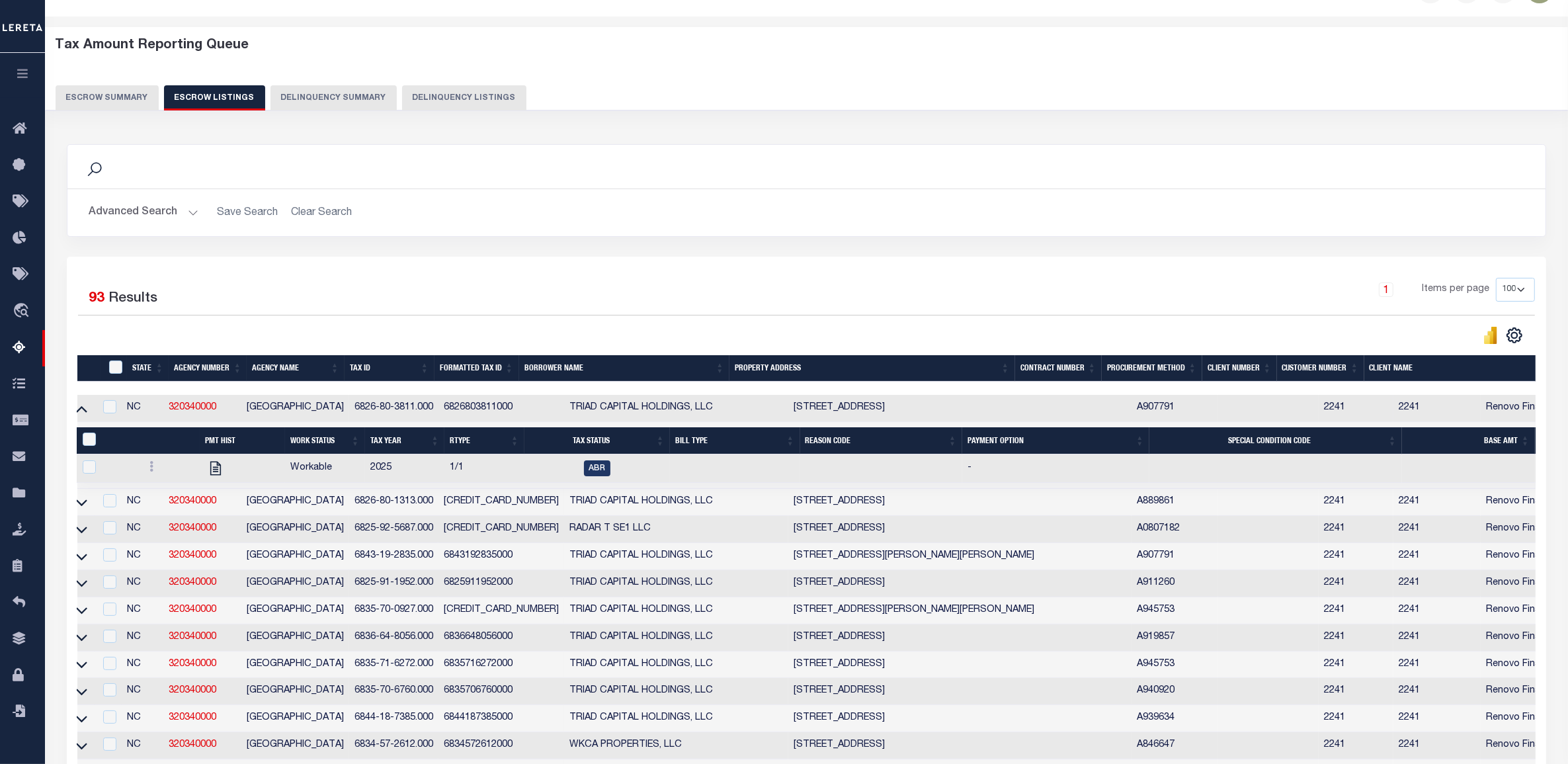
scroll to position [0, 0]
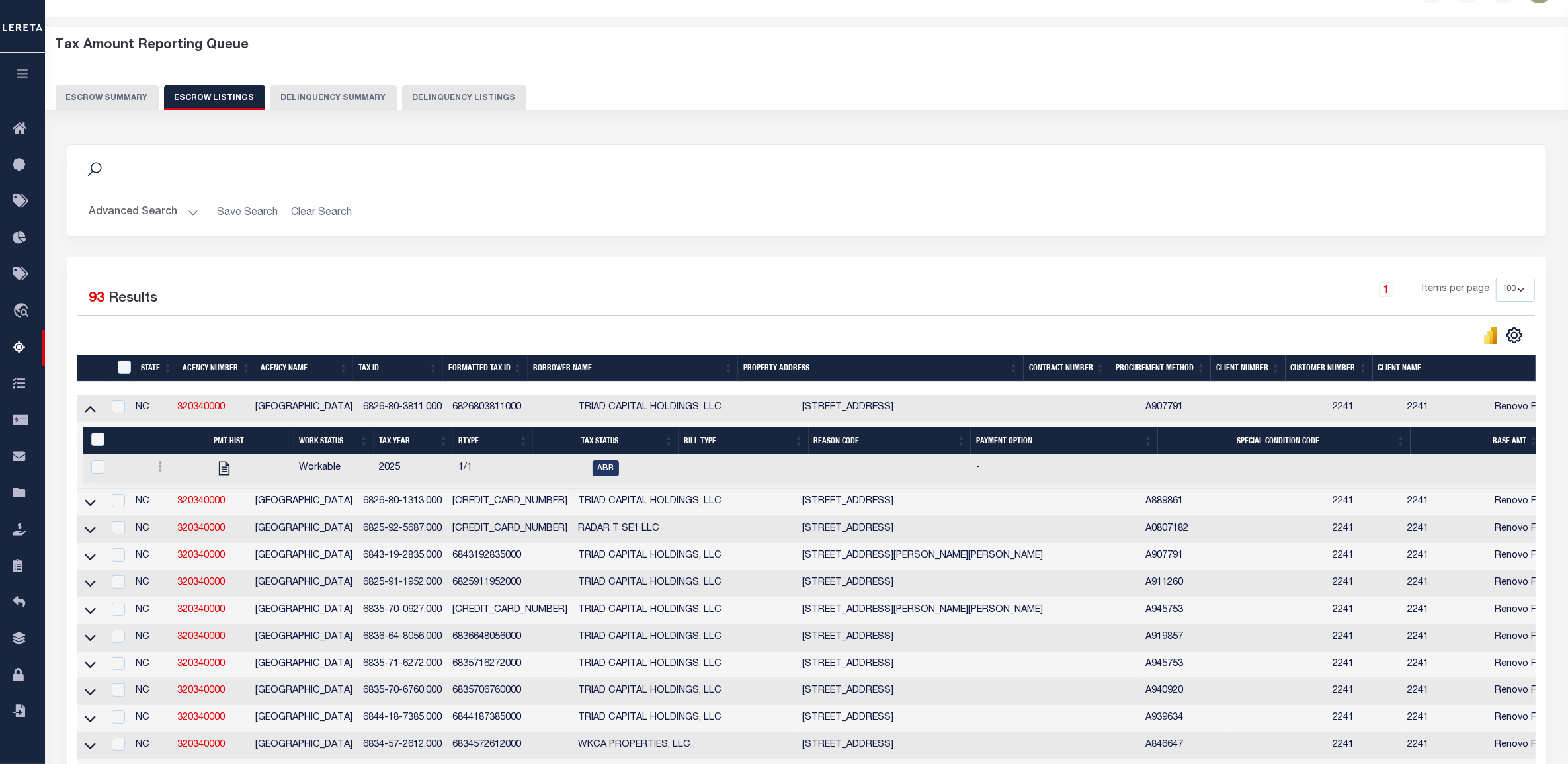
click at [143, 206] on button "Advanced Search" at bounding box center [144, 212] width 110 height 25
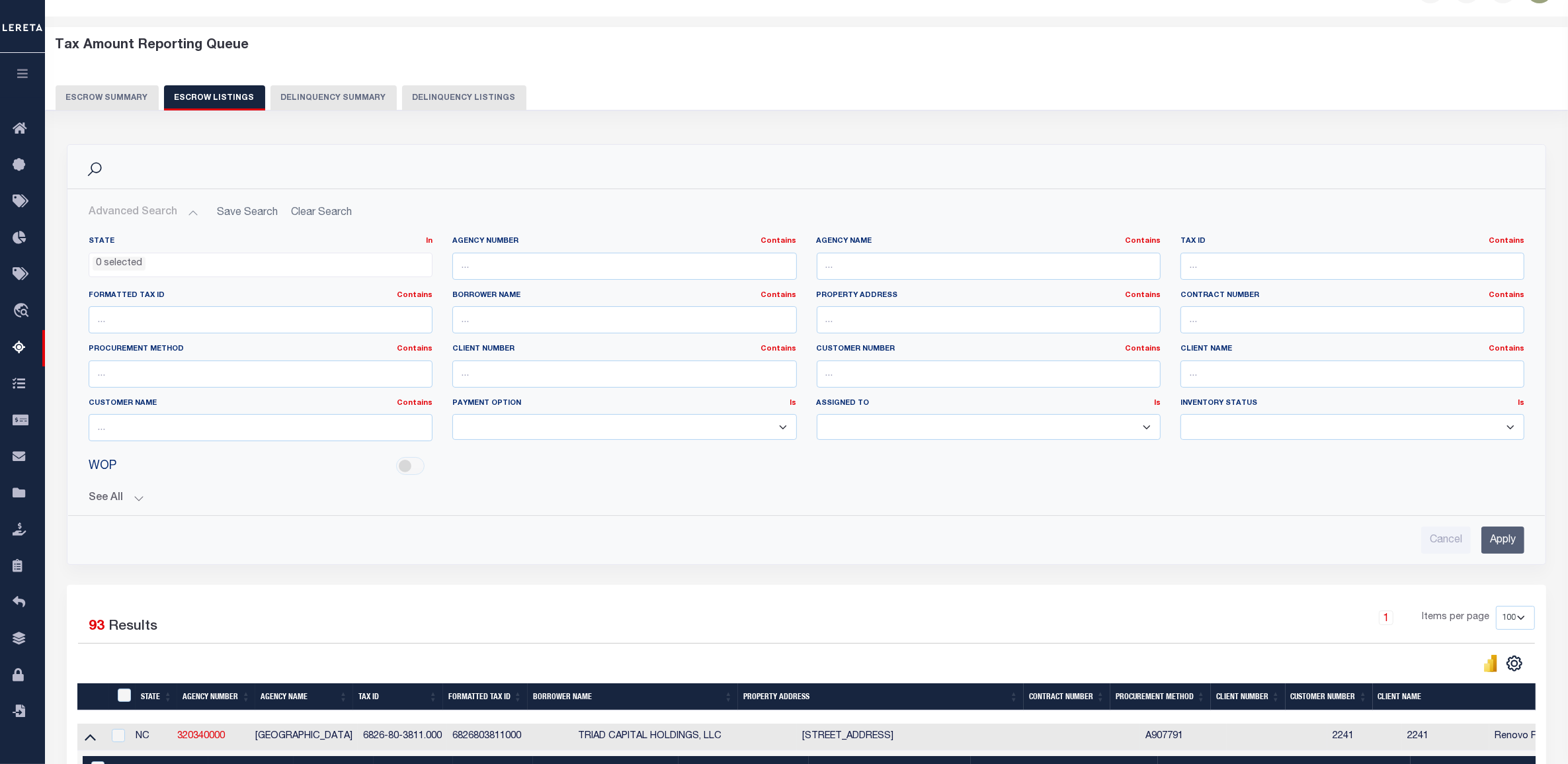
click at [715, 527] on div "Cancel Apply" at bounding box center [806, 535] width 1456 height 38
click at [1211, 428] on select "Manual - Exception Pended - Awaiting Search Late Add Exception Completed Zero T…" at bounding box center [1351, 426] width 344 height 25
select select "Completed"
click at [1180, 415] on select "Manual - Exception Pended - Awaiting Search Late Add Exception Completed Zero T…" at bounding box center [1351, 426] width 344 height 25
click at [1283, 435] on select "Manual - Exception Pended - Awaiting Search Late Add Exception Completed Zero T…" at bounding box center [1351, 426] width 344 height 25
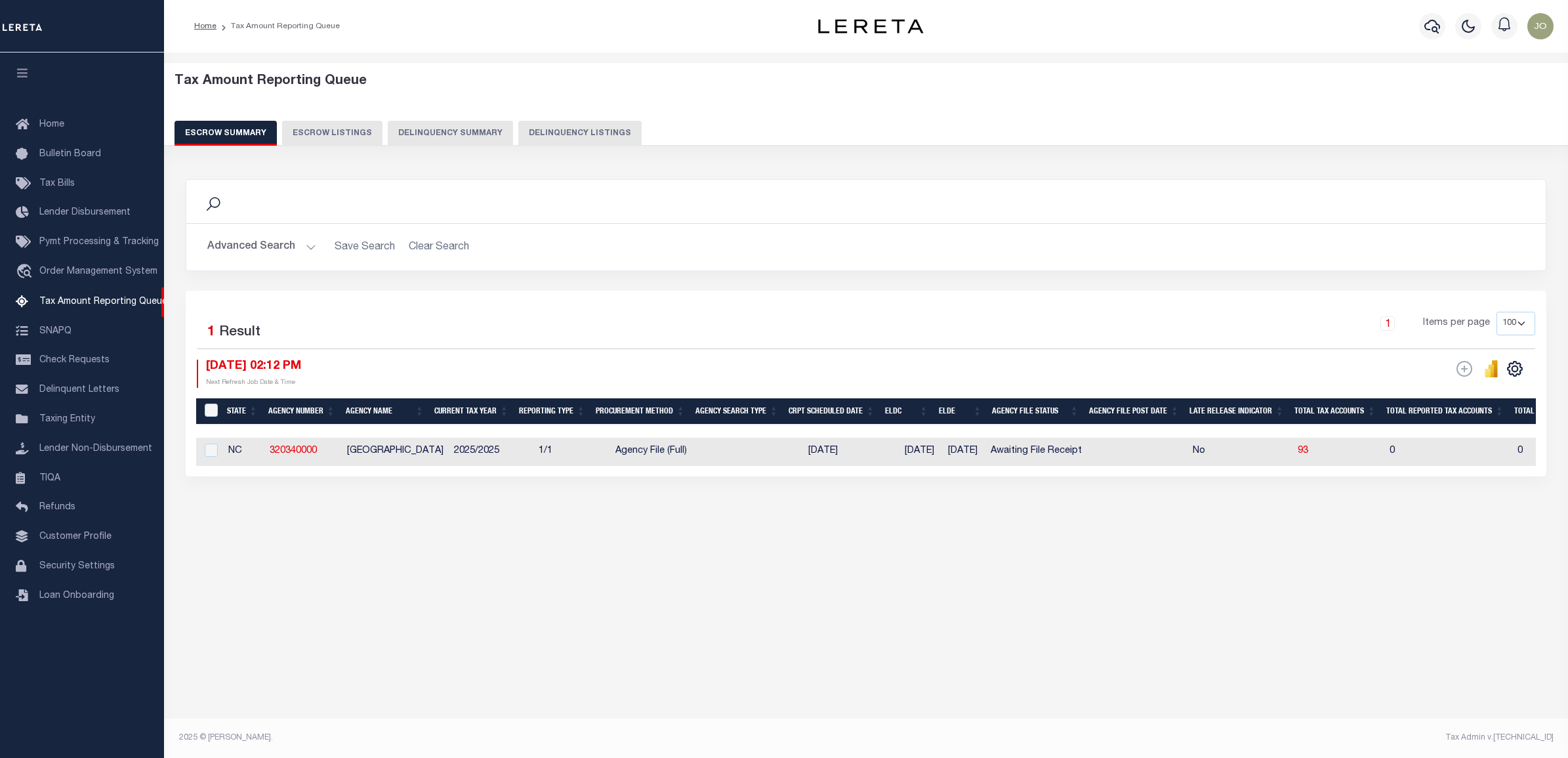
select select "100"
